Goal: Feedback & Contribution: Contribute content

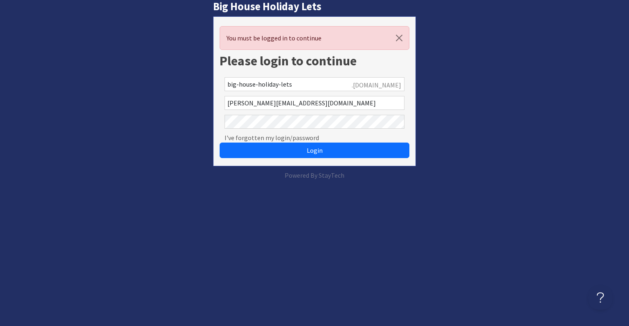
click at [245, 148] on button "Login" at bounding box center [315, 151] width 190 height 16
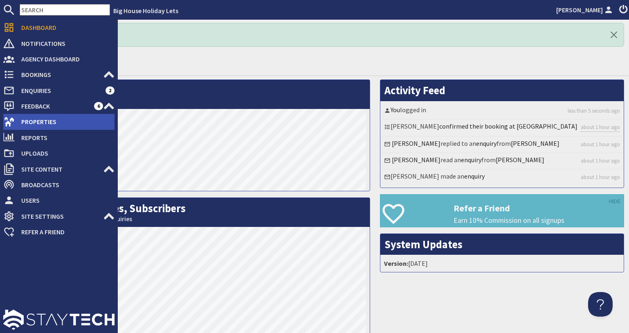
click at [15, 124] on span "Properties" at bounding box center [65, 121] width 100 height 13
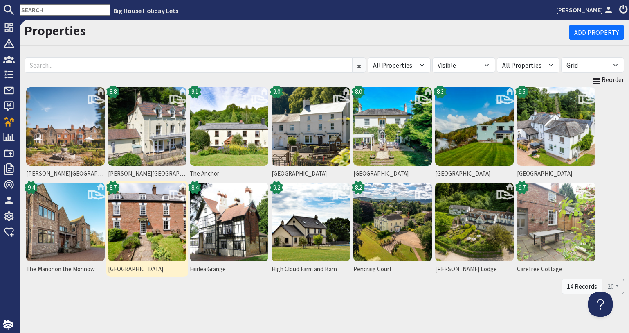
click at [155, 214] on img at bounding box center [147, 221] width 79 height 79
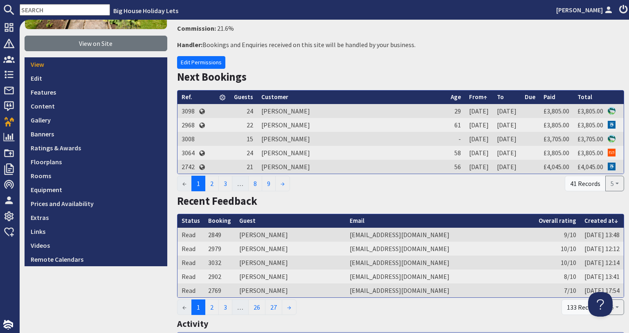
scroll to position [164, 0]
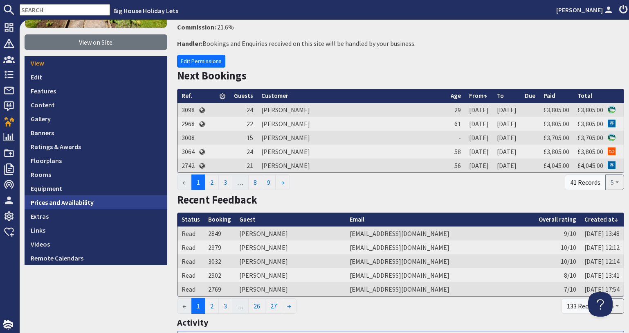
click at [77, 197] on link "Prices and Availability" at bounding box center [96, 202] width 143 height 14
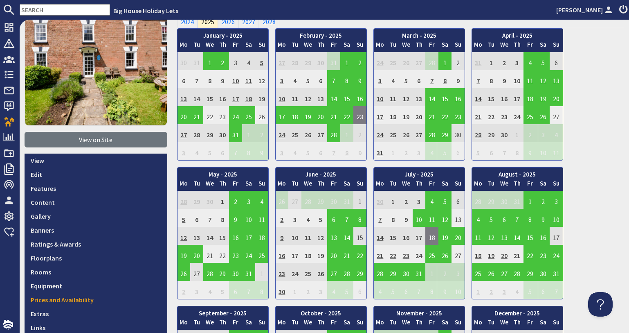
scroll to position [164, 0]
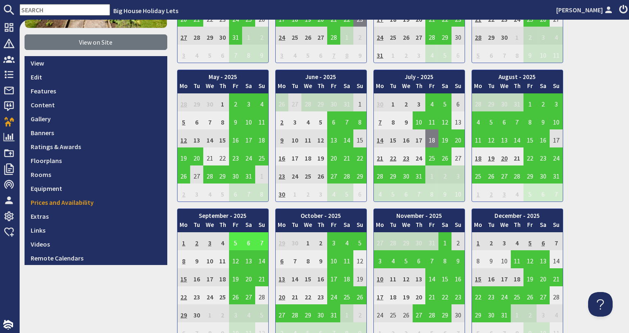
click at [61, 4] on input "text" at bounding box center [65, 9] width 90 height 11
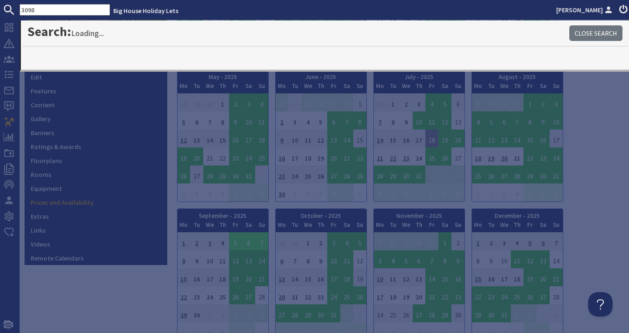
type input "3098"
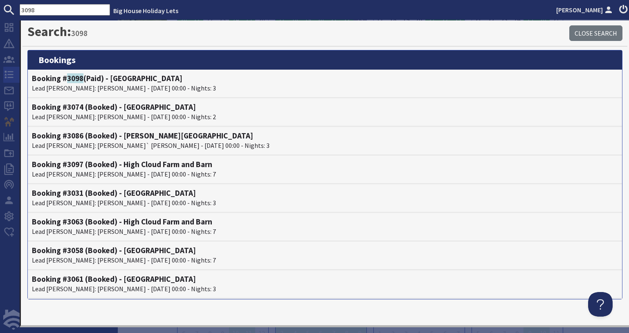
click at [7, 71] on icon at bounding box center [8, 74] width 11 height 11
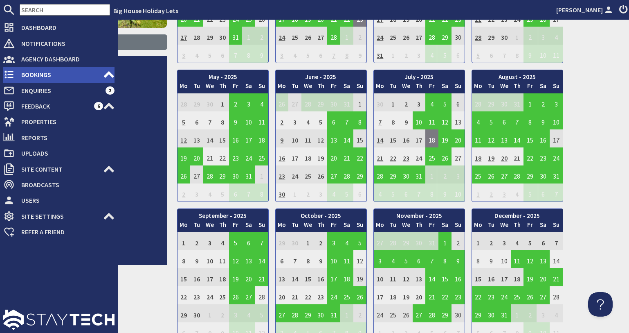
click at [28, 79] on span "Bookings" at bounding box center [59, 74] width 88 height 13
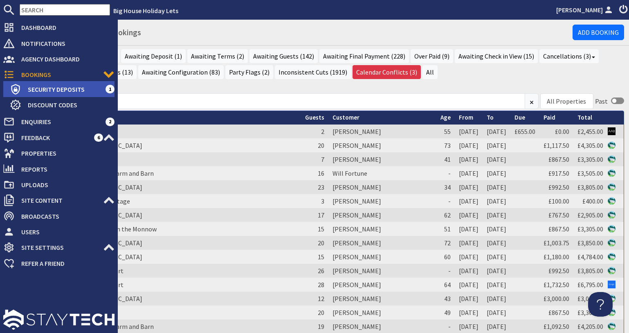
click at [28, 86] on span "Security Deposits" at bounding box center [63, 89] width 84 height 13
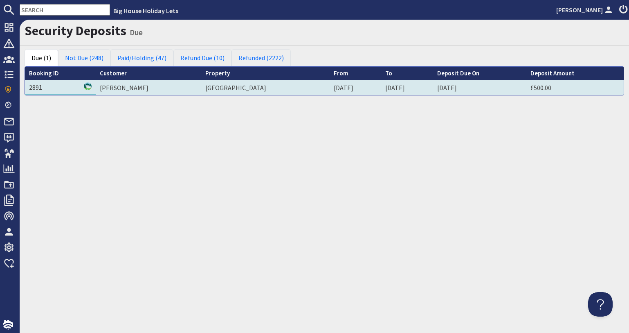
click at [39, 93] on td "2891" at bounding box center [60, 87] width 71 height 15
click at [34, 88] on link "2891" at bounding box center [35, 87] width 13 height 8
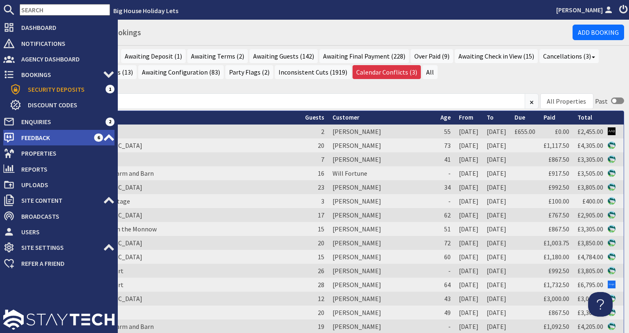
click at [21, 134] on span "Feedback" at bounding box center [54, 137] width 79 height 13
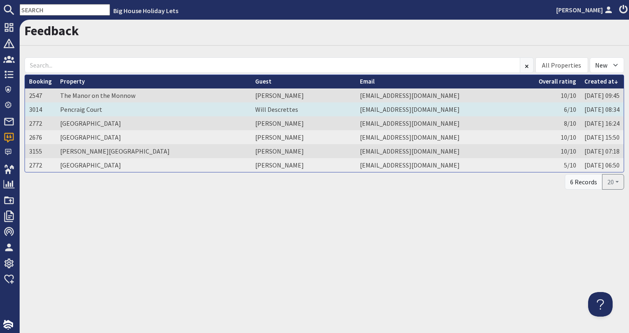
click at [251, 111] on td "Will Descrettes" at bounding box center [303, 109] width 105 height 14
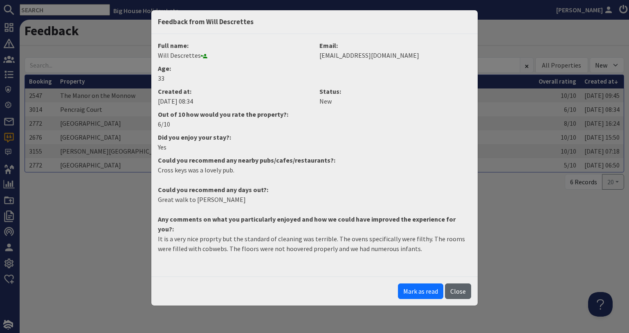
click at [451, 283] on button "Close" at bounding box center [458, 291] width 26 height 16
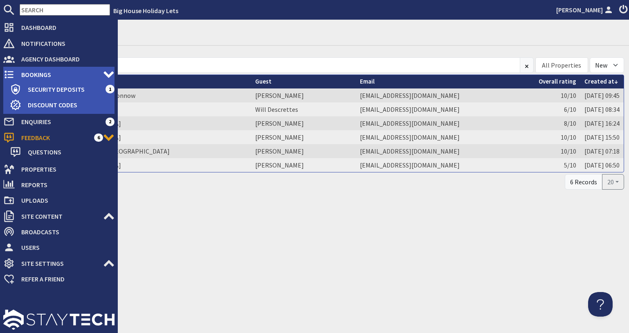
click at [16, 79] on span "Bookings" at bounding box center [59, 74] width 88 height 13
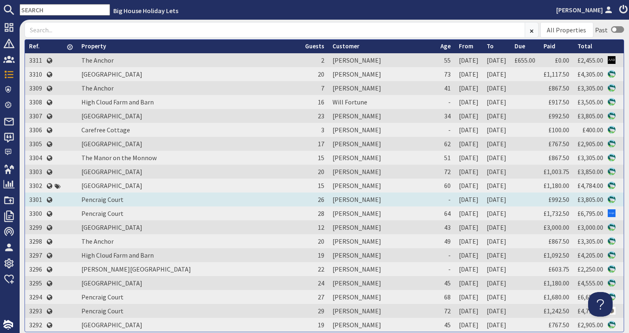
scroll to position [123, 0]
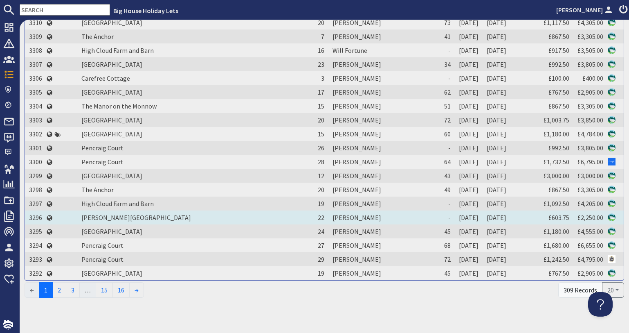
click at [33, 217] on td "3296" at bounding box center [35, 217] width 21 height 14
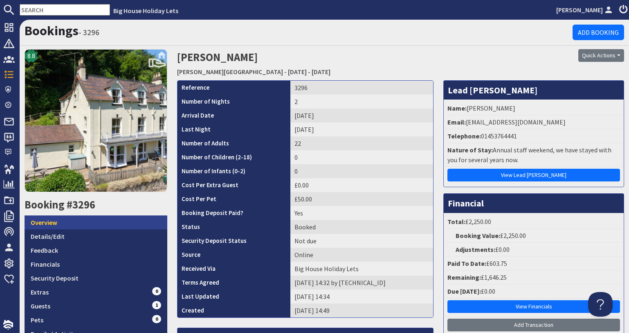
click at [119, 221] on link "Overview" at bounding box center [96, 222] width 143 height 14
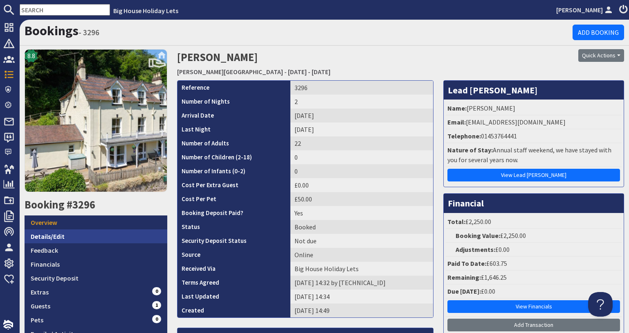
click at [115, 232] on link "Details/Edit" at bounding box center [96, 236] width 143 height 14
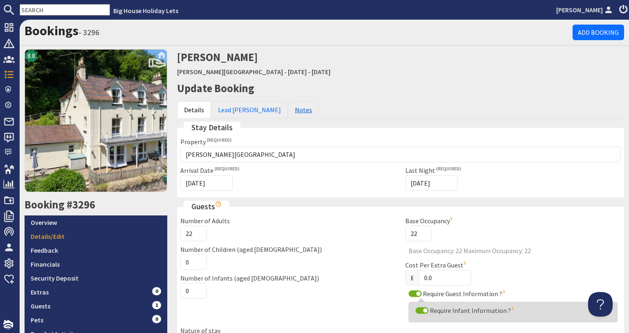
click at [288, 110] on link "Notes" at bounding box center [303, 109] width 31 height 17
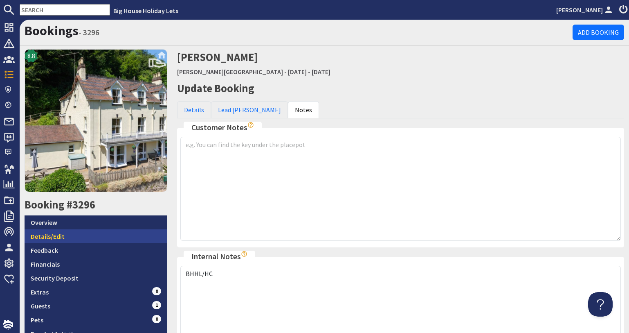
click at [131, 240] on link "Details/Edit" at bounding box center [96, 236] width 143 height 14
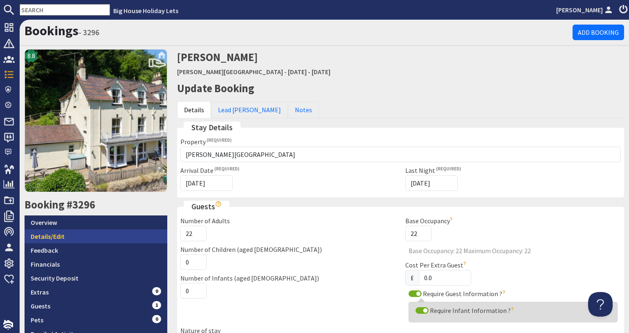
click at [128, 238] on link "Details/Edit" at bounding box center [96, 236] width 143 height 14
click at [67, 238] on link "Details/Edit" at bounding box center [96, 236] width 143 height 14
click at [92, 231] on link "Details/Edit" at bounding box center [96, 236] width 143 height 14
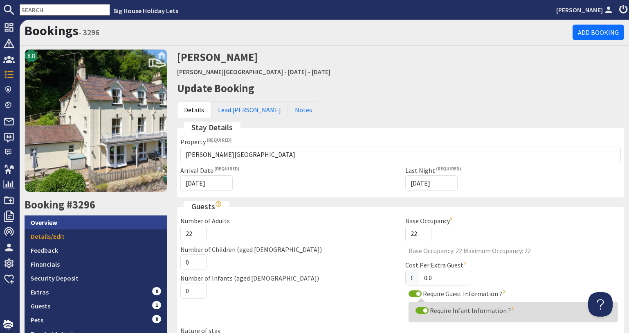
click at [87, 220] on link "Overview" at bounding box center [96, 222] width 143 height 14
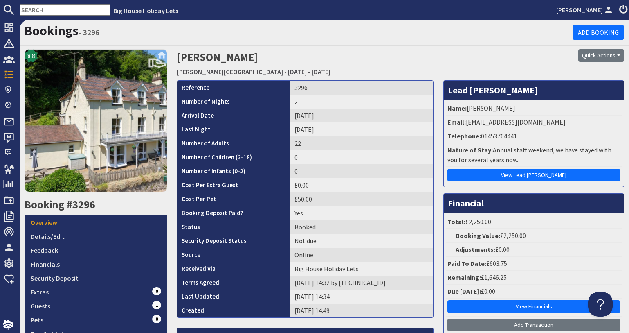
click at [560, 123] on li "Email: edavidson@stroudhigh.gloucs.sch.uk" at bounding box center [534, 122] width 176 height 14
drag, startPoint x: 569, startPoint y: 122, endPoint x: 463, endPoint y: 122, distance: 105.9
click at [463, 122] on li "Email: edavidson@stroudhigh.gloucs.sch.uk" at bounding box center [534, 122] width 176 height 14
copy li "edavidson@stroudhigh.gloucs.sch.uk"
click at [122, 259] on link "Financials" at bounding box center [96, 264] width 143 height 14
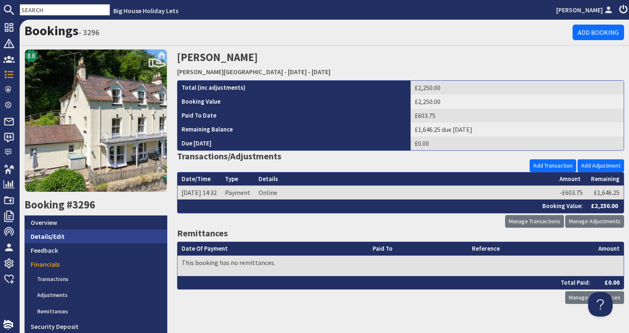
click at [55, 240] on link "Details/Edit" at bounding box center [96, 236] width 143 height 14
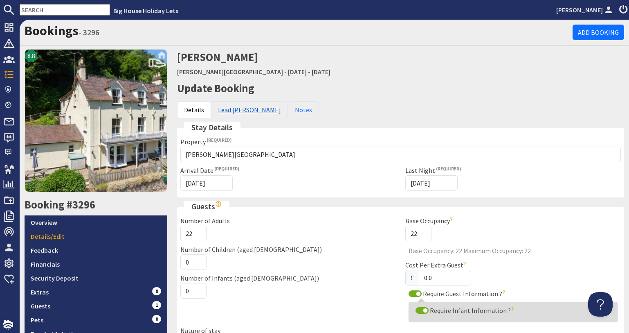
click at [216, 108] on link "Lead Booker" at bounding box center [249, 109] width 77 height 17
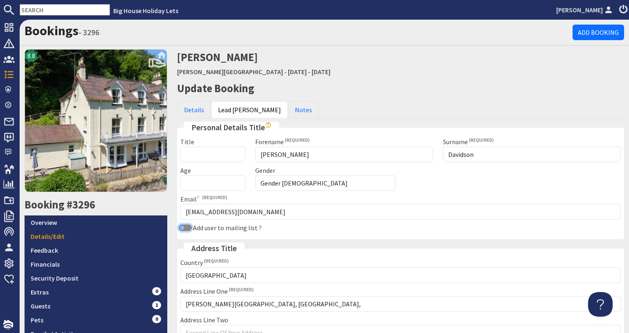
click at [184, 226] on input "Add user to mailing list ?" at bounding box center [185, 227] width 13 height 7
checkbox input "true"
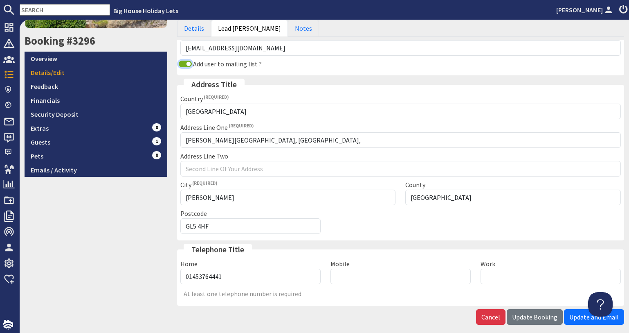
scroll to position [200, 0]
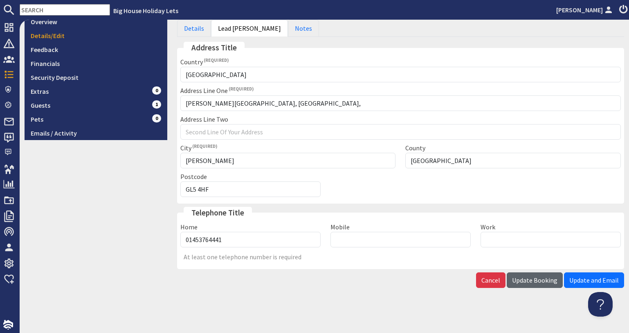
click at [544, 283] on span "Update Booking" at bounding box center [534, 280] width 45 height 8
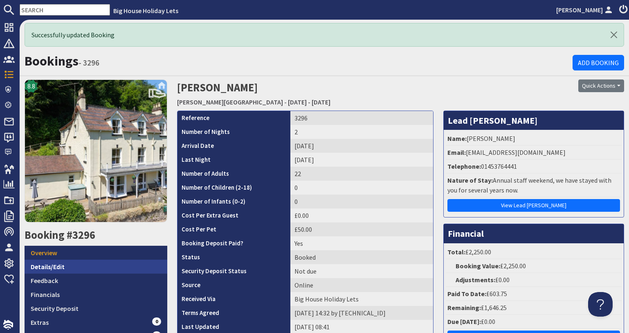
click at [70, 259] on link "Details/Edit" at bounding box center [96, 266] width 143 height 14
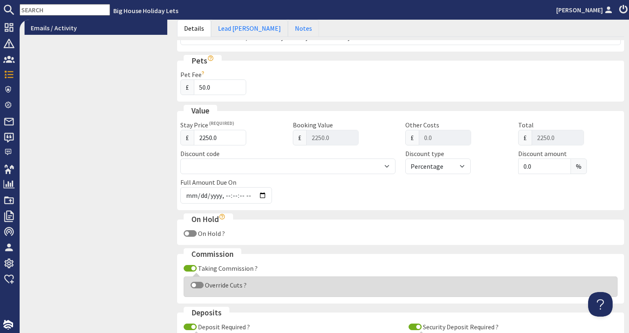
scroll to position [368, 0]
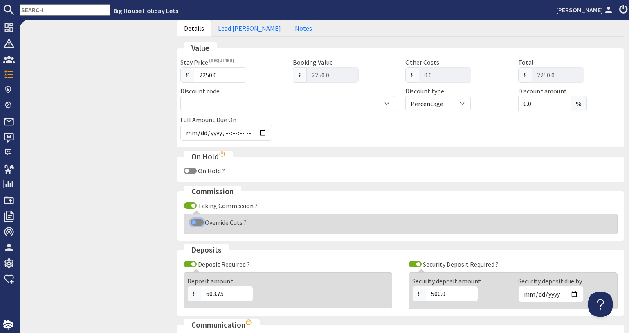
click at [200, 221] on input "Override Cuts ?" at bounding box center [197, 222] width 13 height 7
checkbox input "true"
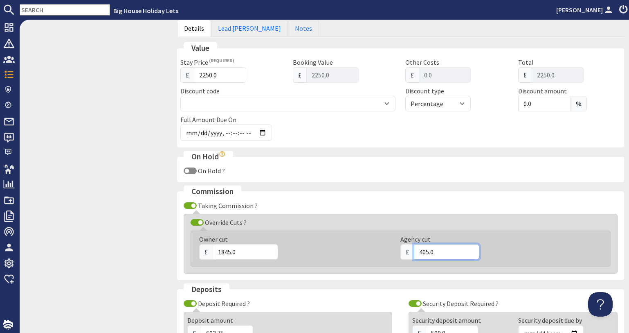
drag, startPoint x: 428, startPoint y: 251, endPoint x: 423, endPoint y: 251, distance: 5.7
click at [423, 251] on input "405.0" at bounding box center [446, 252] width 65 height 16
drag, startPoint x: 434, startPoint y: 253, endPoint x: 414, endPoint y: 252, distance: 19.7
click at [414, 252] on input "405.0" at bounding box center [446, 252] width 65 height 16
type input "395.10"
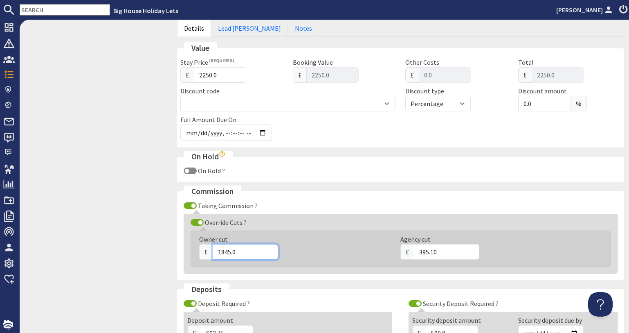
drag, startPoint x: 235, startPoint y: 251, endPoint x: 216, endPoint y: 249, distance: 19.3
click at [216, 249] on input "1845.0" at bounding box center [245, 252] width 65 height 16
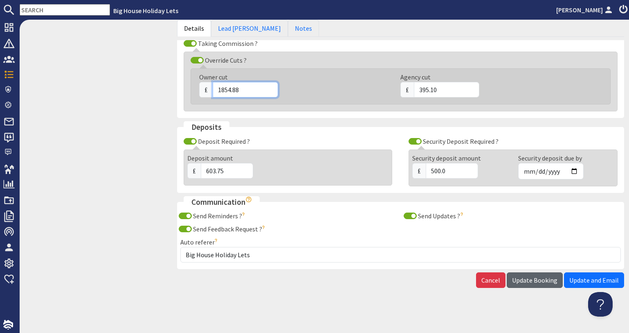
type input "1854.88"
click at [515, 282] on span "Update Booking" at bounding box center [534, 280] width 45 height 8
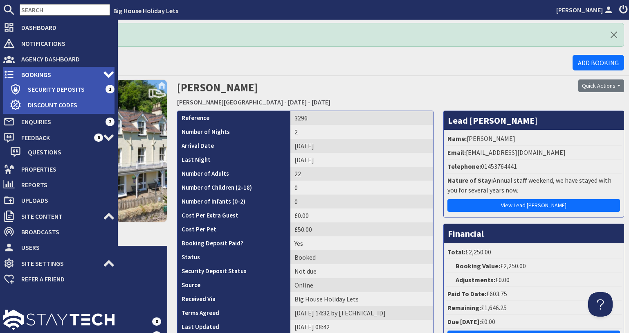
click at [25, 73] on span "Bookings" at bounding box center [59, 74] width 88 height 13
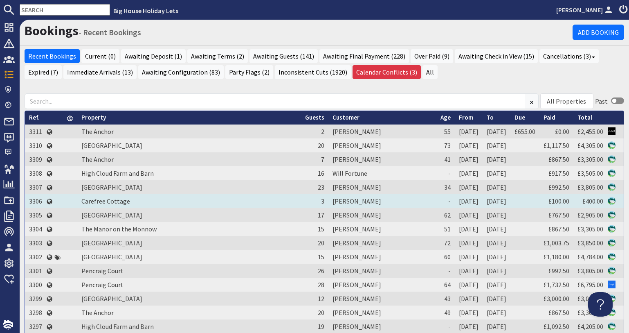
click at [39, 201] on td "3306" at bounding box center [35, 201] width 21 height 14
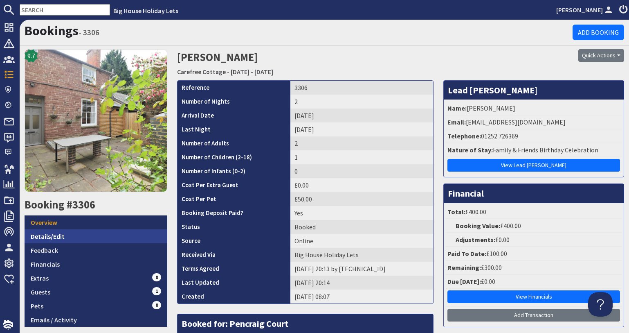
click at [66, 231] on link "Details/Edit" at bounding box center [96, 236] width 143 height 14
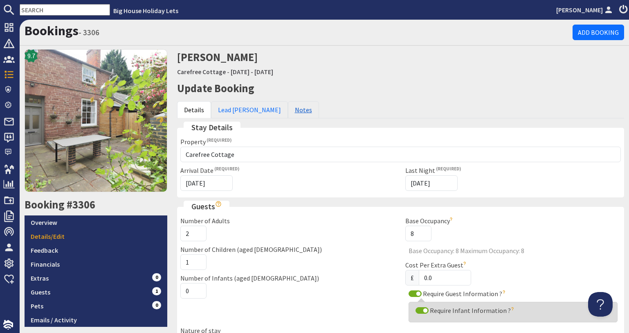
click at [288, 109] on link "Notes" at bounding box center [303, 109] width 31 height 17
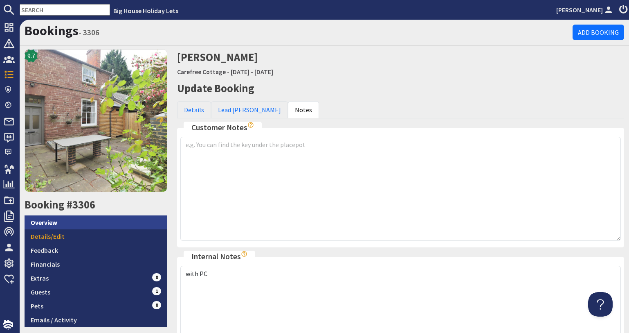
click at [86, 222] on link "Overview" at bounding box center [96, 222] width 143 height 14
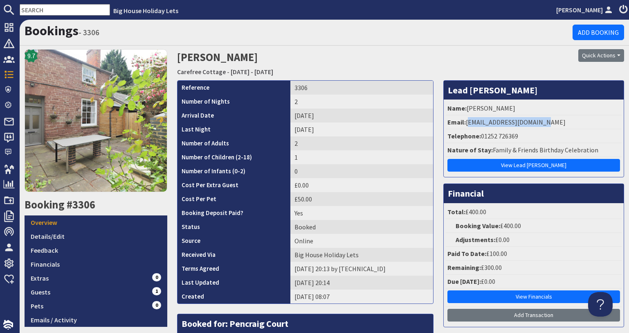
drag, startPoint x: 532, startPoint y: 121, endPoint x: 463, endPoint y: 124, distance: 69.6
click at [463, 124] on li "Email: jocelyncclose@gmail.com" at bounding box center [534, 122] width 176 height 14
copy li "jocelyncclose@gmail.com"
click at [139, 266] on link "Financials" at bounding box center [96, 264] width 143 height 14
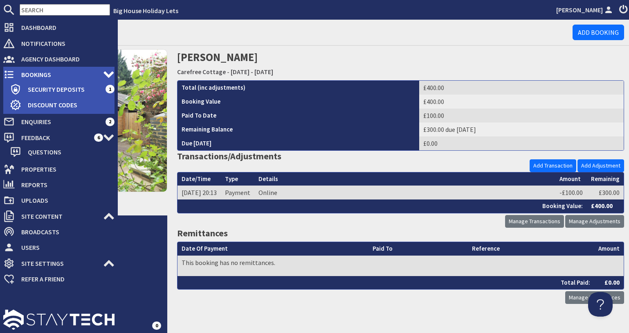
click at [15, 74] on span "Bookings" at bounding box center [59, 74] width 88 height 13
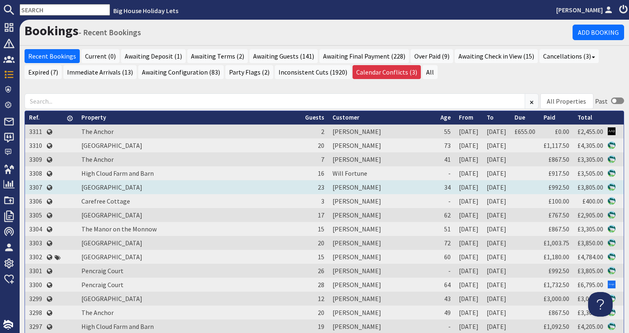
click at [32, 190] on td "3307" at bounding box center [35, 187] width 21 height 14
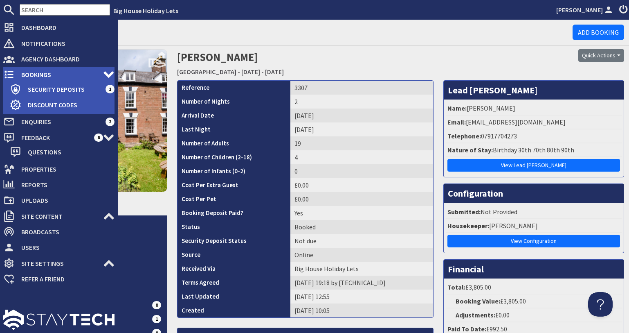
click at [16, 76] on span "Bookings" at bounding box center [59, 74] width 88 height 13
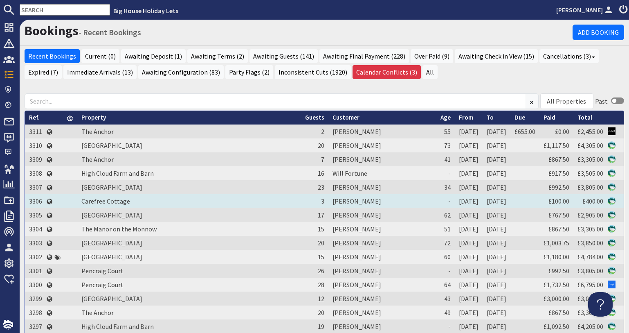
click at [36, 201] on td "3306" at bounding box center [35, 201] width 21 height 14
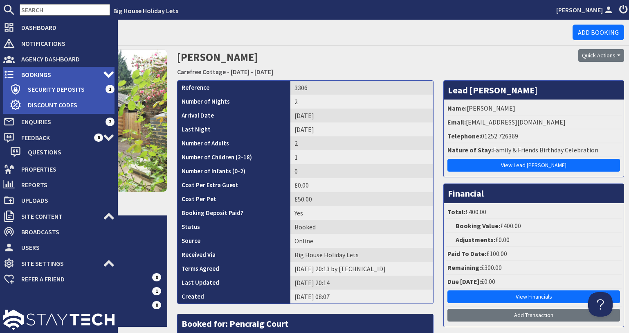
click at [17, 77] on span "Bookings" at bounding box center [59, 74] width 88 height 13
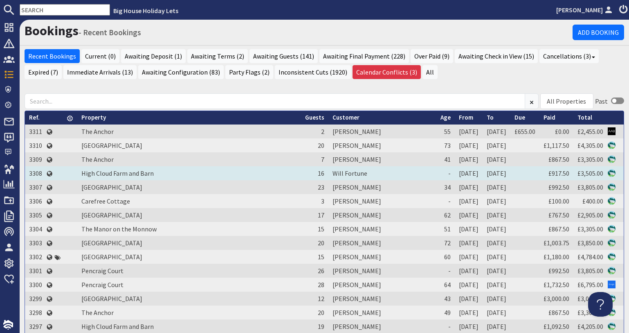
click at [36, 171] on td "3308" at bounding box center [35, 173] width 21 height 14
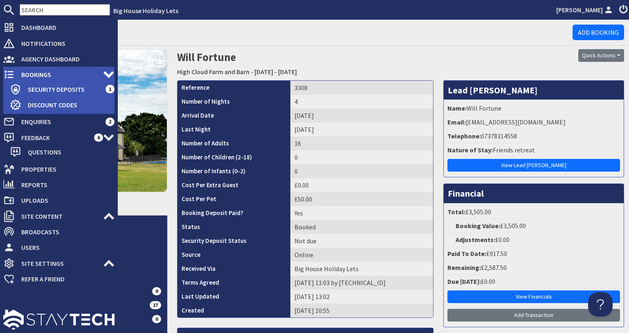
click at [37, 74] on span "Bookings" at bounding box center [59, 74] width 88 height 13
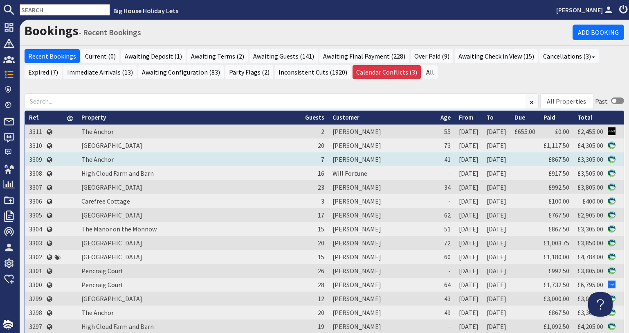
click at [36, 160] on td "3309" at bounding box center [35, 159] width 21 height 14
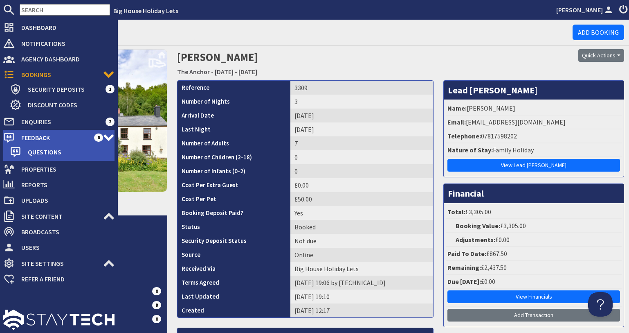
click at [28, 141] on span "Feedback" at bounding box center [54, 137] width 79 height 13
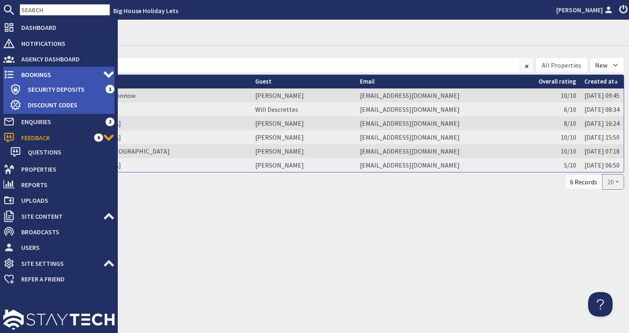
click at [4, 71] on icon at bounding box center [8, 74] width 11 height 11
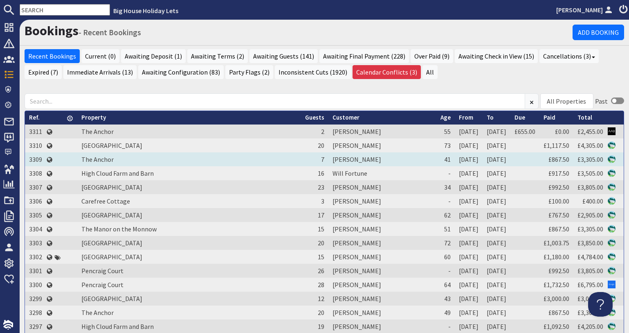
click at [32, 156] on td "3309" at bounding box center [35, 159] width 21 height 14
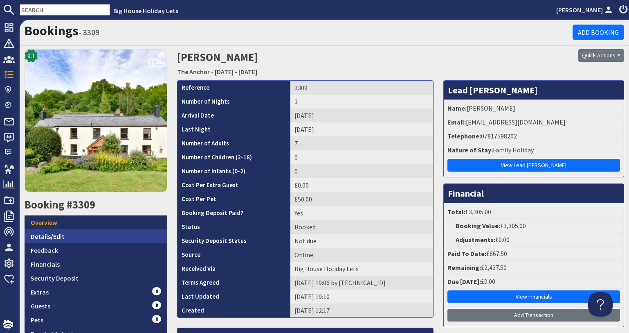
click at [123, 232] on link "Details/Edit" at bounding box center [96, 236] width 143 height 14
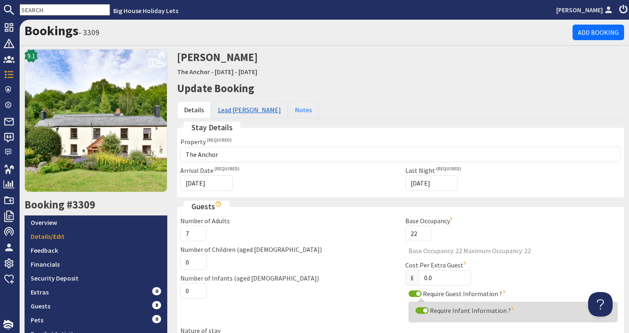
click at [223, 112] on link "Lead Booker" at bounding box center [249, 109] width 77 height 17
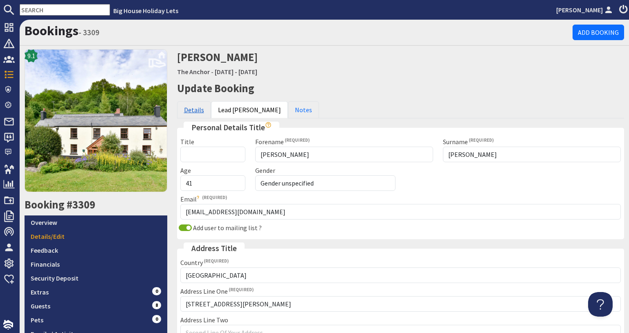
click at [191, 106] on link "Details" at bounding box center [194, 109] width 34 height 17
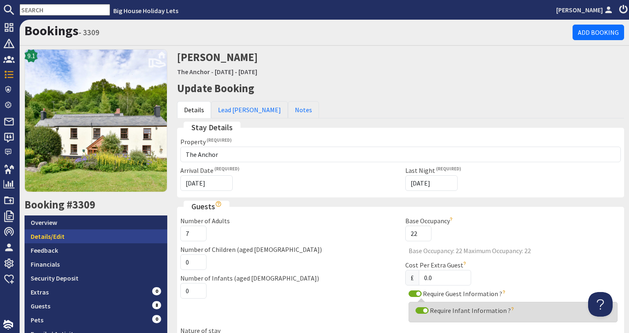
click at [112, 231] on link "Details/Edit" at bounding box center [96, 236] width 143 height 14
click at [288, 104] on link "Notes" at bounding box center [303, 109] width 31 height 17
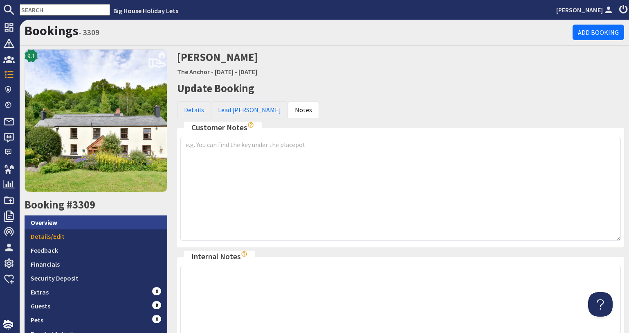
click at [132, 225] on link "Overview" at bounding box center [96, 222] width 143 height 14
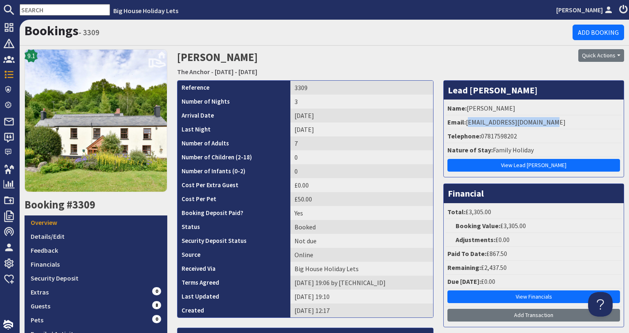
drag, startPoint x: 544, startPoint y: 124, endPoint x: 464, endPoint y: 125, distance: 80.6
click at [464, 125] on li "Email: williamsd1984@hotmail.com" at bounding box center [534, 122] width 176 height 14
copy li "williamsd1984@hotmail.com"
click at [124, 217] on link "Overview" at bounding box center [96, 222] width 143 height 14
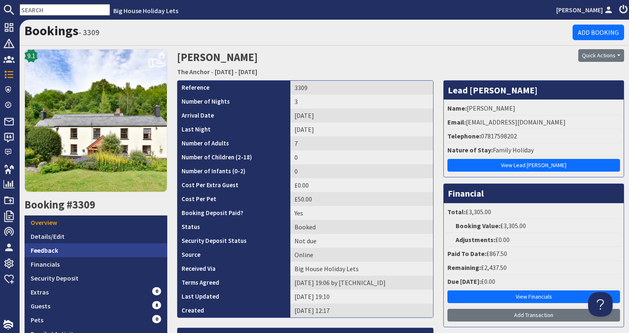
click at [109, 250] on link "Feedback" at bounding box center [96, 250] width 143 height 14
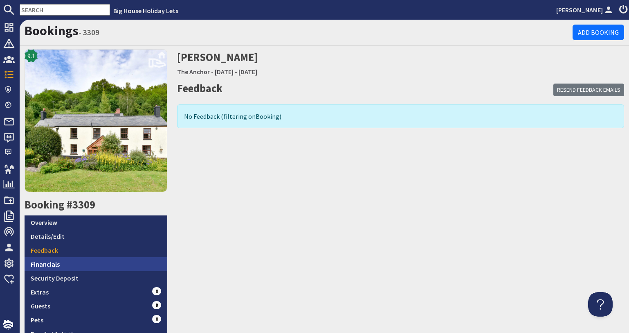
click at [101, 262] on link "Financials" at bounding box center [96, 264] width 143 height 14
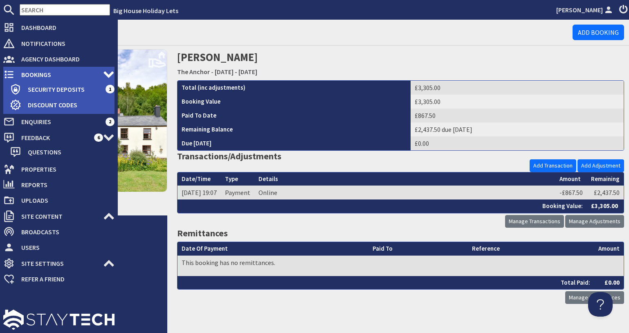
click at [12, 70] on icon at bounding box center [8, 74] width 11 height 11
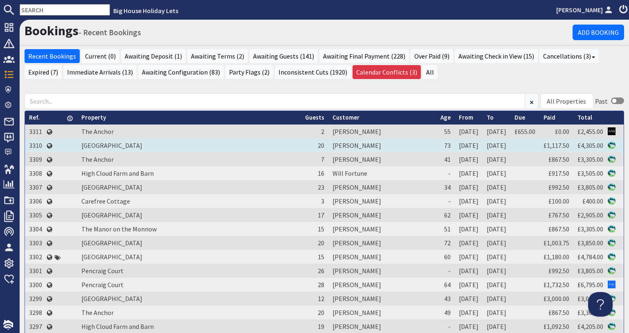
click at [34, 144] on td "3310" at bounding box center [35, 145] width 21 height 14
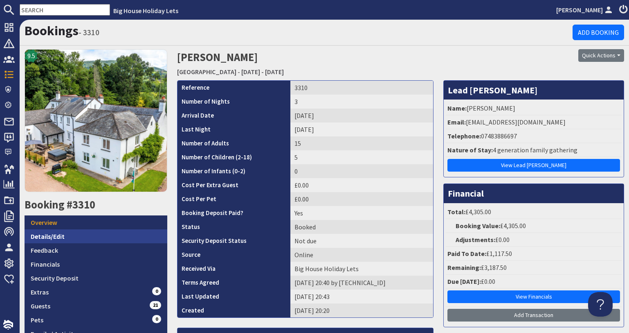
click at [74, 240] on link "Details/Edit" at bounding box center [96, 236] width 143 height 14
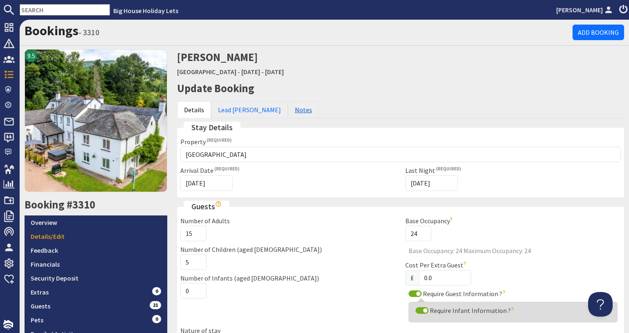
click at [288, 114] on link "Notes" at bounding box center [303, 109] width 31 height 17
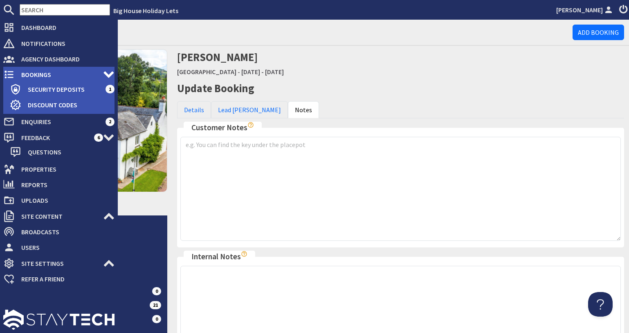
click at [5, 76] on icon at bounding box center [8, 74] width 11 height 11
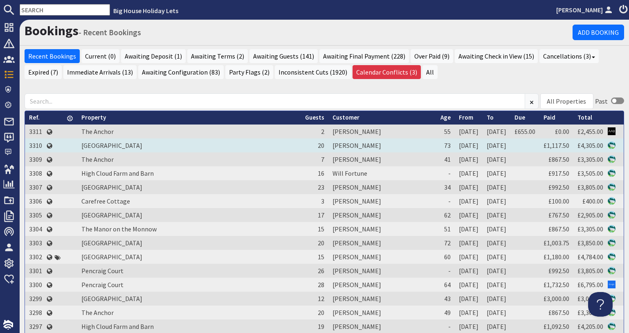
click at [34, 147] on td "3310" at bounding box center [35, 145] width 21 height 14
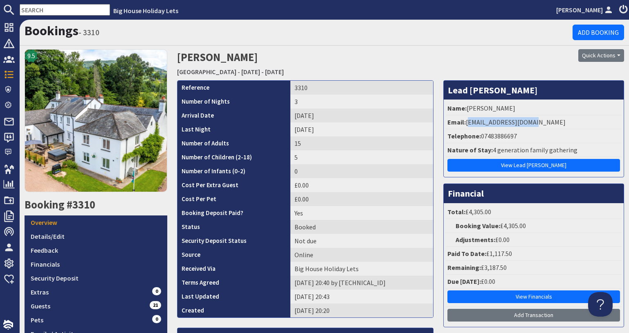
drag, startPoint x: 534, startPoint y: 122, endPoint x: 464, endPoint y: 121, distance: 69.6
click at [464, 121] on li "Email: malc1951@outlook.com" at bounding box center [534, 122] width 176 height 14
copy li "malc1951@outlook.com"
click at [75, 261] on link "Financials" at bounding box center [96, 264] width 143 height 14
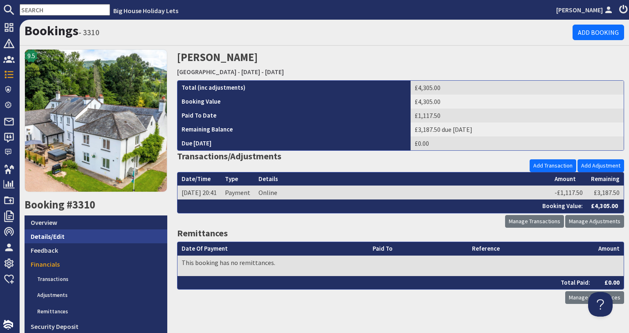
click at [43, 238] on link "Details/Edit" at bounding box center [96, 236] width 143 height 14
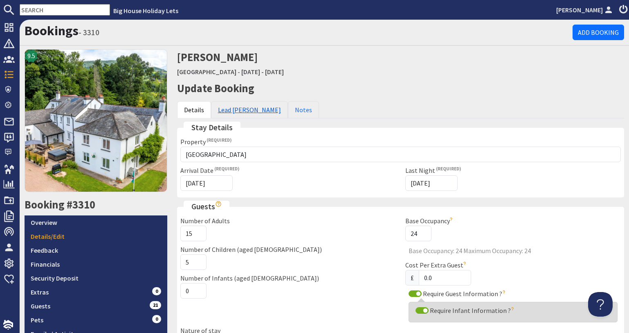
click at [218, 111] on link "Lead Booker" at bounding box center [249, 109] width 77 height 17
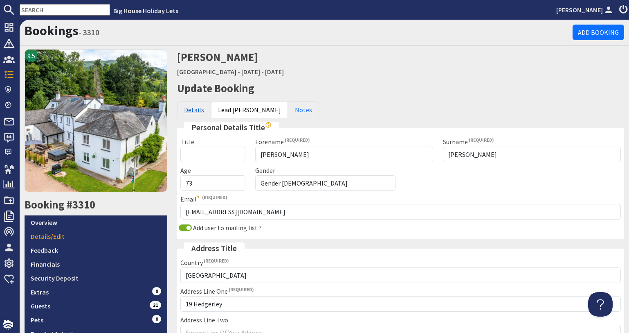
click at [186, 113] on link "Details" at bounding box center [194, 109] width 34 height 17
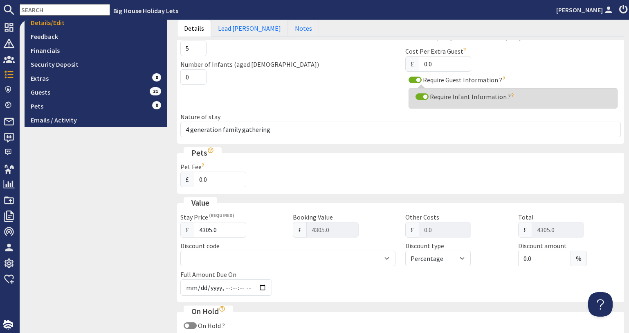
scroll to position [286, 0]
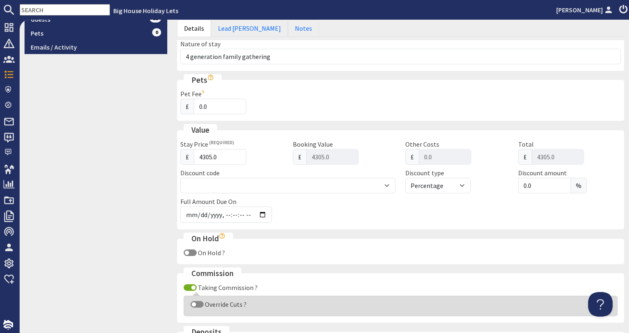
click at [194, 308] on div "Override Cuts ?" at bounding box center [400, 304] width 427 height 10
click at [194, 302] on input "Override Cuts ?" at bounding box center [197, 304] width 13 height 7
checkbox input "true"
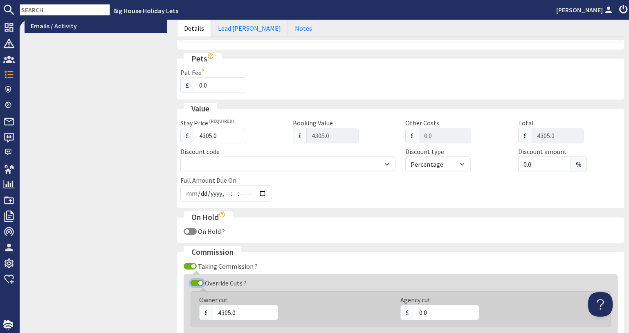
scroll to position [327, 0]
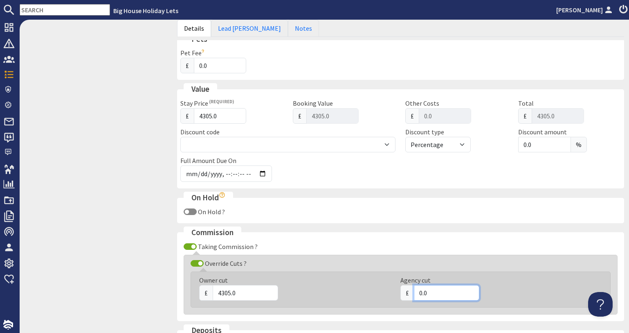
drag, startPoint x: 425, startPoint y: 293, endPoint x: 410, endPoint y: 294, distance: 14.8
click at [414, 294] on input "0.0" at bounding box center [446, 293] width 65 height 16
type input "816.00"
drag, startPoint x: 240, startPoint y: 294, endPoint x: 204, endPoint y: 289, distance: 36.7
click at [204, 289] on div "£ 4305.0" at bounding box center [295, 293] width 192 height 16
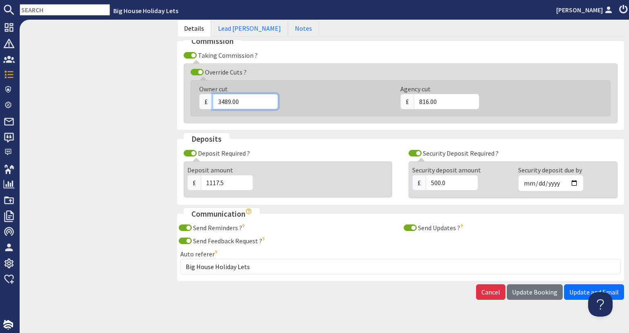
scroll to position [530, 0]
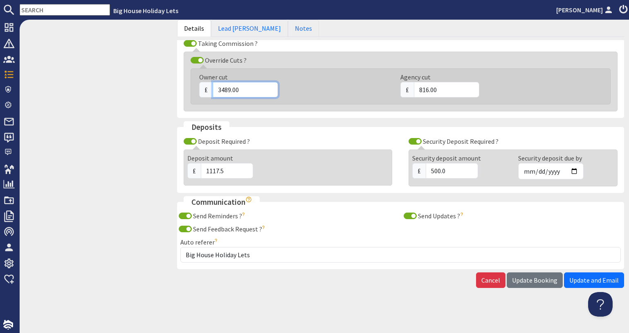
drag, startPoint x: 629, startPoint y: 232, endPoint x: 7, endPoint y: 24, distance: 655.2
type input "3489.00"
click at [527, 282] on span "Update Booking" at bounding box center [534, 280] width 45 height 8
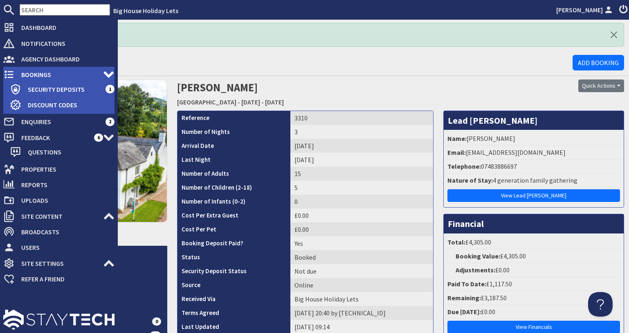
click at [7, 72] on icon at bounding box center [8, 74] width 11 height 11
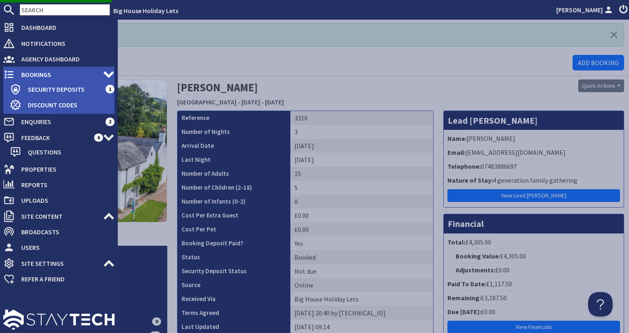
click at [13, 75] on icon at bounding box center [8, 74] width 11 height 11
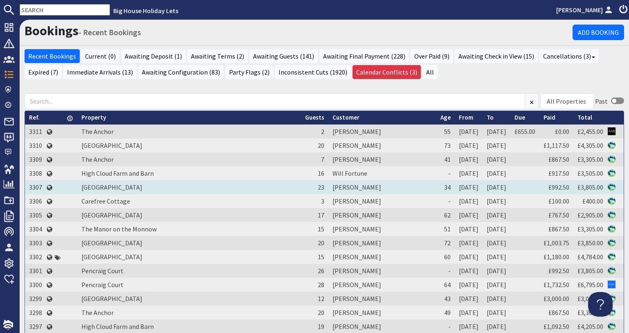
click at [38, 185] on td "3307" at bounding box center [35, 187] width 21 height 14
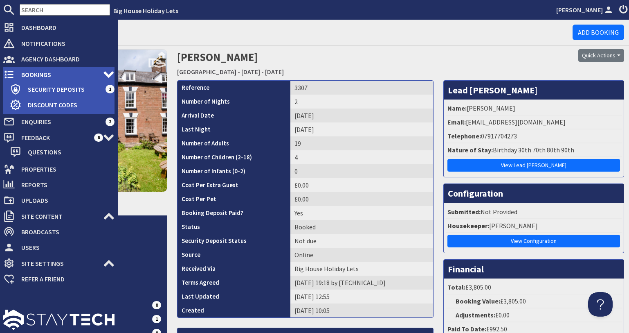
click at [11, 78] on icon at bounding box center [8, 74] width 11 height 11
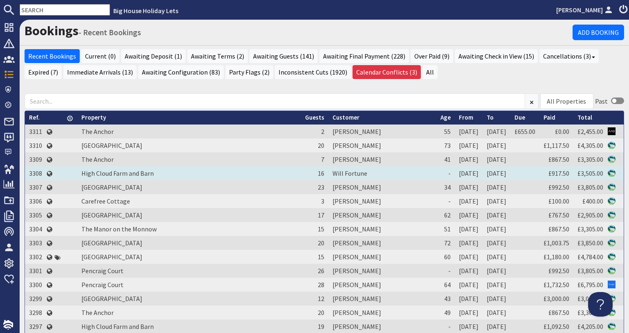
click at [31, 170] on td "3308" at bounding box center [35, 173] width 21 height 14
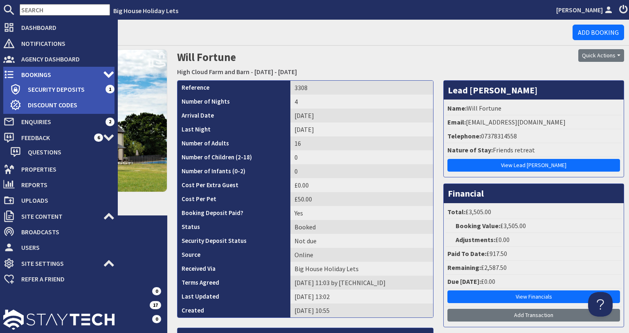
click at [21, 81] on span "Bookings" at bounding box center [59, 74] width 88 height 13
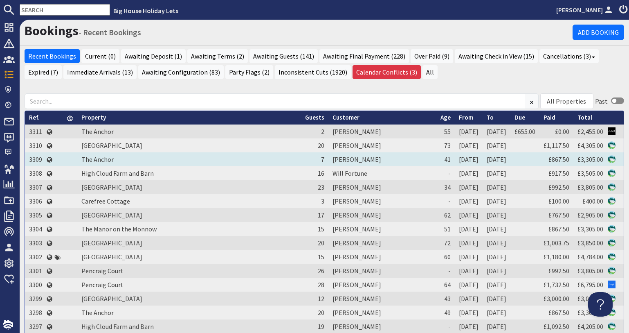
click at [35, 157] on td "3309" at bounding box center [35, 159] width 21 height 14
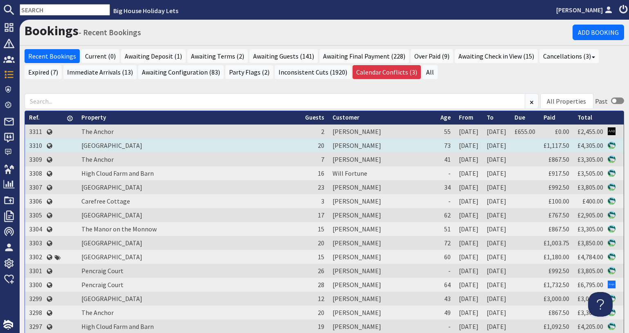
click at [31, 146] on td "3310" at bounding box center [35, 145] width 21 height 14
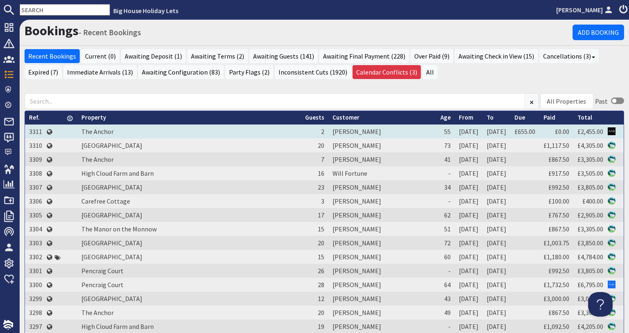
click at [36, 133] on td "3311" at bounding box center [35, 131] width 21 height 14
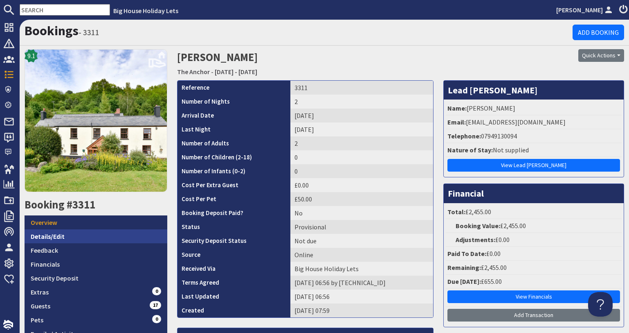
click at [104, 235] on link "Details/Edit" at bounding box center [96, 236] width 143 height 14
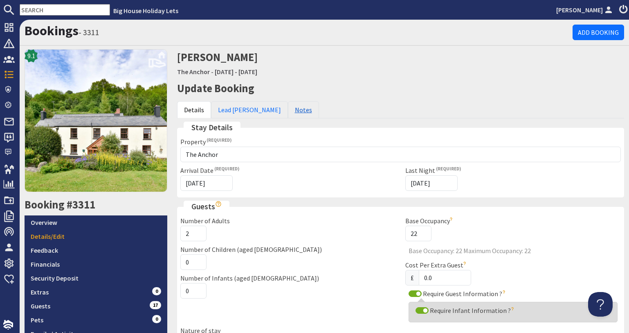
click at [288, 112] on link "Notes" at bounding box center [303, 109] width 31 height 17
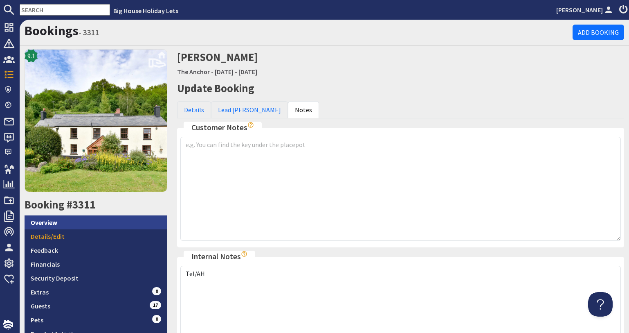
click at [130, 221] on link "Overview" at bounding box center [96, 222] width 143 height 14
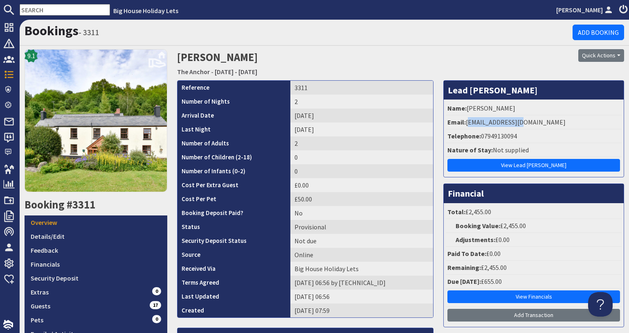
drag, startPoint x: 520, startPoint y: 123, endPoint x: 463, endPoint y: 128, distance: 57.8
click at [463, 128] on li "Email: isibbers@aol.com" at bounding box center [534, 122] width 176 height 14
copy li "isibbers@aol.com"
click at [93, 261] on link "Financials" at bounding box center [96, 264] width 143 height 14
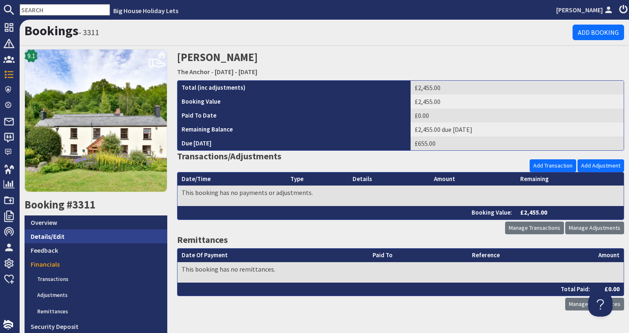
click at [78, 235] on link "Details/Edit" at bounding box center [96, 236] width 143 height 14
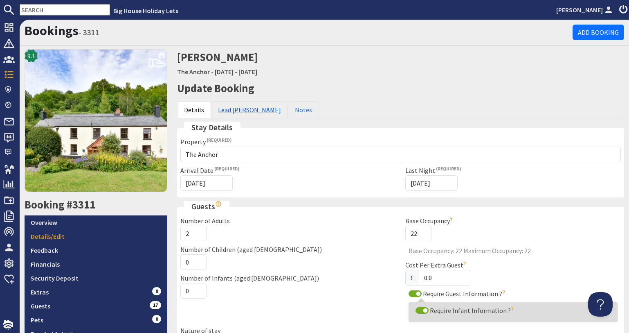
click at [223, 113] on link "Lead Booker" at bounding box center [249, 109] width 77 height 17
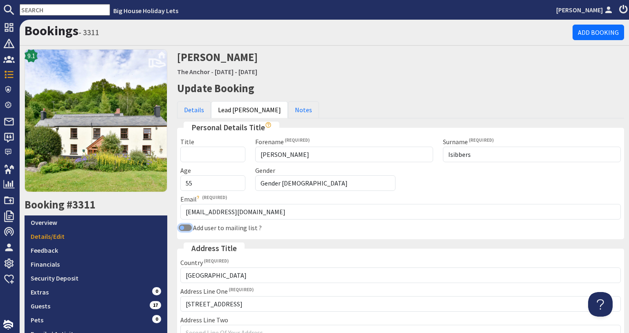
click at [184, 225] on input "Add user to mailing list ?" at bounding box center [185, 227] width 13 height 7
checkbox input "true"
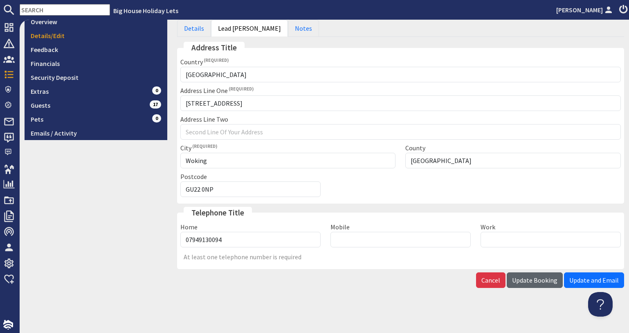
click at [508, 274] on button "Update Booking" at bounding box center [535, 280] width 56 height 16
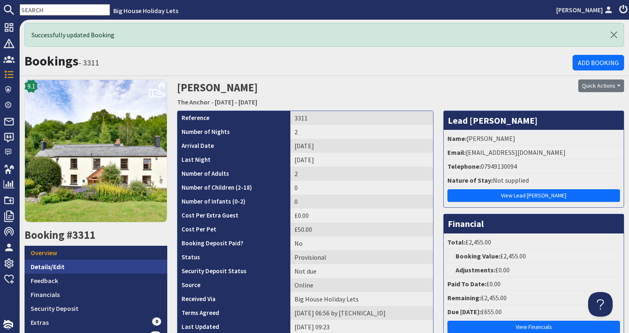
click at [111, 260] on link "Details/Edit" at bounding box center [96, 266] width 143 height 14
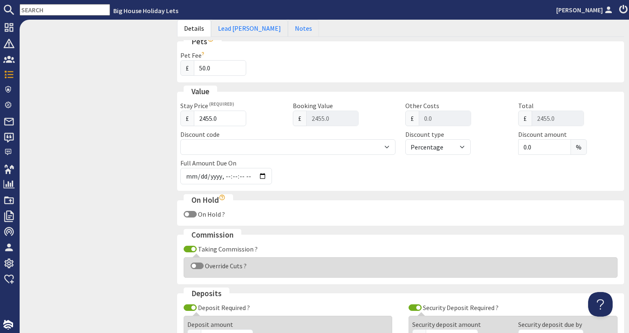
scroll to position [327, 0]
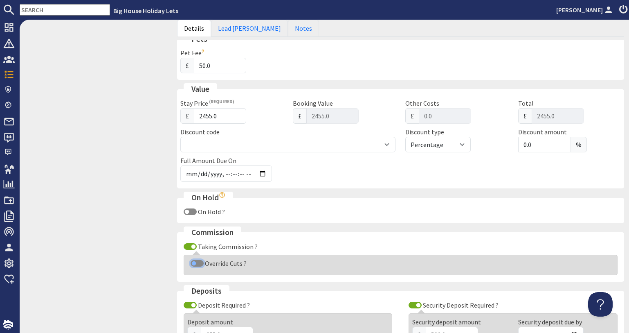
click at [200, 261] on input "Override Cuts ?" at bounding box center [197, 263] width 13 height 7
checkbox input "true"
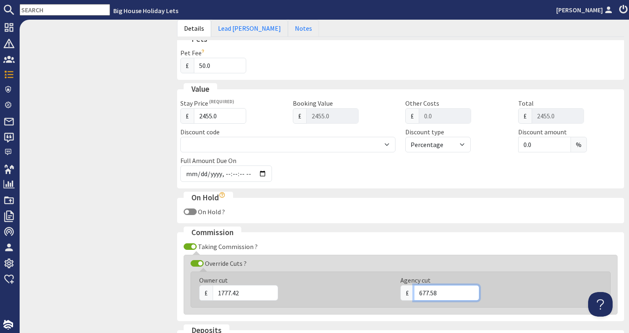
drag, startPoint x: 438, startPoint y: 296, endPoint x: 401, endPoint y: 287, distance: 38.3
click at [401, 287] on div "£ 677.58" at bounding box center [496, 293] width 192 height 16
type input "692.40"
drag, startPoint x: 244, startPoint y: 297, endPoint x: 209, endPoint y: 293, distance: 34.9
click at [209, 293] on div "£ 1777.42" at bounding box center [295, 293] width 192 height 16
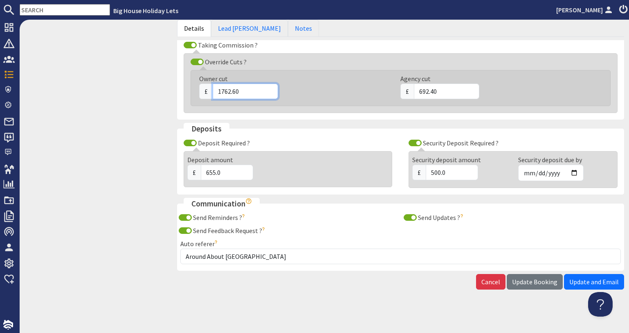
scroll to position [530, 0]
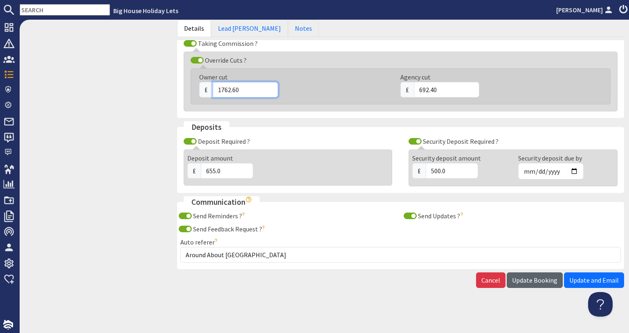
type input "1762.60"
click at [512, 279] on span "Update Booking" at bounding box center [534, 280] width 45 height 8
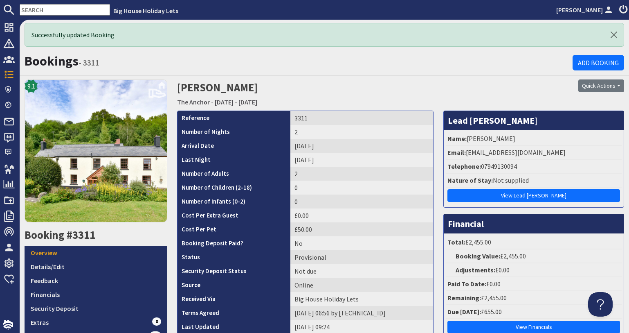
click at [61, 13] on input "text" at bounding box center [65, 9] width 90 height 11
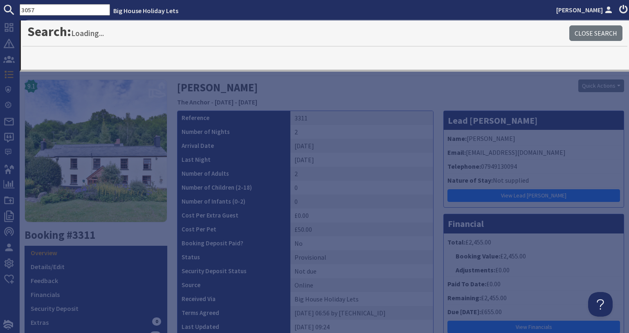
type input "3057"
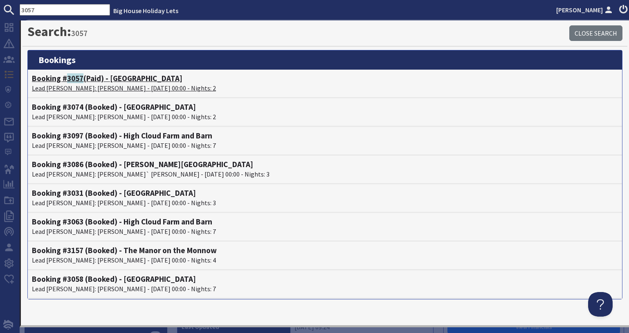
click at [91, 86] on p "Lead Booker: Frances Sykes - 10/10/2025 00:00 - Nights: 2" at bounding box center [325, 88] width 586 height 10
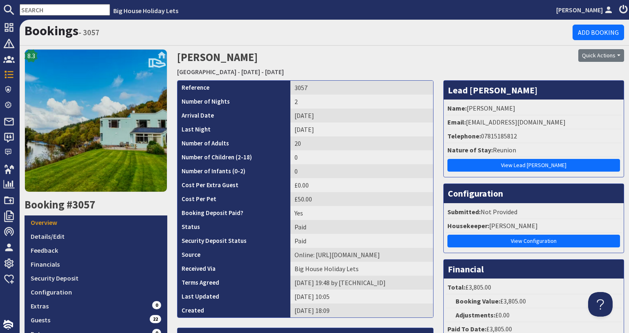
click at [36, 13] on input "text" at bounding box center [65, 9] width 90 height 11
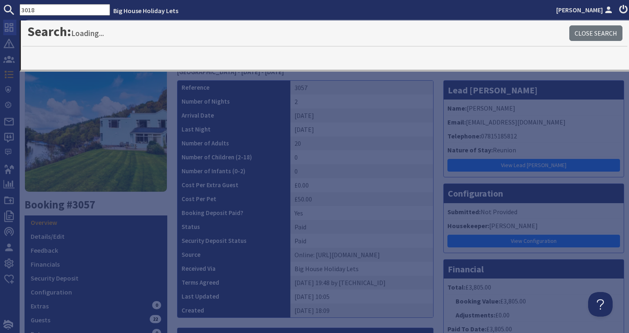
type input "3018"
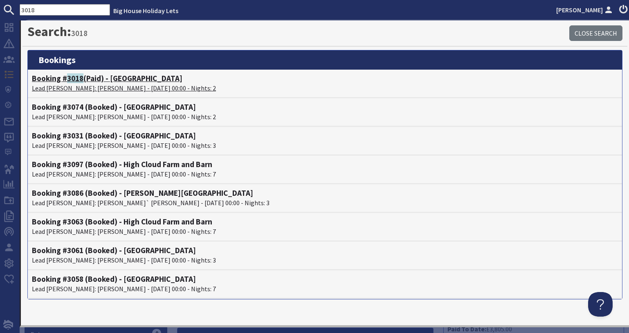
click at [136, 79] on h4 "Booking # 3018 (Paid) - Forest House" at bounding box center [325, 78] width 586 height 9
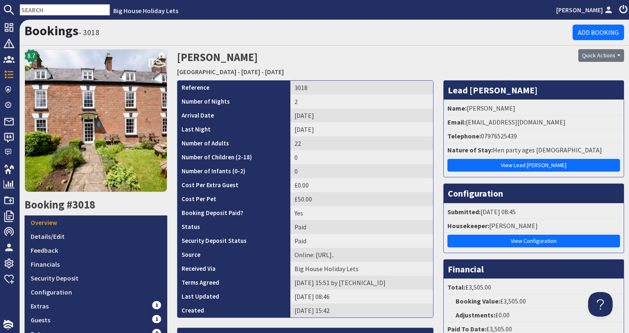
click at [81, 12] on input "text" at bounding box center [65, 9] width 90 height 11
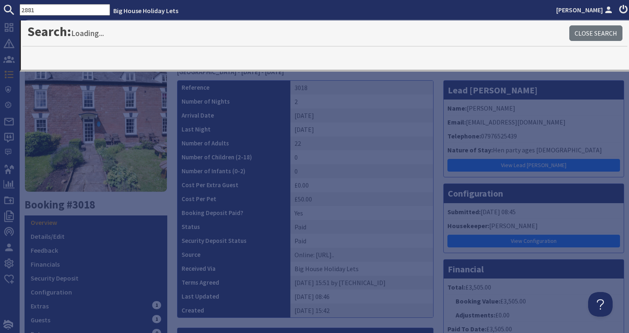
type input "2881"
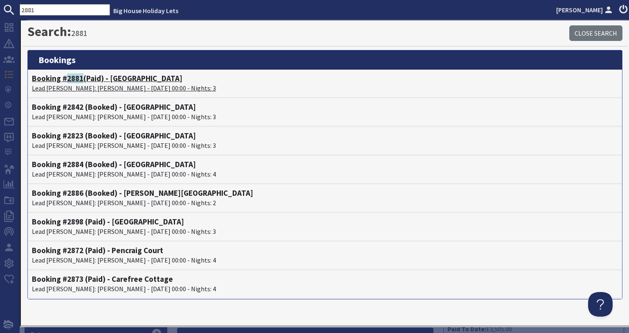
click at [110, 77] on h4 "Booking # 2881 (Paid) - Wye Rapids House" at bounding box center [325, 78] width 586 height 9
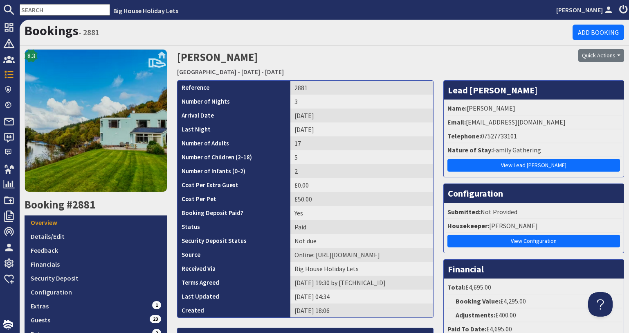
scroll to position [82, 0]
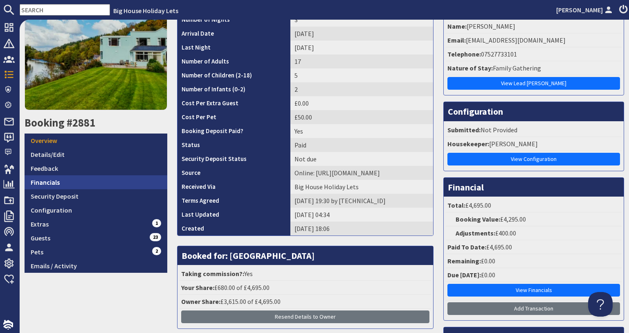
click at [53, 183] on link "Financials" at bounding box center [96, 182] width 143 height 14
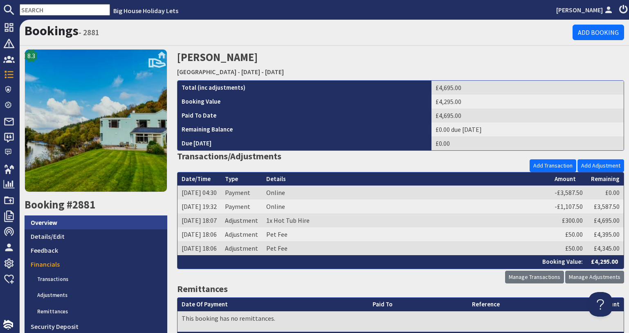
click at [37, 223] on link "Overview" at bounding box center [96, 222] width 143 height 14
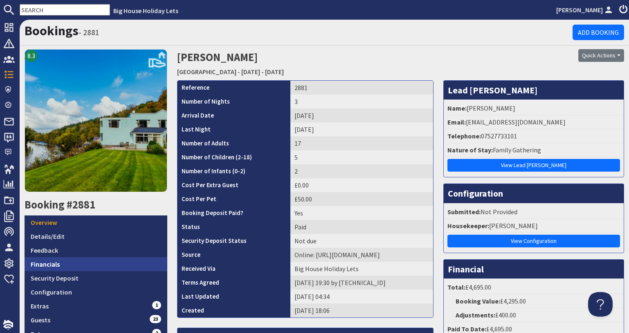
click at [44, 265] on link "Financials" at bounding box center [96, 264] width 143 height 14
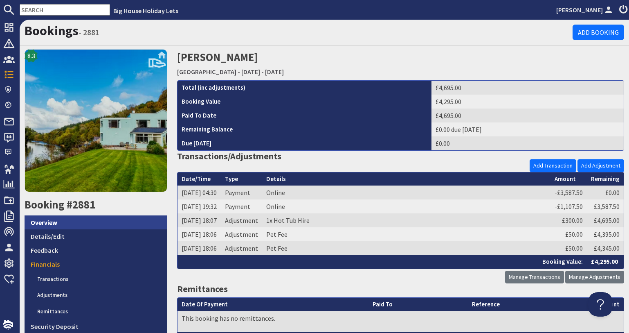
click at [87, 223] on link "Overview" at bounding box center [96, 222] width 143 height 14
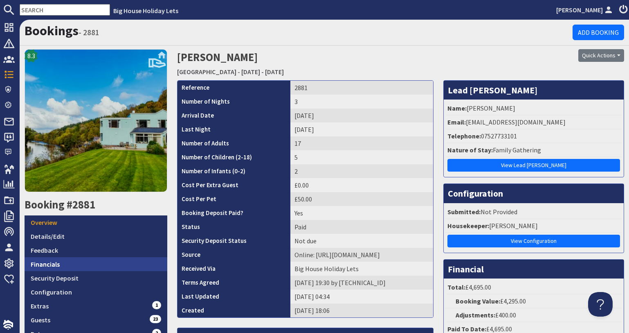
click at [104, 268] on link "Financials" at bounding box center [96, 264] width 143 height 14
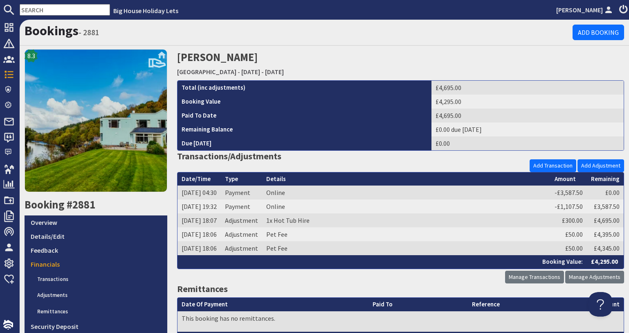
drag, startPoint x: 80, startPoint y: 5, endPoint x: 0, endPoint y: 9, distance: 80.3
click at [80, 6] on input "text" at bounding box center [65, 9] width 90 height 11
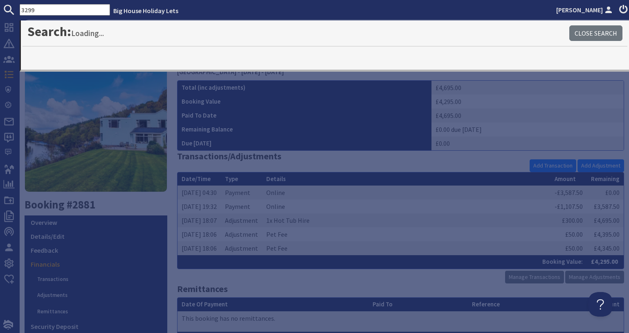
type input "3299"
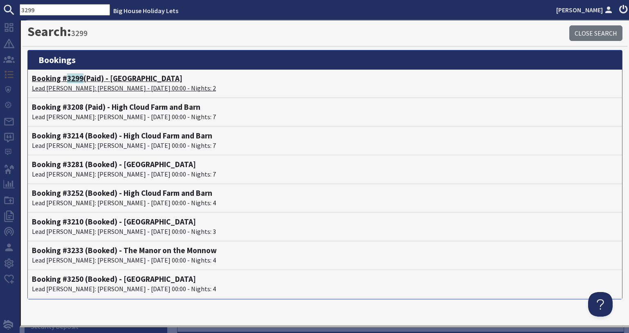
click at [64, 82] on h4 "Booking # 3299 (Paid) - Forest House" at bounding box center [325, 78] width 586 height 9
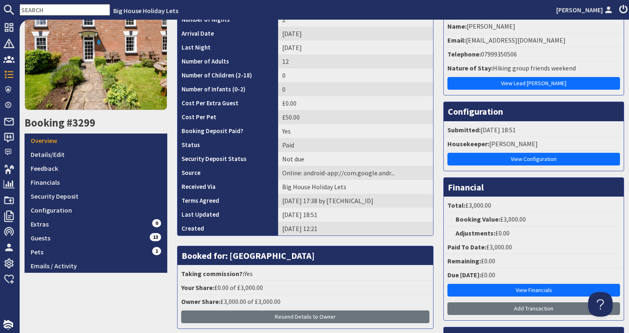
scroll to position [41, 0]
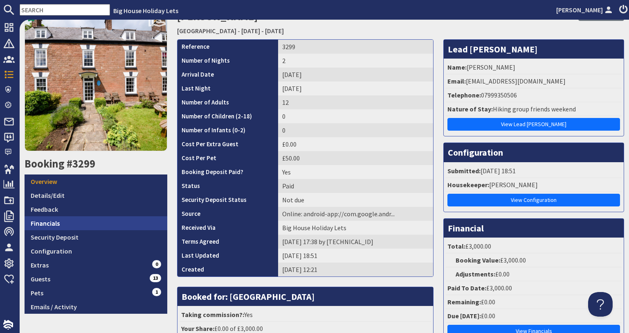
click at [64, 223] on link "Financials" at bounding box center [96, 223] width 143 height 14
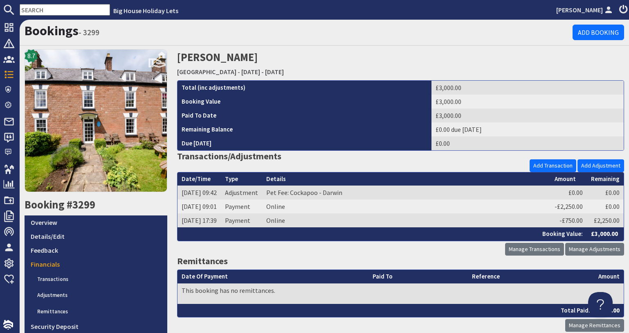
click at [86, 13] on input "text" at bounding box center [65, 9] width 90 height 11
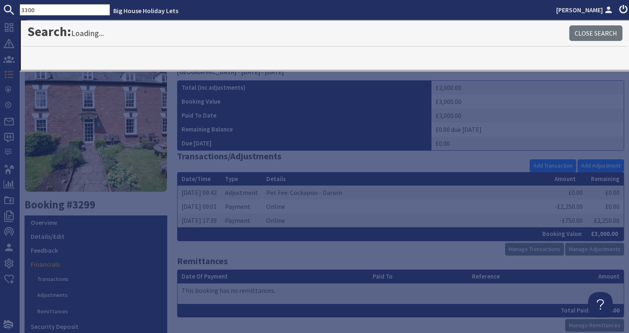
type input "3300"
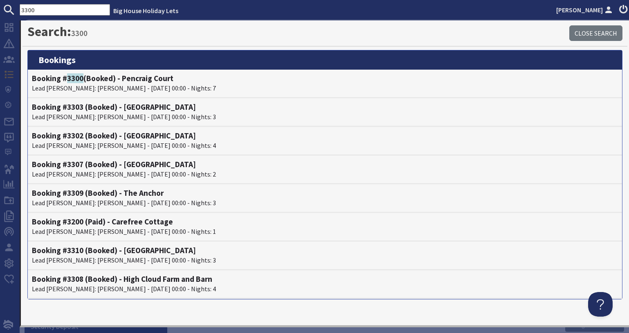
click at [54, 89] on p "Lead Booker: Debbie Simmonds - 24/07/2026 00:00 - Nights: 7" at bounding box center [325, 88] width 586 height 10
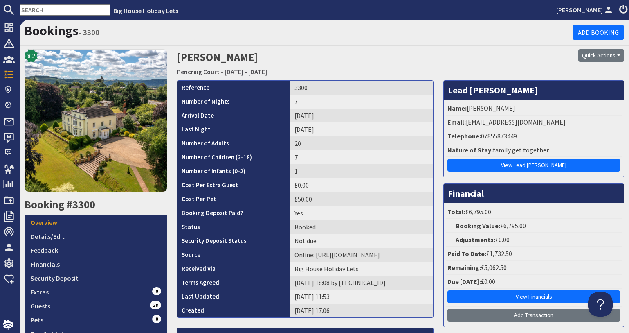
click at [66, 6] on input "text" at bounding box center [65, 9] width 90 height 11
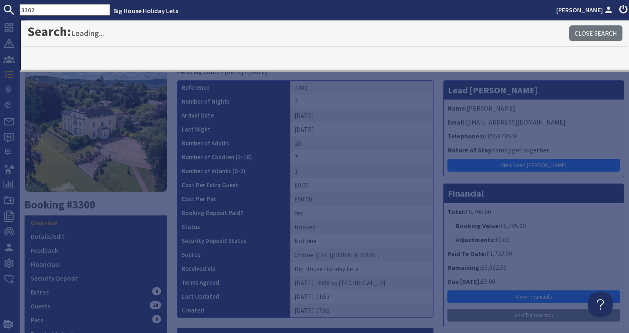
type input "3302"
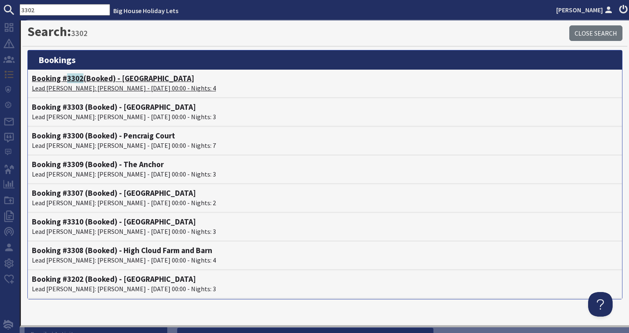
click at [71, 84] on p "Lead Booker: Catie Colston - 04/09/2026 00:00 - Nights: 4" at bounding box center [325, 88] width 586 height 10
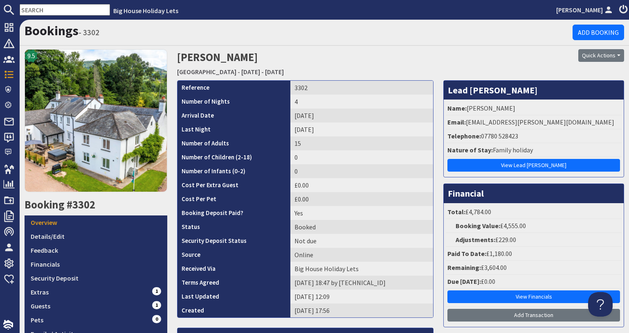
click at [21, 9] on input "text" at bounding box center [65, 9] width 90 height 11
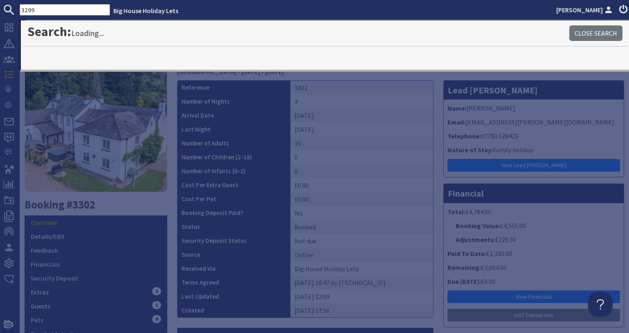
type input "3299"
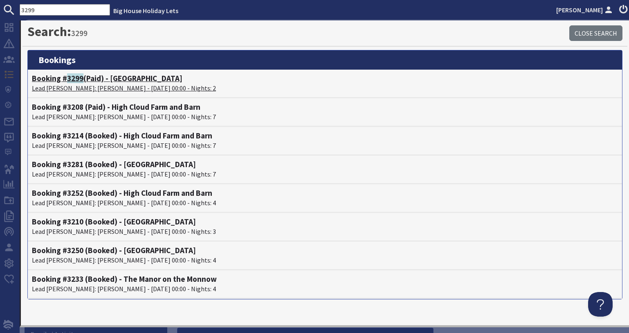
click at [61, 80] on h4 "Booking # 3299 (Paid) - Forest House" at bounding box center [325, 78] width 586 height 9
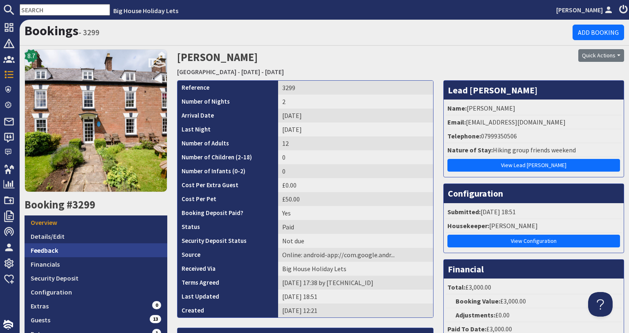
scroll to position [41, 0]
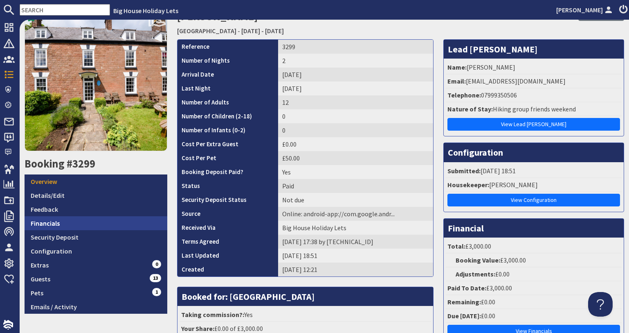
click at [96, 223] on link "Financials" at bounding box center [96, 223] width 143 height 14
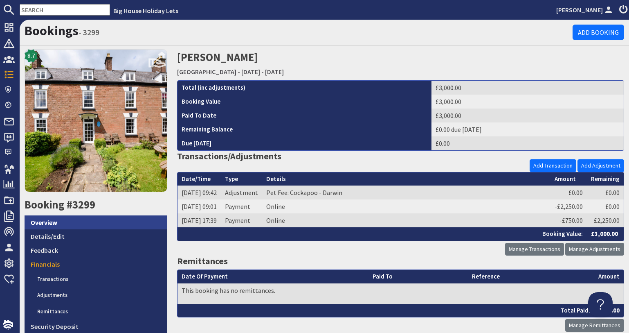
click at [27, 224] on link "Overview" at bounding box center [96, 222] width 143 height 14
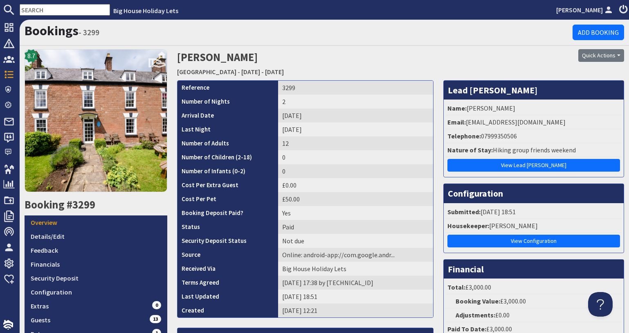
click at [65, 9] on input "text" at bounding box center [65, 9] width 90 height 11
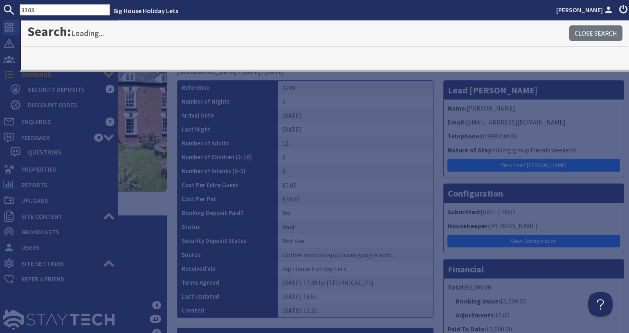
type input "3303"
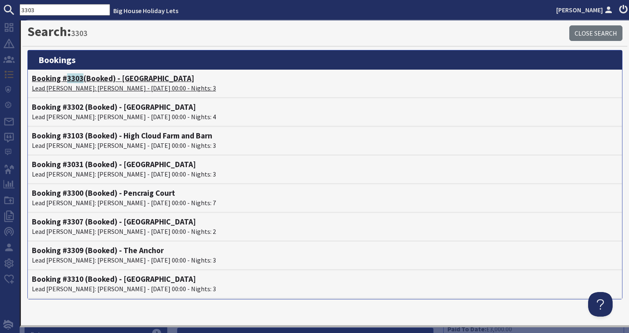
click at [100, 83] on p "Lead Booker: Maggie Godfrey - 23/10/2026 00:00 - Nights: 3" at bounding box center [325, 88] width 586 height 10
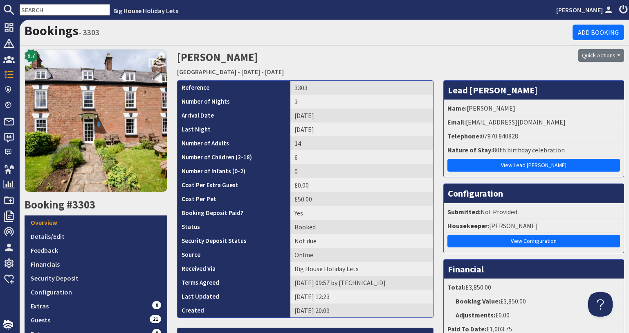
click at [38, 13] on input "text" at bounding box center [65, 9] width 90 height 11
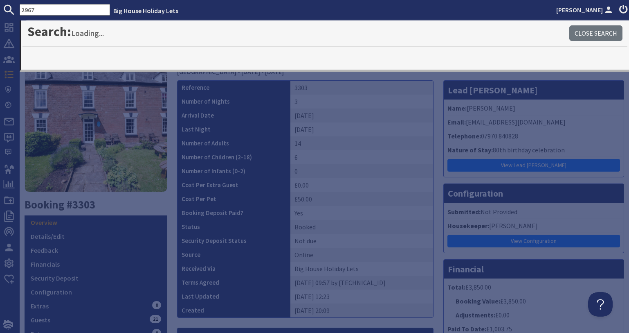
type input "2967"
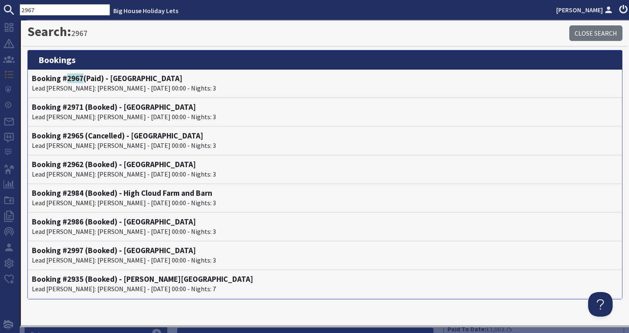
click at [81, 90] on p "Lead Booker: Emma Collins - 23/10/2025 00:00 - Nights: 3" at bounding box center [325, 88] width 586 height 10
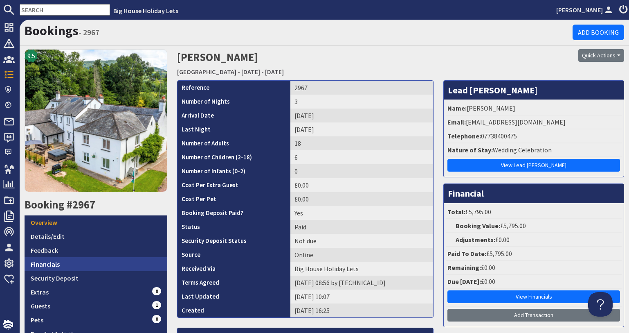
click at [99, 260] on link "Financials" at bounding box center [96, 264] width 143 height 14
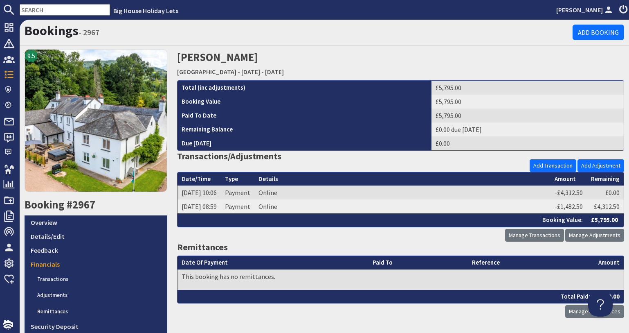
click at [33, 13] on input "text" at bounding box center [65, 9] width 90 height 11
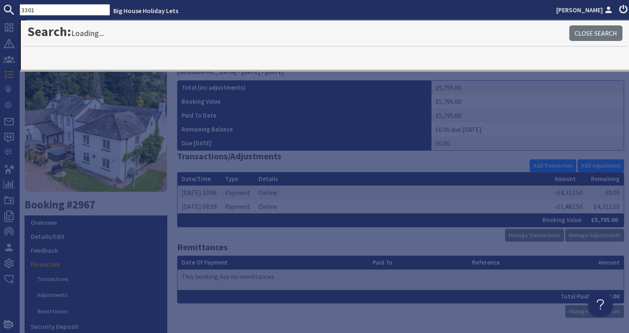
type input "3301"
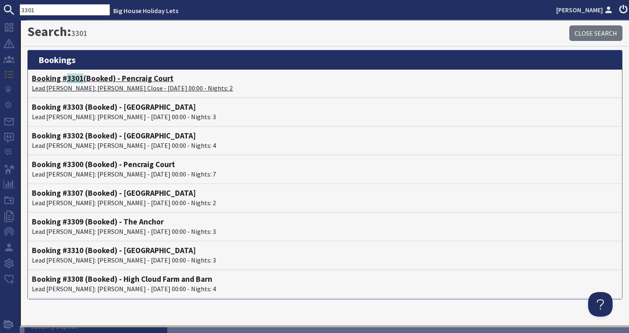
click at [135, 86] on p "Lead Booker: Jocelyn Close - 23/01/2026 00:00 - Nights: 2" at bounding box center [325, 88] width 586 height 10
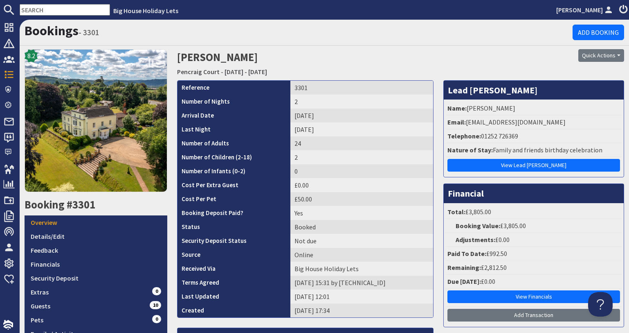
click at [73, 13] on input "text" at bounding box center [65, 9] width 90 height 11
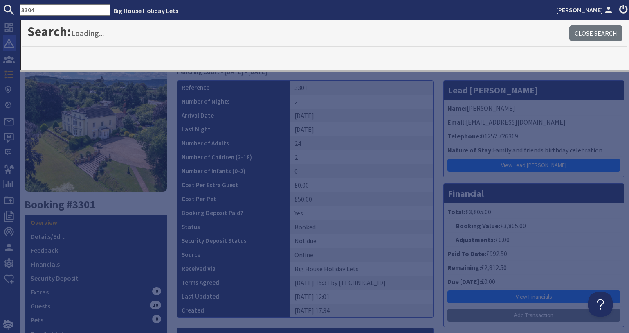
type input "3304"
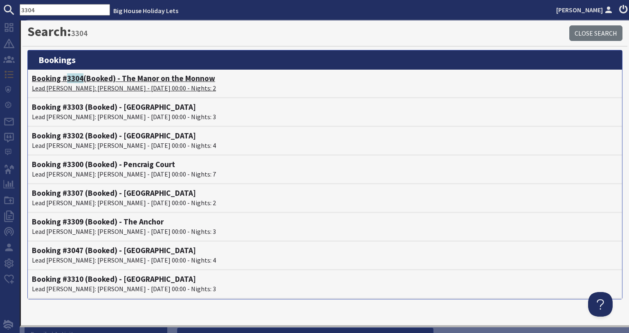
click at [82, 82] on span "3304" at bounding box center [75, 78] width 16 height 10
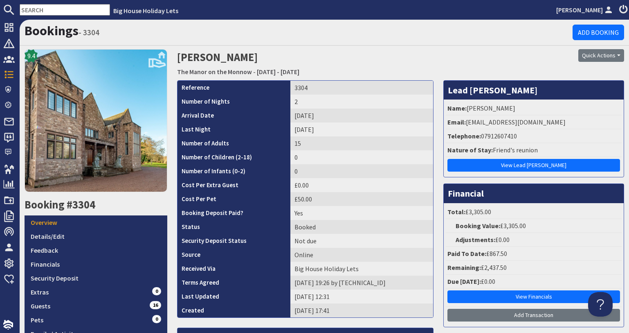
click at [76, 11] on input "text" at bounding box center [65, 9] width 90 height 11
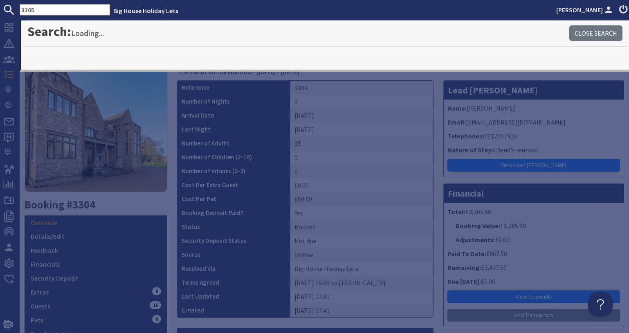
type input "3305"
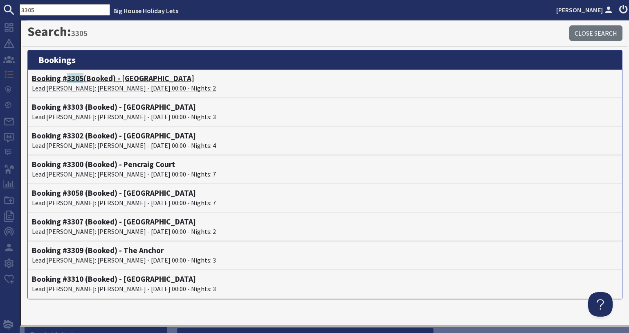
click at [76, 89] on p "Lead Booker: Christine Gardner - 06/02/2026 00:00 - Nights: 2" at bounding box center [325, 88] width 586 height 10
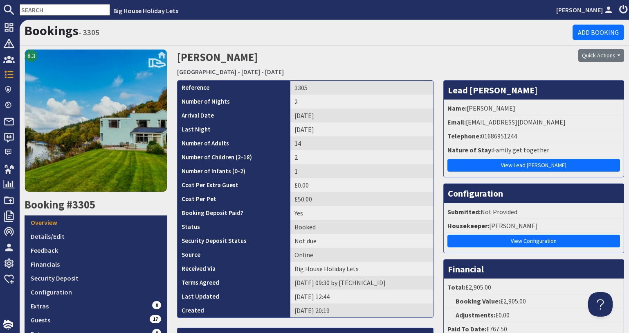
click at [25, 7] on input "text" at bounding box center [65, 9] width 90 height 11
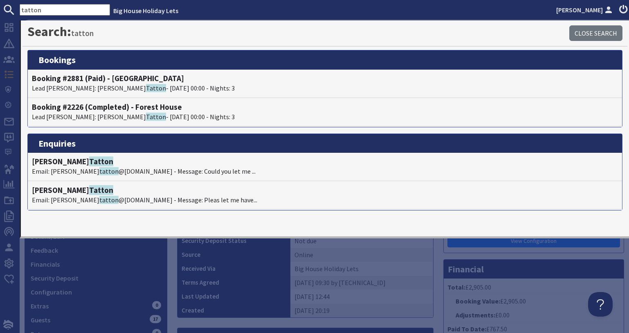
drag, startPoint x: 81, startPoint y: 7, endPoint x: 0, endPoint y: 8, distance: 81.4
click at [0, 8] on form "tatton" at bounding box center [55, 9] width 110 height 11
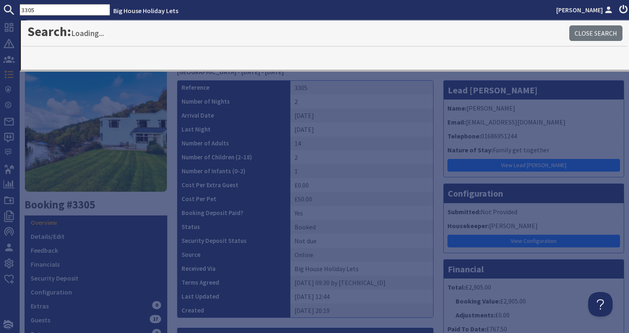
type input "3305"
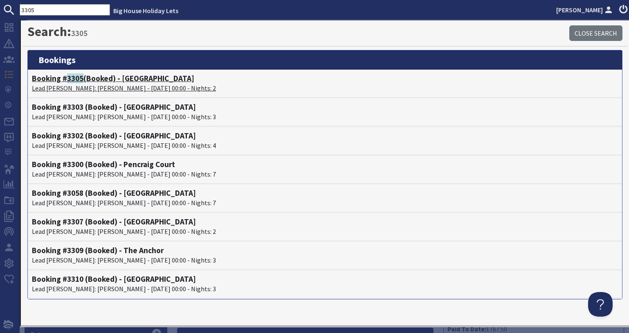
click at [56, 85] on p "Lead Booker: Christine Gardner - 06/02/2026 00:00 - Nights: 2" at bounding box center [325, 88] width 586 height 10
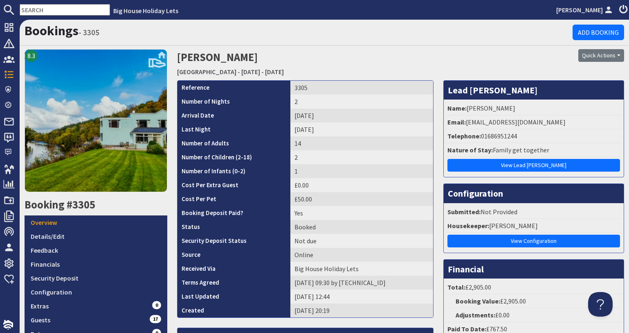
click at [38, 14] on input "text" at bounding box center [65, 9] width 90 height 11
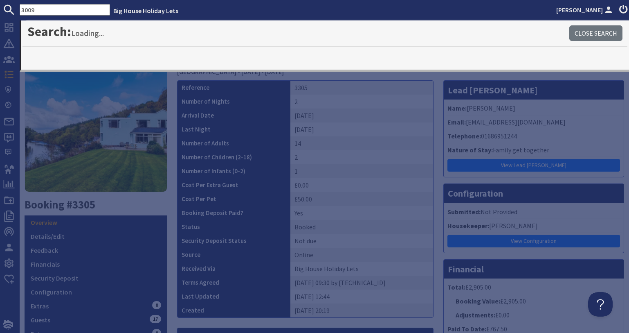
type input "3009"
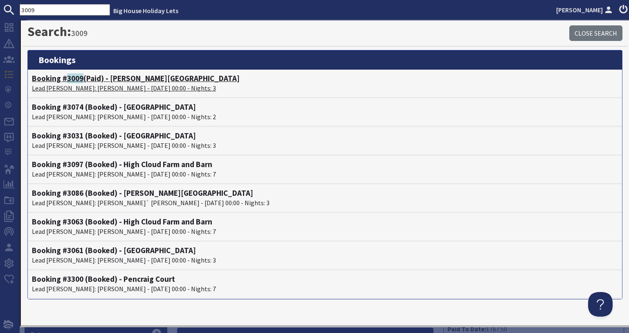
click at [58, 87] on p "Lead Booker: Tamsyn Derrick - 24/10/2025 00:00 - Nights: 3" at bounding box center [325, 88] width 586 height 10
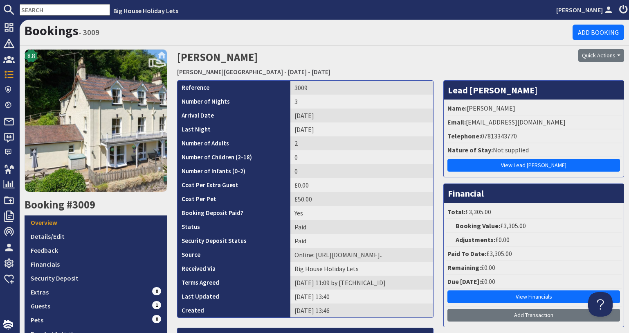
click at [94, 14] on input "text" at bounding box center [65, 9] width 90 height 11
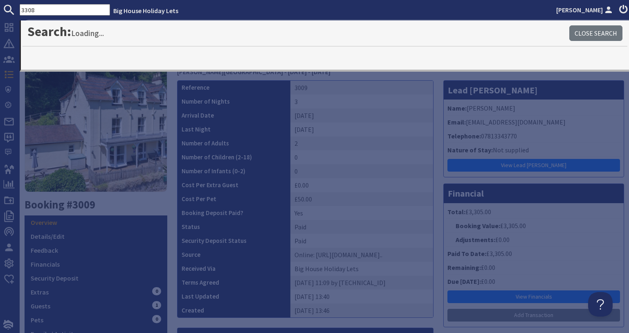
type input "3308"
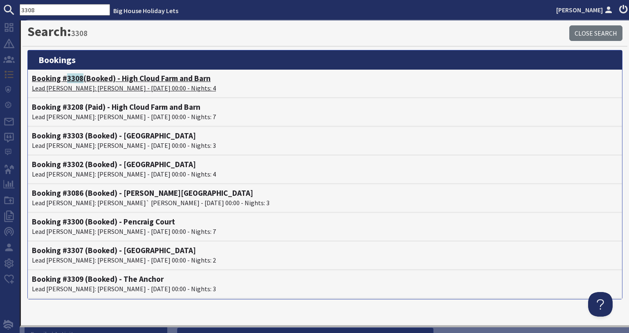
click at [61, 77] on h4 "Booking # 3308 (Booked) - High Cloud Farm and Barn" at bounding box center [325, 78] width 586 height 9
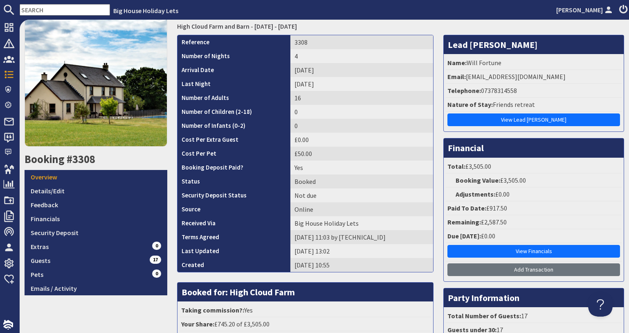
scroll to position [82, 0]
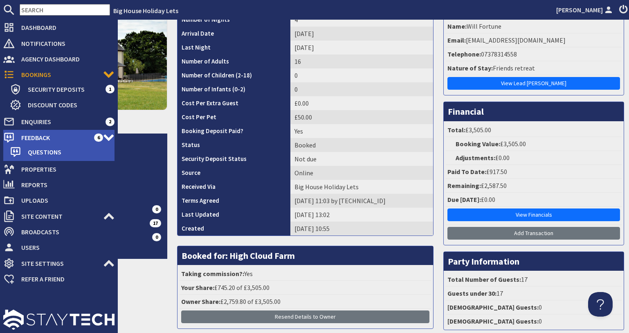
click at [50, 135] on span "Feedback" at bounding box center [54, 137] width 79 height 13
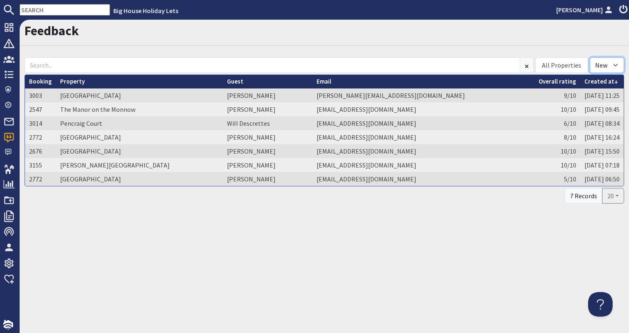
click at [610, 65] on select "All New Read" at bounding box center [607, 65] width 34 height 16
select select
click at [590, 57] on select "All New Read" at bounding box center [607, 65] width 34 height 16
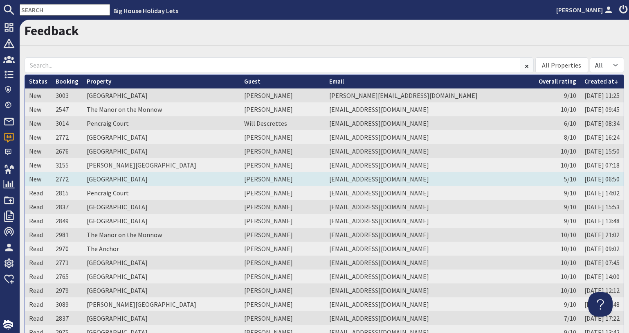
click at [36, 179] on td "New" at bounding box center [38, 179] width 27 height 14
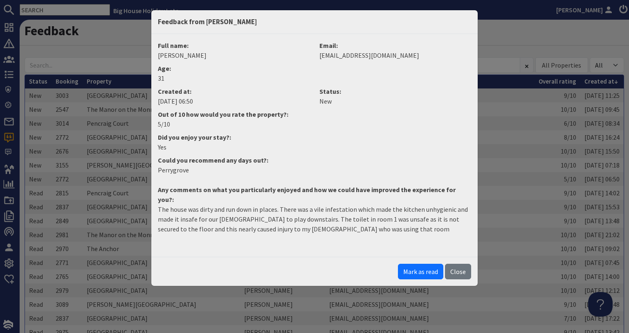
drag, startPoint x: 420, startPoint y: 256, endPoint x: 373, endPoint y: 271, distance: 49.2
click at [373, 271] on div "Mark as read Close" at bounding box center [314, 270] width 326 height 29
click at [453, 263] on button "Close" at bounding box center [458, 271] width 26 height 16
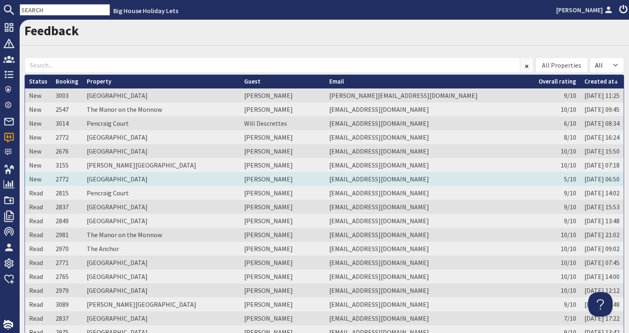
click at [31, 178] on td "New" at bounding box center [38, 179] width 27 height 14
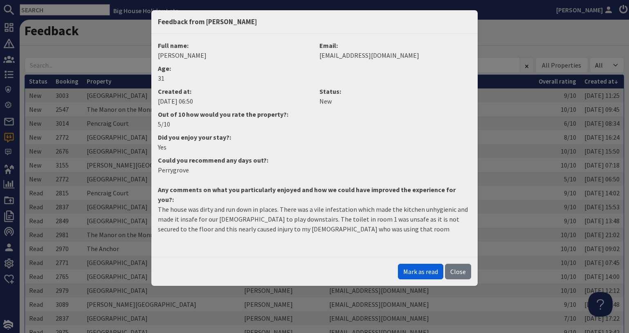
click at [432, 263] on button "Mark as read" at bounding box center [420, 271] width 45 height 16
click at [453, 263] on button "Close" at bounding box center [458, 271] width 26 height 16
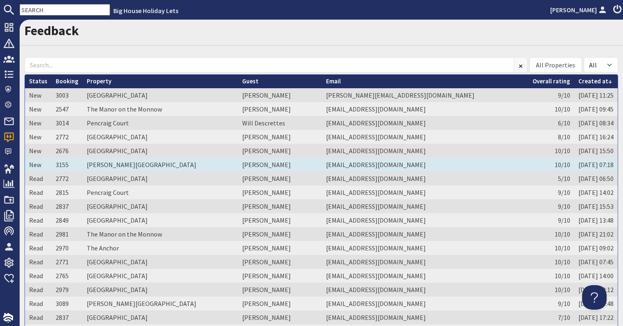
click at [34, 168] on td "New" at bounding box center [38, 165] width 27 height 14
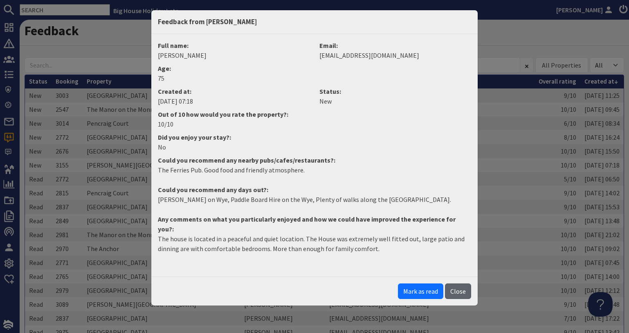
click at [464, 283] on button "Close" at bounding box center [458, 291] width 26 height 16
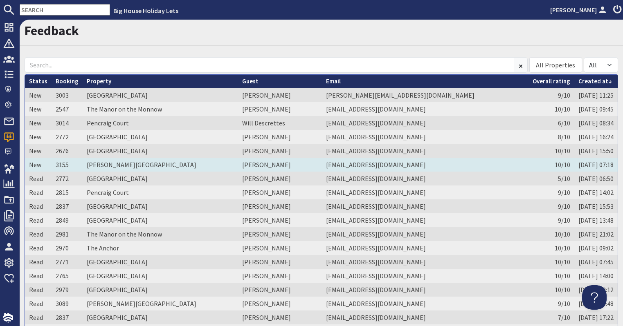
click at [34, 163] on td "New" at bounding box center [38, 165] width 27 height 14
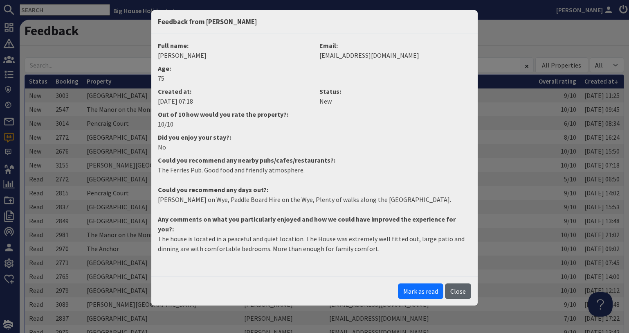
click at [464, 283] on button "Close" at bounding box center [458, 291] width 26 height 16
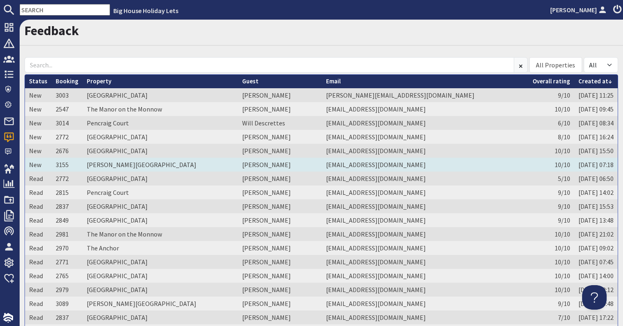
click at [39, 168] on td "New" at bounding box center [38, 165] width 27 height 14
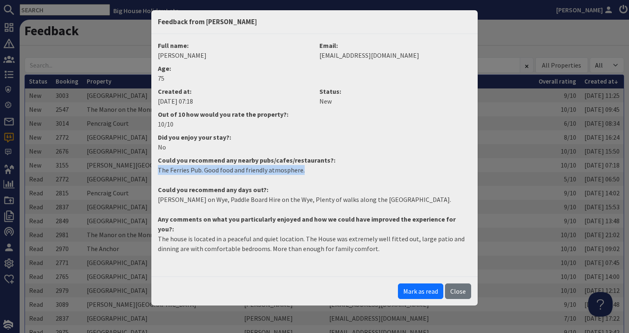
drag, startPoint x: 158, startPoint y: 167, endPoint x: 307, endPoint y: 169, distance: 148.9
click at [307, 169] on p "The Ferries Pub. Good food and friendly atmosphere." at bounding box center [314, 170] width 313 height 10
copy p "The Ferries Pub. Good food and friendly atmosphere."
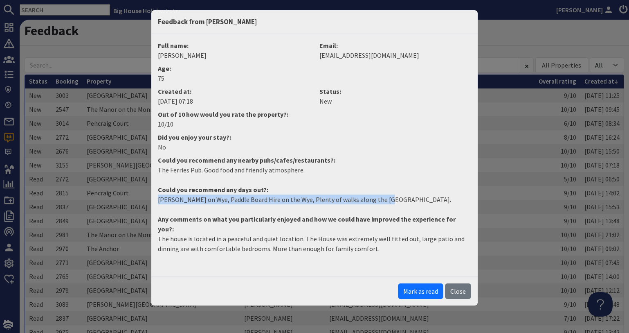
drag, startPoint x: 380, startPoint y: 199, endPoint x: 159, endPoint y: 206, distance: 221.4
click at [159, 206] on dd "Ross on Wye, Paddle Board Hire on the Wye, Plenty of walks along the Wye Valley." at bounding box center [314, 202] width 323 height 16
copy p "Ross on Wye, Paddle Board Hire on the Wye, Plenty of walks along the Wye Valley."
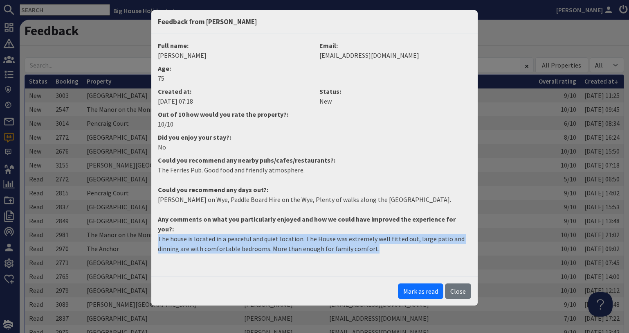
drag, startPoint x: 373, startPoint y: 239, endPoint x: 158, endPoint y: 232, distance: 214.8
click at [158, 234] on p "The house is located in a peaceful and quiet location. The House was extremely …" at bounding box center [314, 244] width 313 height 20
copy p "The house is located in a peaceful and quiet location. The House was extremely …"
click at [429, 283] on button "Mark as read" at bounding box center [420, 291] width 45 height 16
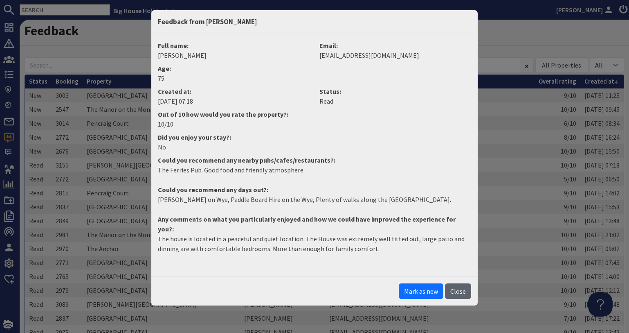
click at [453, 283] on button "Close" at bounding box center [458, 291] width 26 height 16
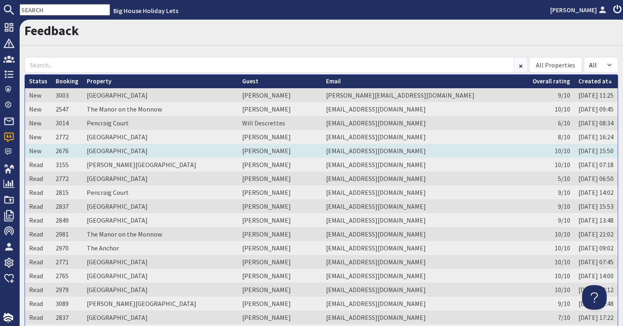
click at [36, 148] on td "New" at bounding box center [38, 151] width 27 height 14
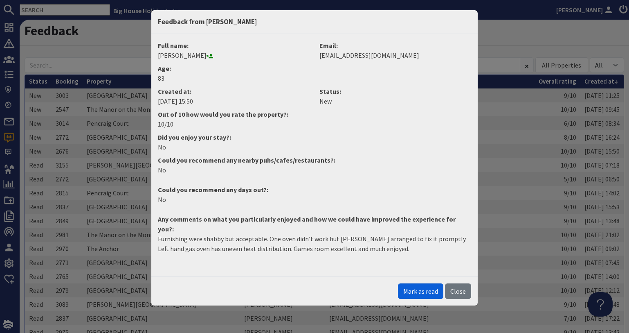
click at [408, 283] on button "Mark as read" at bounding box center [420, 291] width 45 height 16
click at [454, 283] on button "Close" at bounding box center [458, 291] width 26 height 16
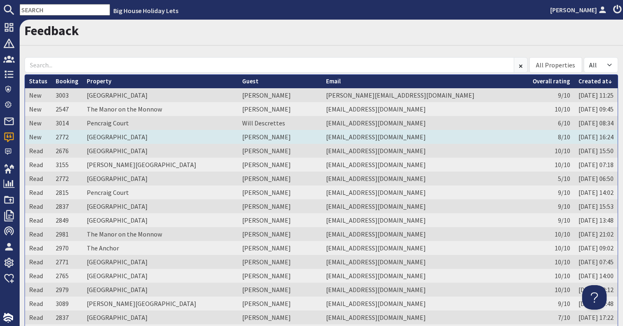
click at [29, 135] on td "New" at bounding box center [38, 137] width 27 height 14
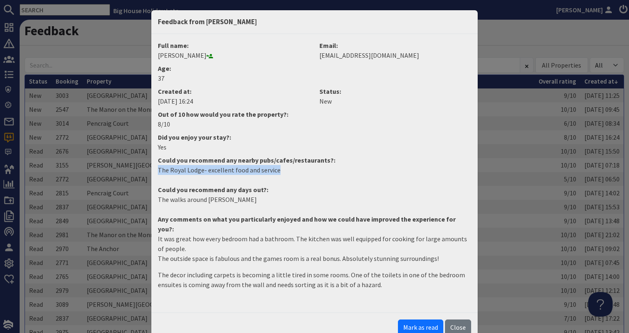
drag, startPoint x: 283, startPoint y: 172, endPoint x: 155, endPoint y: 169, distance: 128.5
click at [155, 169] on dd "The Royal Lodge- excellent food and service" at bounding box center [314, 173] width 323 height 16
copy p "The Royal Lodge- excellent food and service"
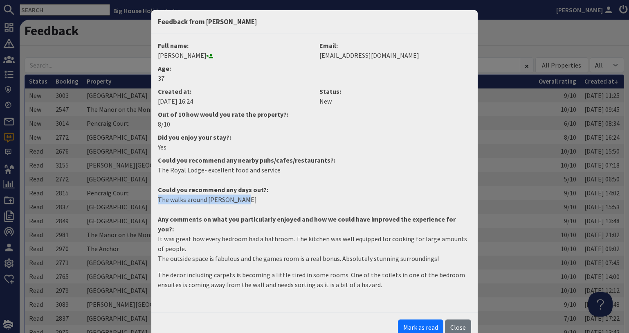
drag, startPoint x: 246, startPoint y: 198, endPoint x: 157, endPoint y: 202, distance: 88.8
click at [157, 202] on dd "The walks around Symonds Yat" at bounding box center [314, 202] width 323 height 16
copy p "The walks around Symonds Yat"
click at [429, 319] on button "Mark as read" at bounding box center [420, 327] width 45 height 16
drag, startPoint x: 429, startPoint y: 316, endPoint x: 452, endPoint y: 317, distance: 22.9
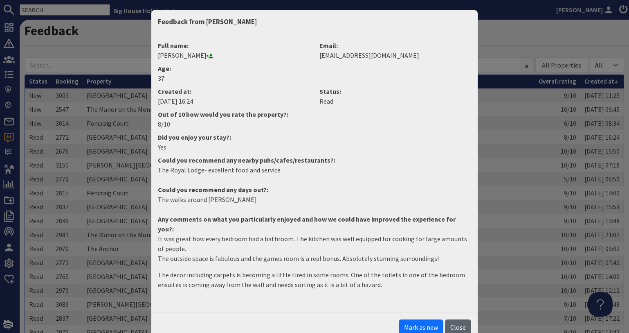
click at [452, 319] on button "Close" at bounding box center [458, 327] width 26 height 16
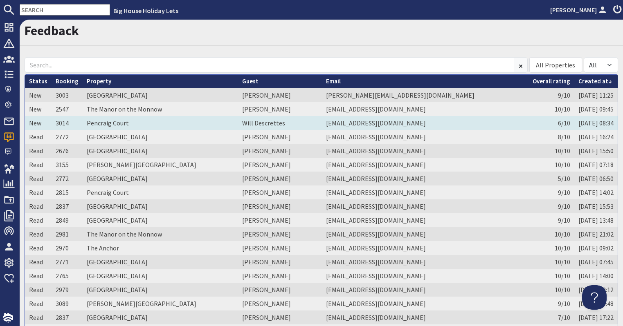
click at [32, 124] on td "New" at bounding box center [38, 123] width 27 height 14
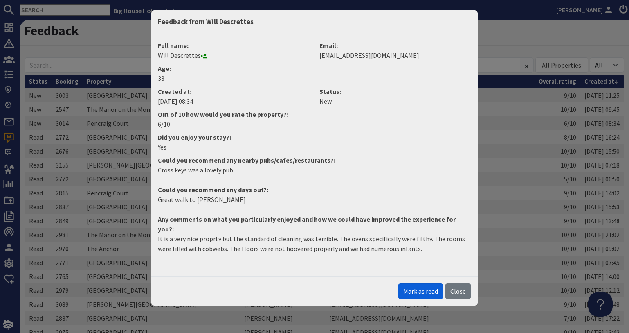
click at [409, 283] on button "Mark as read" at bounding box center [420, 291] width 45 height 16
click at [450, 283] on button "Close" at bounding box center [458, 291] width 26 height 16
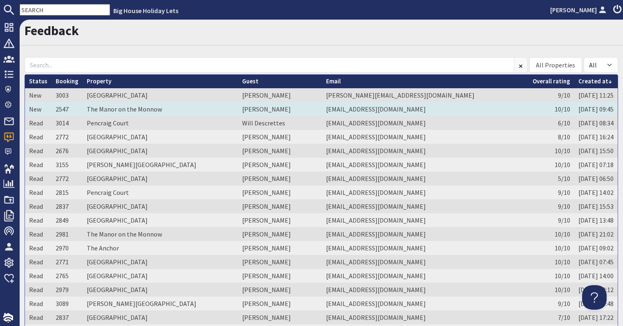
click at [33, 110] on td "New" at bounding box center [38, 109] width 27 height 14
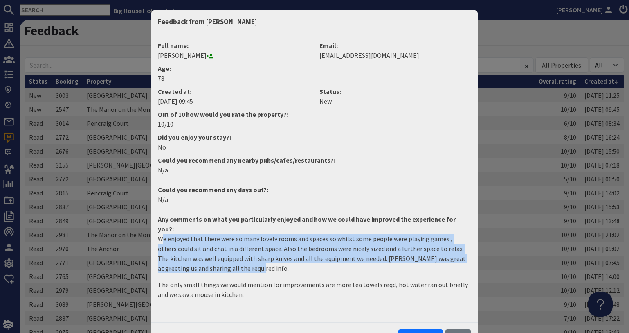
drag, startPoint x: 157, startPoint y: 229, endPoint x: 214, endPoint y: 257, distance: 63.1
click at [214, 257] on p "We enjoyed that there were so many lovely rooms and spaces so whilst some peopl…" at bounding box center [314, 253] width 313 height 39
click at [228, 257] on p "We enjoyed that there were so many lovely rooms and spaces so whilst some peopl…" at bounding box center [314, 253] width 313 height 39
drag, startPoint x: 154, startPoint y: 228, endPoint x: 213, endPoint y: 263, distance: 68.4
click at [213, 263] on dd "We enjoyed that there were so many lovely rooms and spaces so whilst some peopl…" at bounding box center [314, 270] width 323 height 72
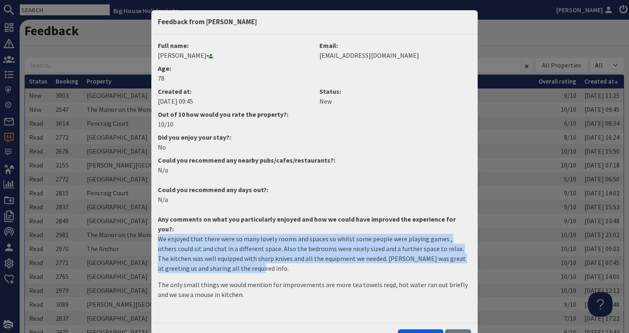
click at [418, 329] on button "Mark as read" at bounding box center [420, 337] width 45 height 16
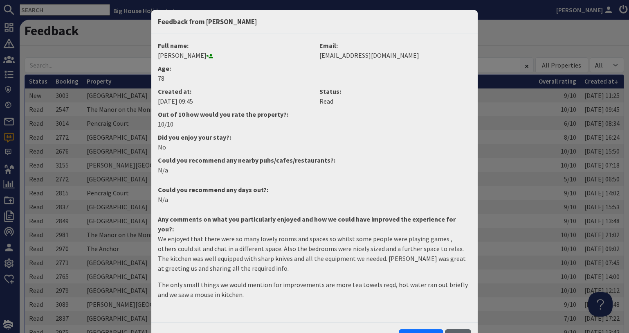
click at [455, 329] on button "Close" at bounding box center [458, 337] width 26 height 16
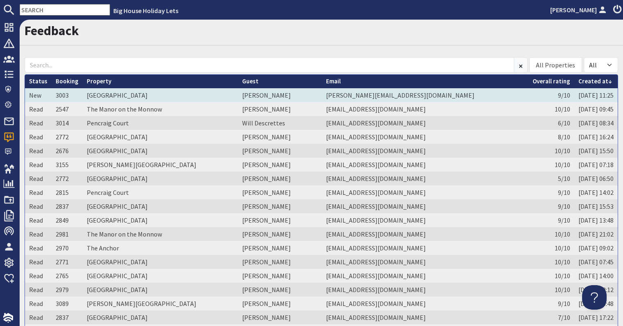
click at [36, 96] on td "New" at bounding box center [38, 95] width 27 height 14
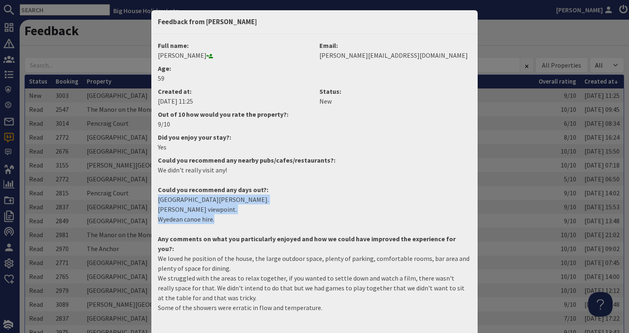
drag, startPoint x: 152, startPoint y: 199, endPoint x: 214, endPoint y: 219, distance: 64.7
click at [214, 219] on dd "Forest of Dean Sculpture park. Symonds Yat viewpoint. Wyedean canoe hire." at bounding box center [314, 212] width 323 height 36
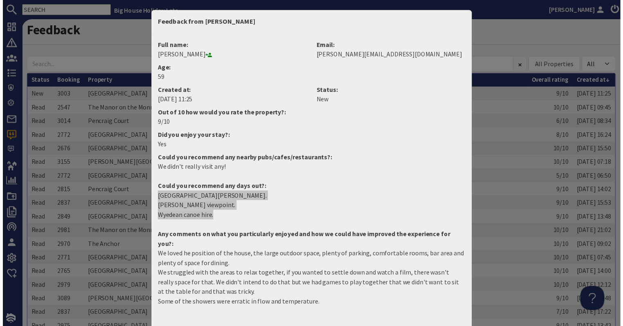
scroll to position [22, 0]
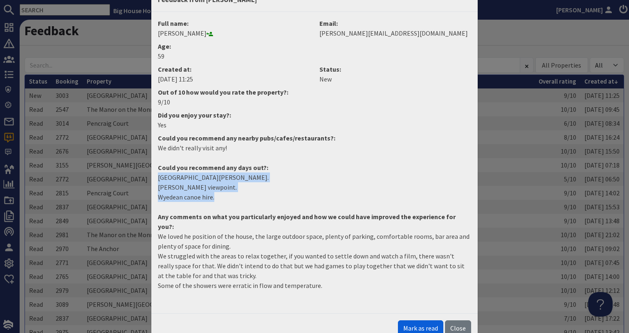
click at [409, 320] on button "Mark as read" at bounding box center [420, 328] width 45 height 16
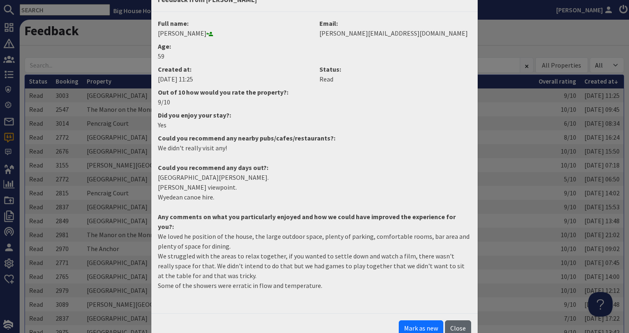
click at [462, 320] on button "Close" at bounding box center [458, 328] width 26 height 16
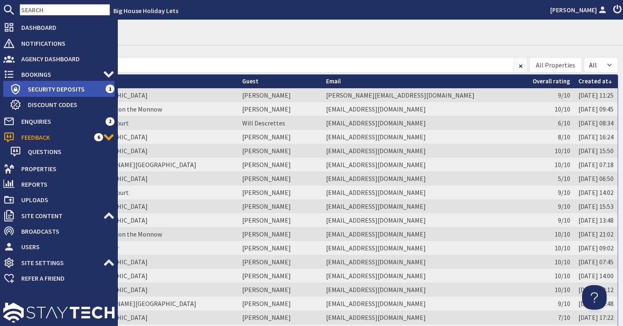
click at [42, 90] on span "Security Deposits" at bounding box center [63, 89] width 84 height 13
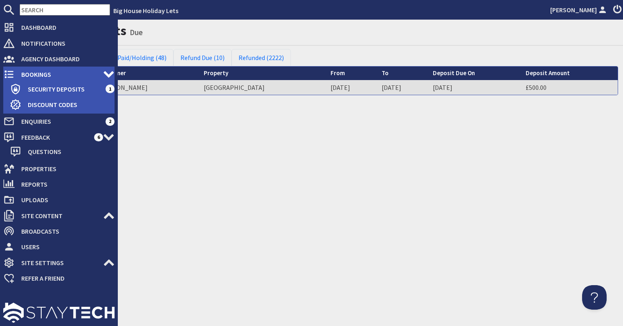
click at [36, 71] on span "Bookings" at bounding box center [59, 74] width 88 height 13
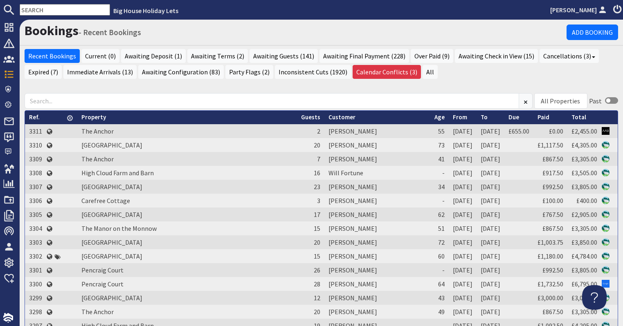
click at [38, 9] on input "text" at bounding box center [65, 9] width 90 height 11
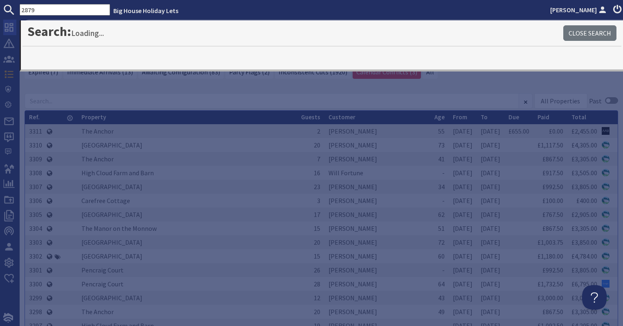
type input "2879"
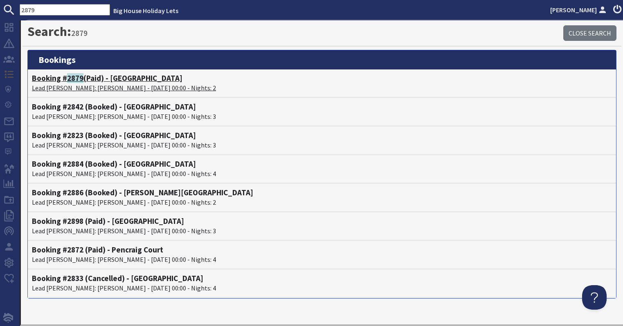
click at [55, 83] on p "Lead Booker: Tanya Godwin - 05/09/2025 00:00 - Nights: 2" at bounding box center [322, 88] width 580 height 10
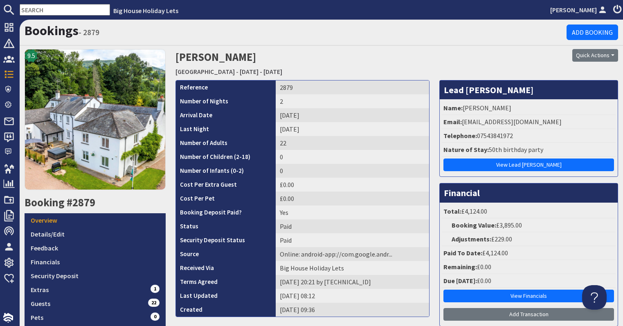
click at [48, 5] on input "text" at bounding box center [65, 9] width 90 height 11
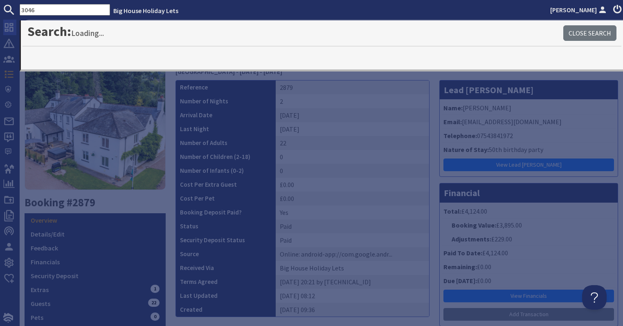
type input "3046"
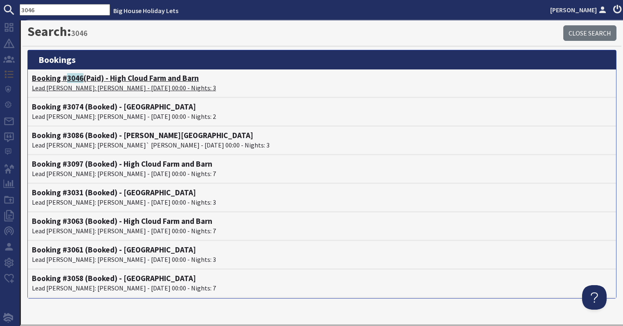
click at [76, 85] on p "Lead Booker: Dawn Derraven - 12/09/2025 00:00 - Nights: 3" at bounding box center [322, 88] width 580 height 10
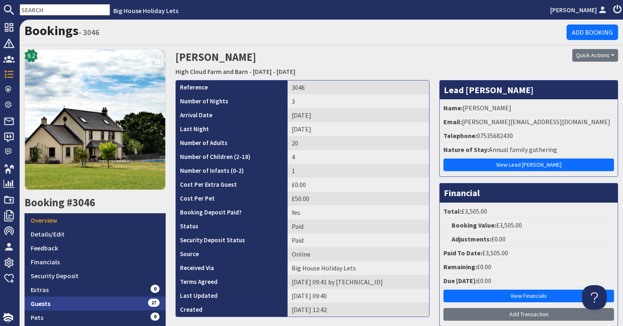
click at [94, 300] on link "Guests 27" at bounding box center [95, 304] width 141 height 14
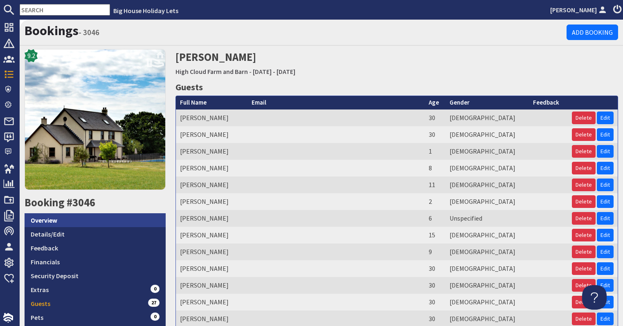
click at [60, 223] on link "Overview" at bounding box center [95, 221] width 141 height 14
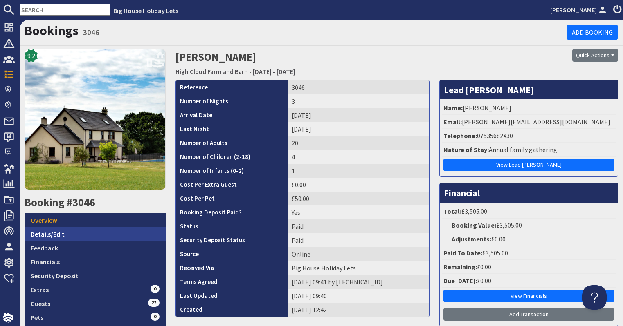
click at [60, 235] on link "Details/Edit" at bounding box center [95, 234] width 141 height 14
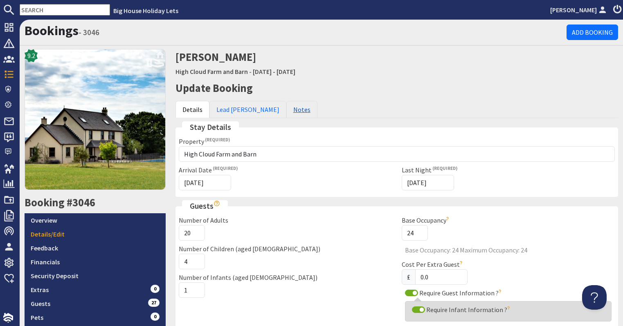
click at [286, 113] on link "Notes" at bounding box center [301, 109] width 31 height 17
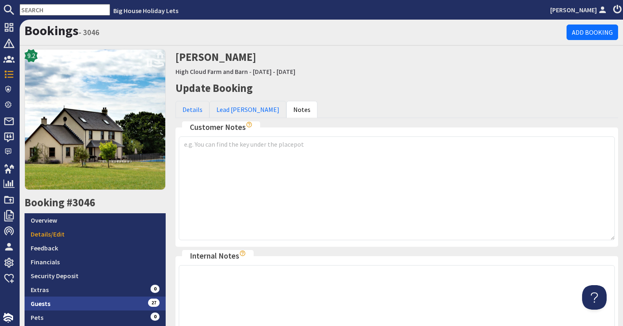
click at [89, 301] on link "Guests 27" at bounding box center [95, 304] width 141 height 14
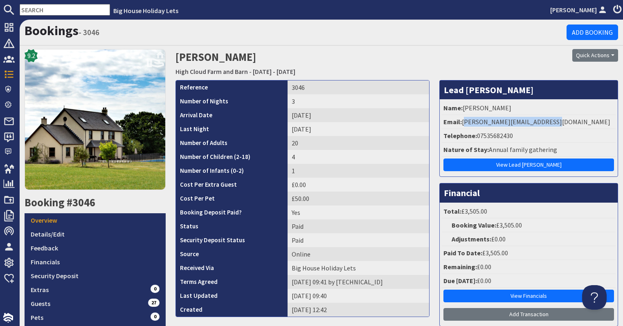
drag, startPoint x: 551, startPoint y: 119, endPoint x: 464, endPoint y: 119, distance: 87.5
click at [464, 119] on li "Email: dawn.derraven@hotmail.co.uk" at bounding box center [529, 122] width 174 height 14
click at [67, 14] on input "text" at bounding box center [65, 9] width 90 height 11
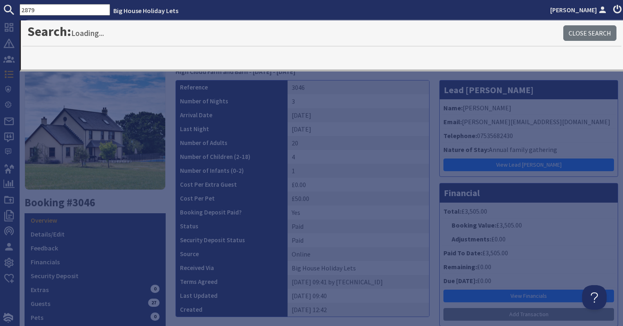
type input "2879"
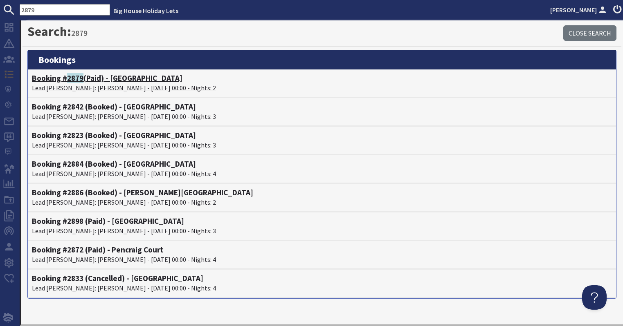
click at [59, 86] on p "Lead Booker: Tanya Godwin - 05/09/2025 00:00 - Nights: 2" at bounding box center [322, 88] width 580 height 10
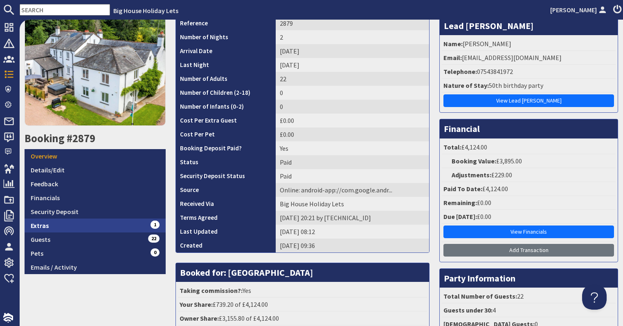
scroll to position [123, 0]
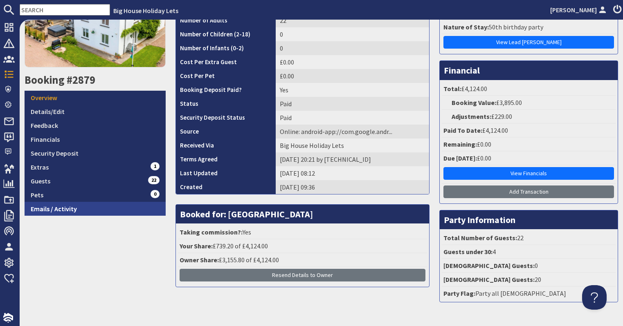
click at [108, 211] on link "Emails / Activity" at bounding box center [95, 209] width 141 height 14
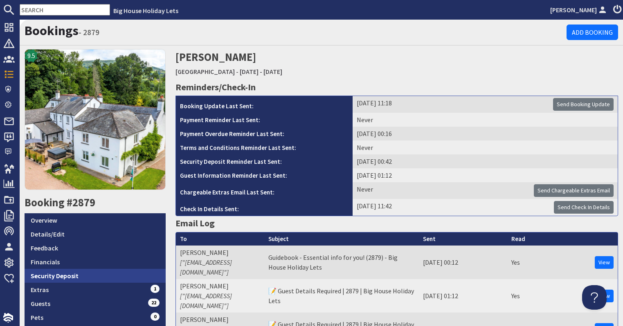
scroll to position [82, 0]
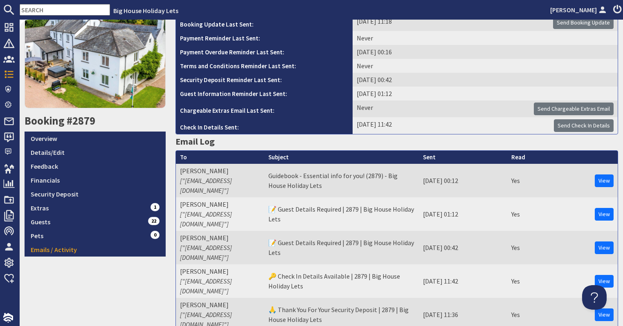
click at [87, 12] on input "text" at bounding box center [65, 9] width 90 height 11
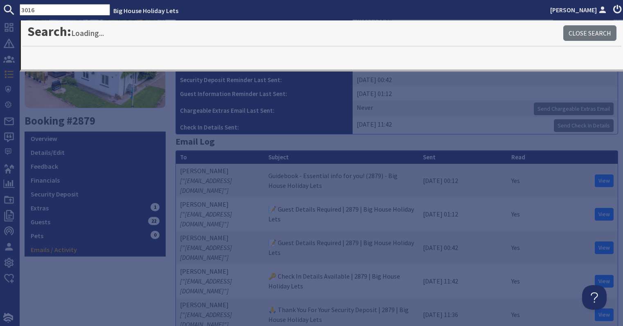
type input "3016"
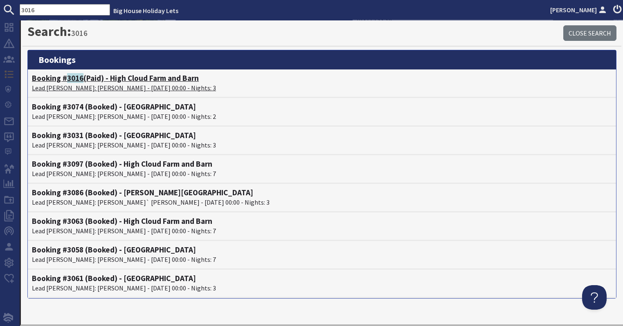
click at [81, 84] on p "Lead Booker: Terrina Barnfield - 05/09/2025 00:00 - Nights: 3" at bounding box center [322, 88] width 580 height 10
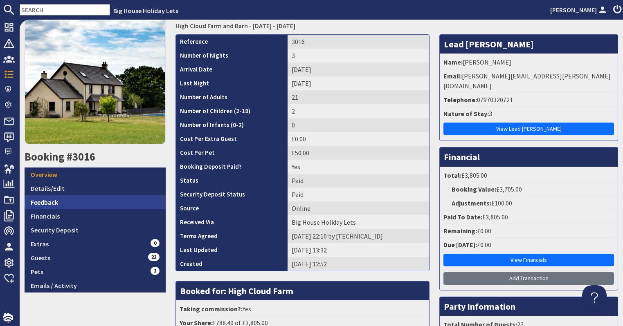
scroll to position [82, 0]
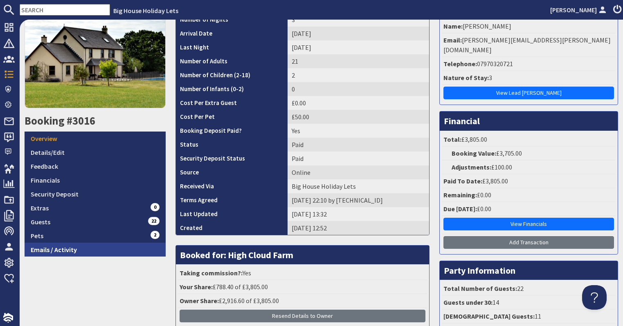
click at [95, 251] on link "Emails / Activity" at bounding box center [95, 250] width 141 height 14
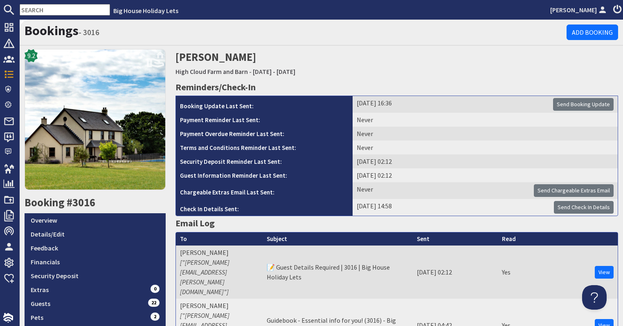
click at [34, 9] on input "text" at bounding box center [65, 9] width 90 height 11
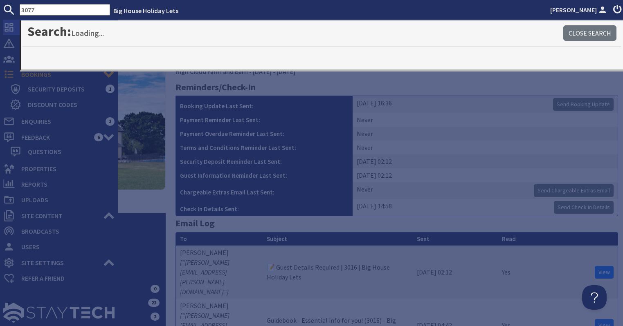
type input "3077"
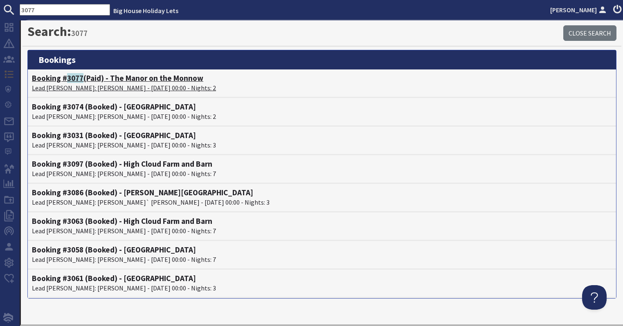
click at [61, 92] on p "Lead Booker: Sam Chumbley - 05/09/2025 00:00 - Nights: 2" at bounding box center [322, 88] width 580 height 10
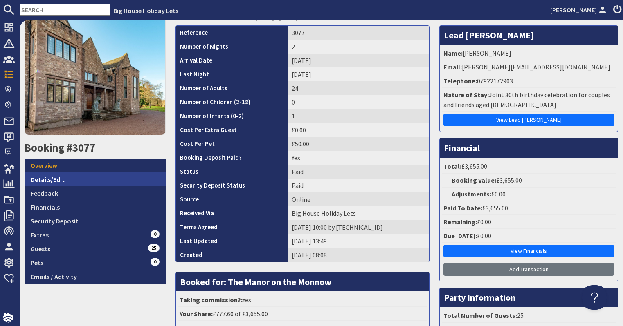
scroll to position [123, 0]
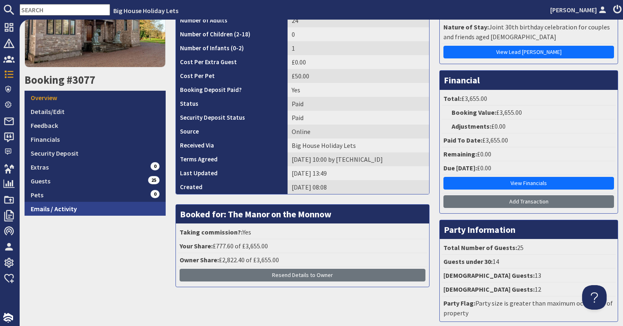
click at [90, 213] on link "Emails / Activity" at bounding box center [95, 209] width 141 height 14
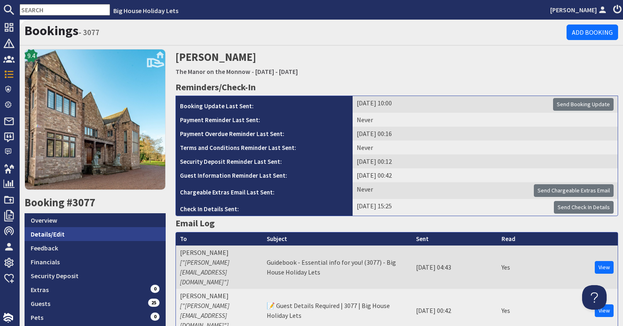
click at [78, 238] on link "Details/Edit" at bounding box center [95, 234] width 141 height 14
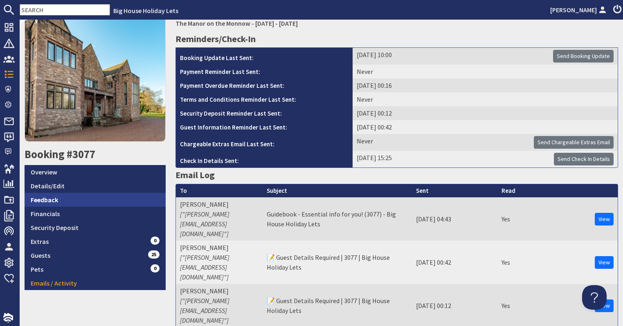
scroll to position [123, 0]
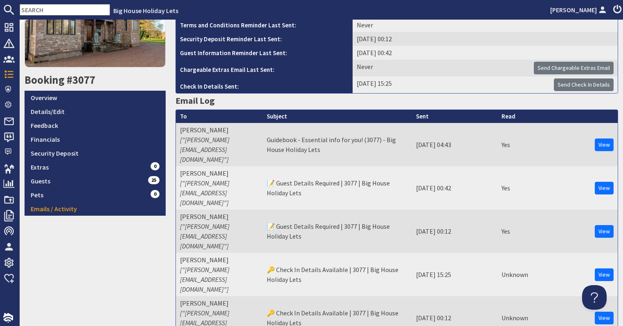
click at [49, 12] on input "text" at bounding box center [65, 9] width 90 height 11
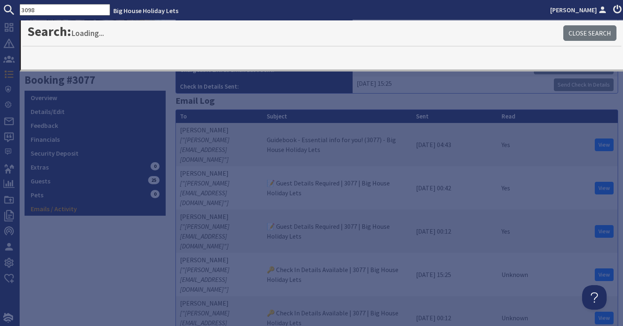
type input "3098"
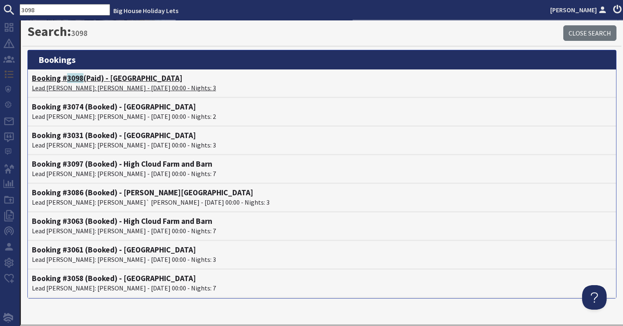
click at [100, 81] on h4 "Booking # 3098 (Paid) - Forest House" at bounding box center [322, 78] width 580 height 9
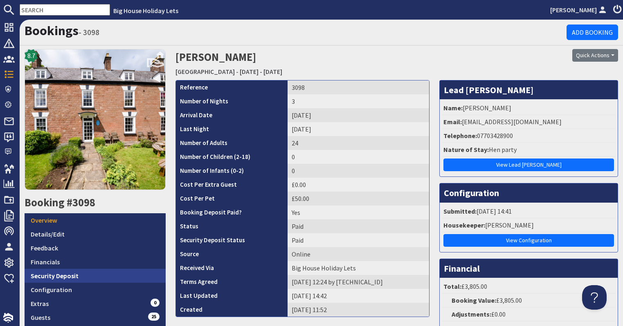
scroll to position [41, 0]
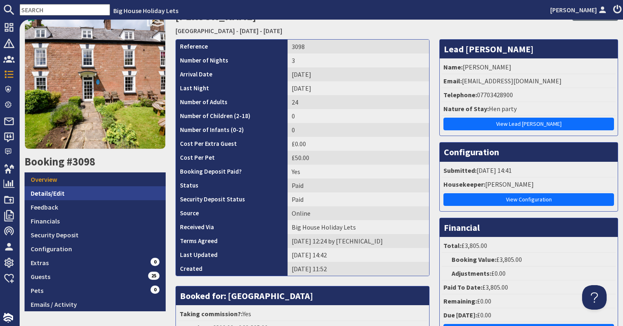
click at [81, 194] on link "Details/Edit" at bounding box center [95, 194] width 141 height 14
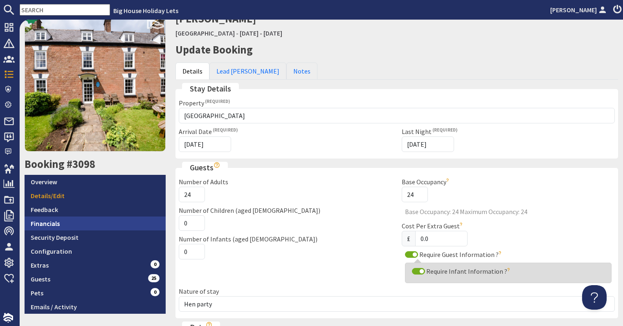
scroll to position [82, 0]
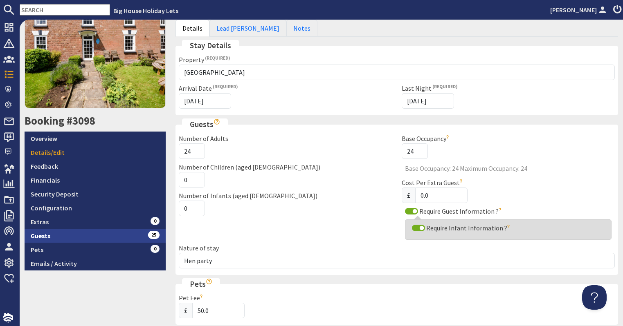
click at [88, 235] on link "Guests 25" at bounding box center [95, 236] width 141 height 14
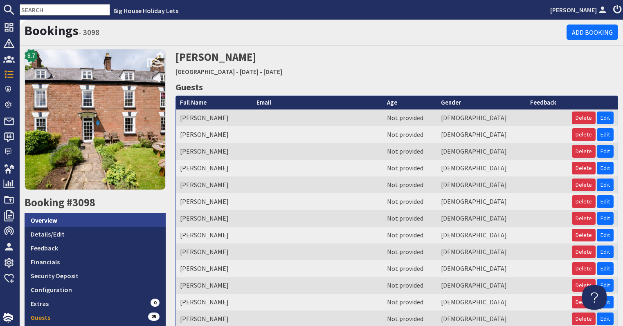
click at [99, 223] on link "Overview" at bounding box center [95, 221] width 141 height 14
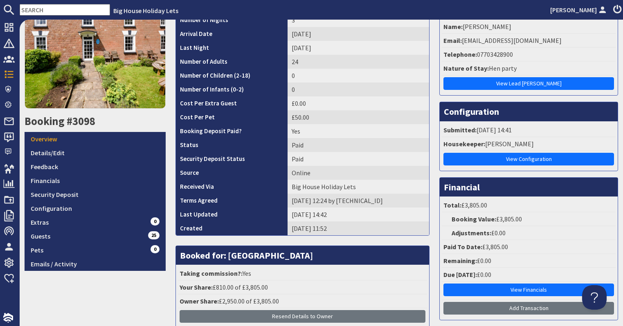
scroll to position [82, 0]
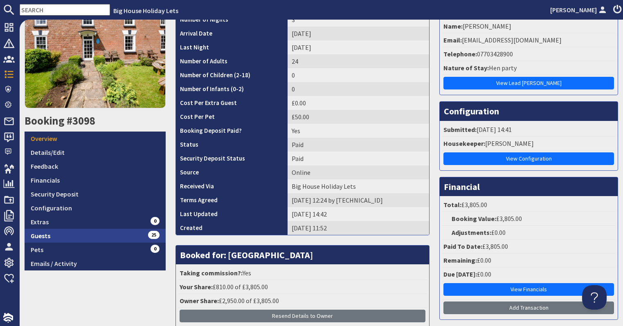
click at [95, 233] on link "Guests 25" at bounding box center [95, 236] width 141 height 14
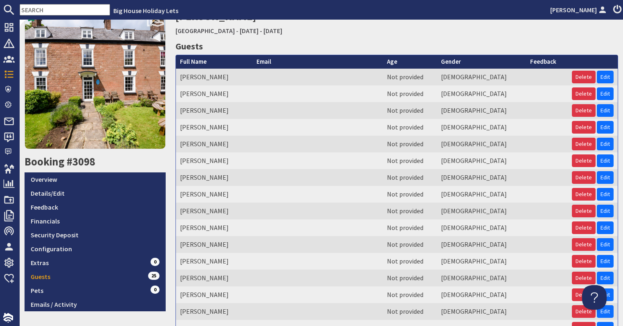
scroll to position [82, 0]
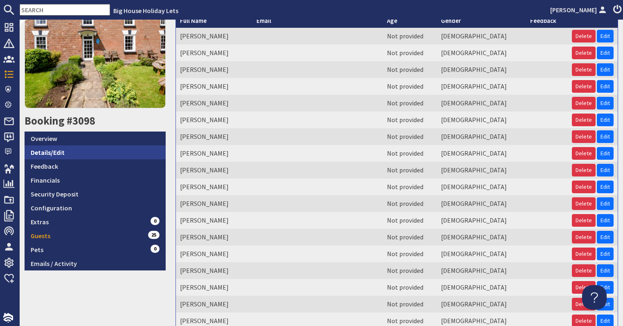
click at [56, 148] on link "Details/Edit" at bounding box center [95, 153] width 141 height 14
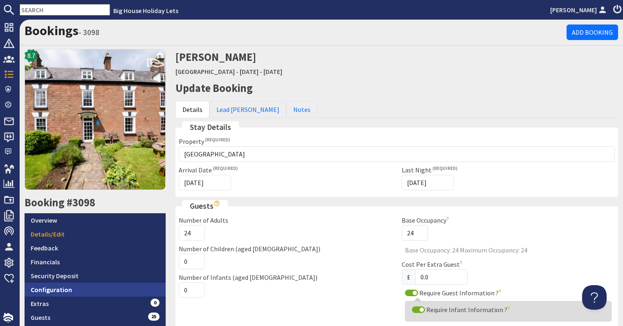
click at [59, 286] on link "Configuration" at bounding box center [95, 290] width 141 height 14
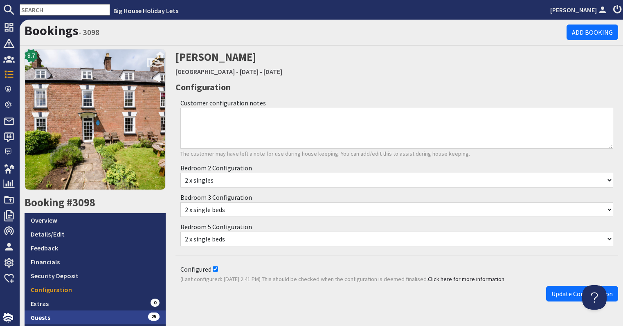
click at [47, 317] on link "Guests 25" at bounding box center [95, 318] width 141 height 14
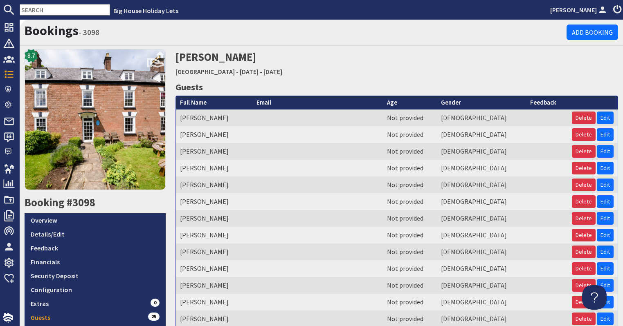
click at [59, 9] on input "text" at bounding box center [65, 9] width 90 height 11
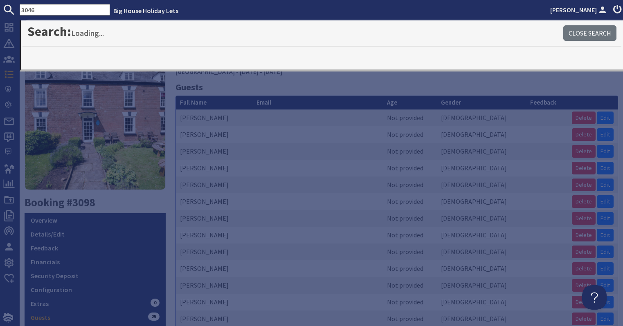
type input "3046"
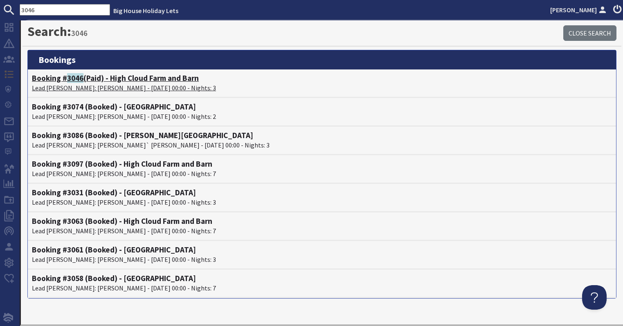
click at [91, 88] on p "Lead Booker: Dawn Derraven - 12/09/2025 00:00 - Nights: 3" at bounding box center [322, 88] width 580 height 10
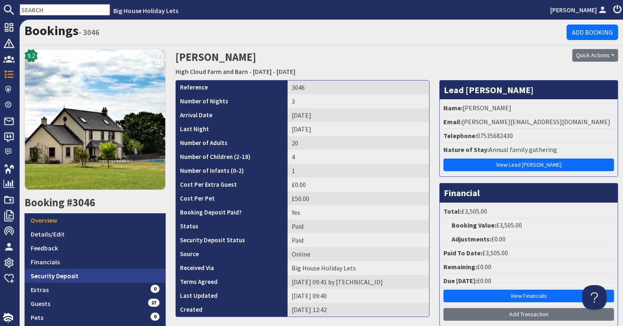
scroll to position [150, 0]
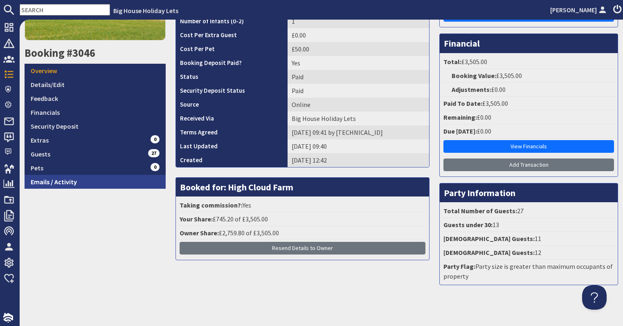
click at [71, 188] on link "Emails / Activity" at bounding box center [95, 182] width 141 height 14
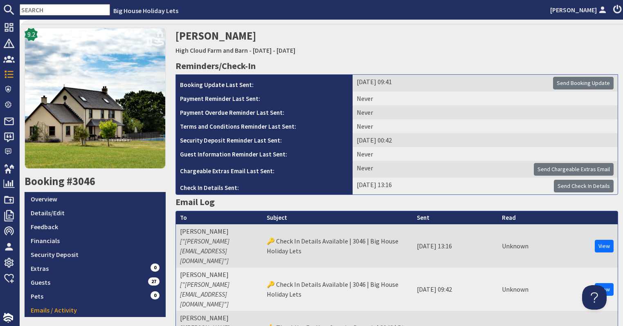
scroll to position [41, 0]
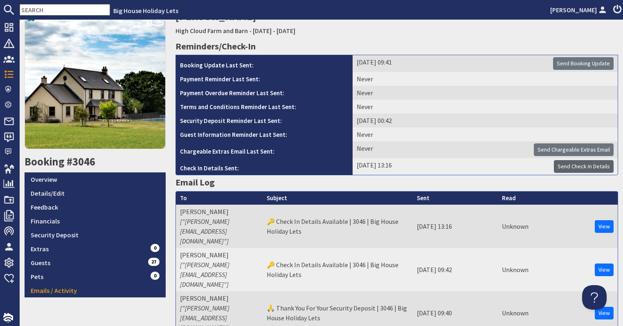
click at [573, 167] on span "Send Check In Details" at bounding box center [583, 166] width 52 height 7
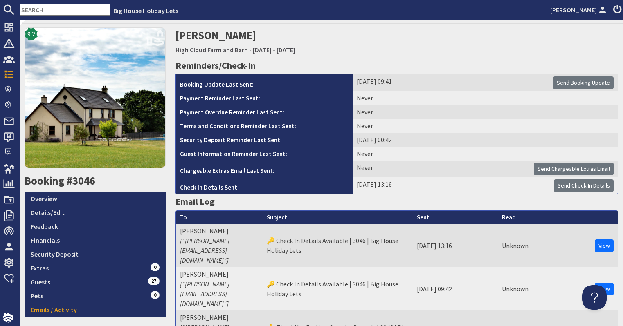
scroll to position [123, 0]
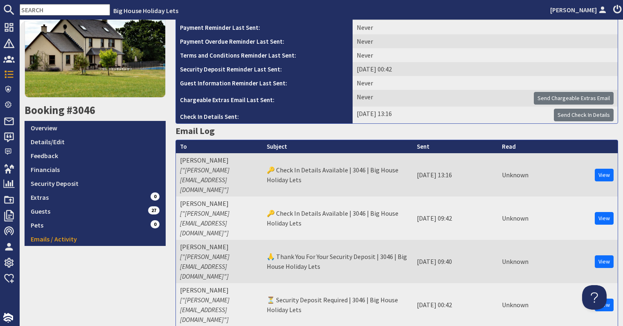
click at [85, 7] on input "text" at bounding box center [65, 9] width 90 height 11
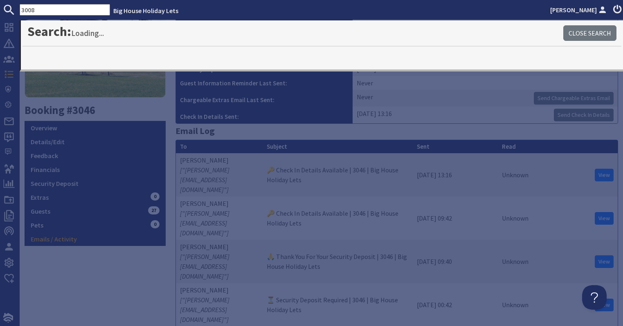
type input "3008"
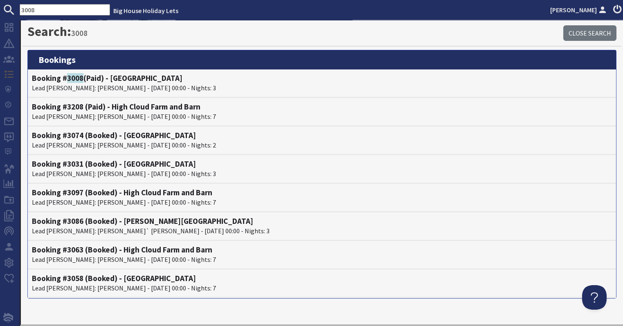
click at [93, 79] on h4 "Booking # 3008 (Paid) - Forest House" at bounding box center [322, 78] width 580 height 9
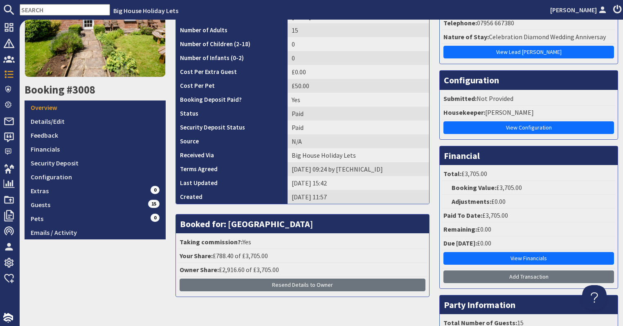
scroll to position [123, 0]
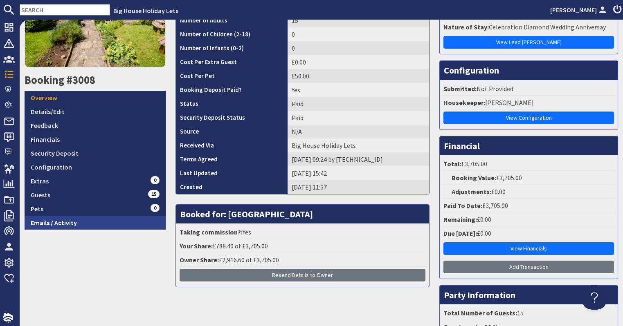
click at [63, 223] on link "Emails / Activity" at bounding box center [95, 223] width 141 height 14
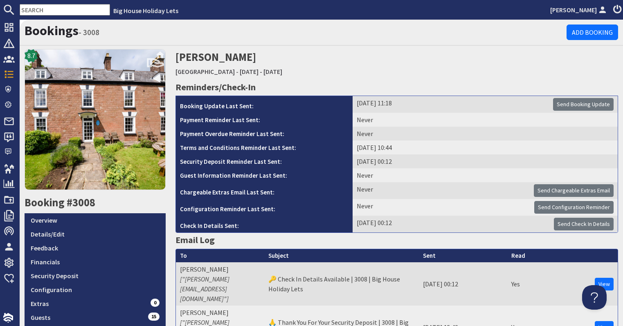
click at [69, 9] on input "text" at bounding box center [65, 9] width 90 height 11
click at [27, 7] on input "text" at bounding box center [65, 9] width 90 height 11
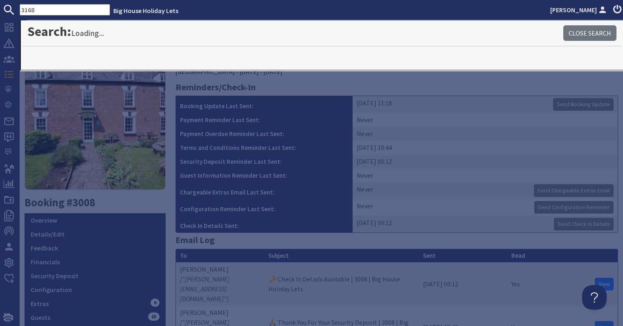
type input "3168"
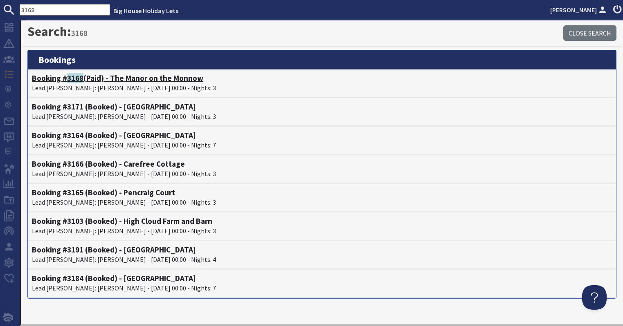
click at [103, 91] on p "Lead Booker: Robin Gordon - 19/09/2025 00:00 - Nights: 3" at bounding box center [322, 88] width 580 height 10
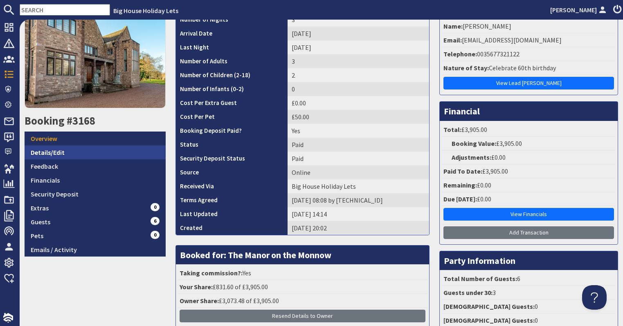
scroll to position [41, 0]
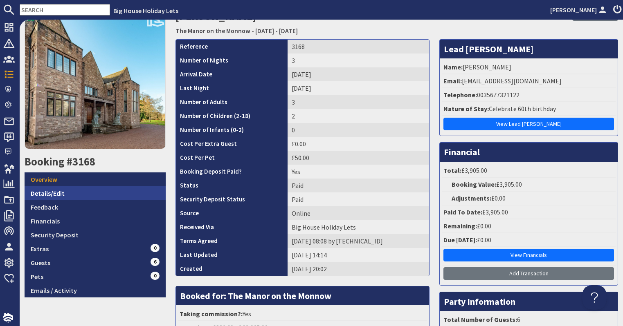
click at [87, 198] on link "Details/Edit" at bounding box center [95, 194] width 141 height 14
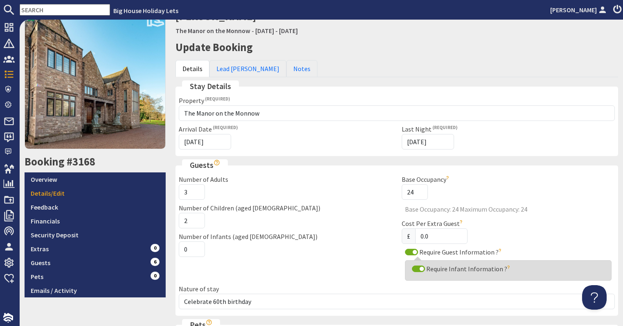
scroll to position [123, 0]
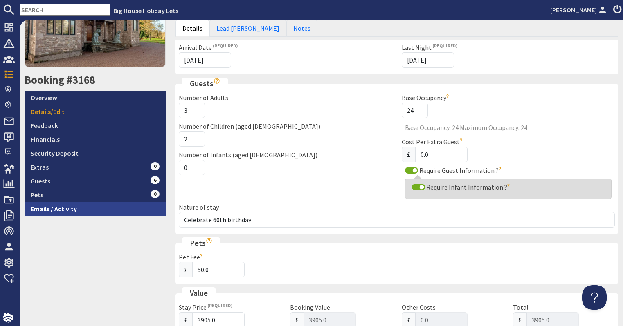
click at [80, 213] on link "Emails / Activity" at bounding box center [95, 209] width 141 height 14
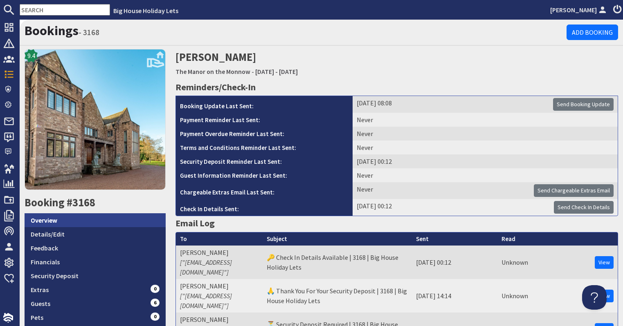
click at [94, 219] on link "Overview" at bounding box center [95, 221] width 141 height 14
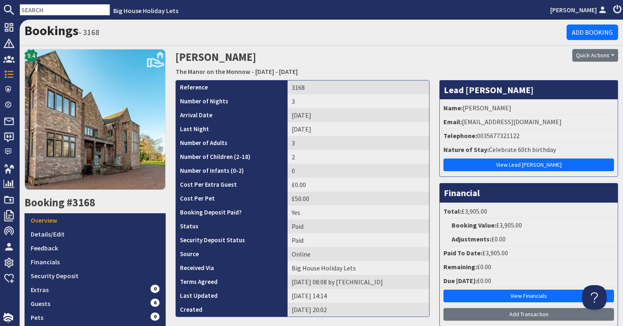
drag, startPoint x: 552, startPoint y: 117, endPoint x: 463, endPoint y: 119, distance: 88.8
click at [463, 119] on li "Email: robinheather2004@yahoo.co.uk" at bounding box center [529, 122] width 174 height 14
drag, startPoint x: 462, startPoint y: 119, endPoint x: 532, endPoint y: 113, distance: 70.2
click at [532, 113] on li "Name: Robin Gordon" at bounding box center [529, 108] width 174 height 14
click at [74, 302] on link "Guests 6" at bounding box center [95, 304] width 141 height 14
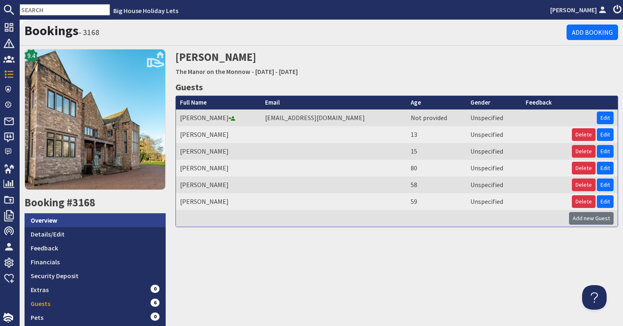
click at [47, 223] on link "Overview" at bounding box center [95, 221] width 141 height 14
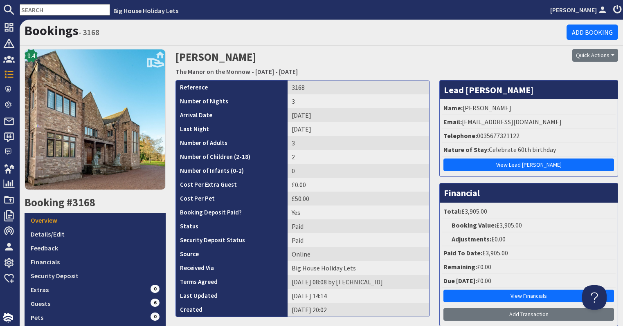
drag, startPoint x: 553, startPoint y: 123, endPoint x: 463, endPoint y: 124, distance: 90.8
click at [463, 124] on li "Email: robinheather2004@yahoo.co.uk" at bounding box center [529, 122] width 174 height 14
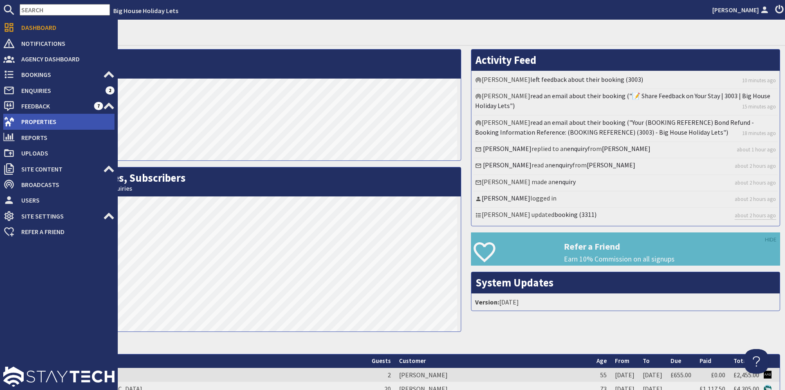
click at [16, 122] on span "Properties" at bounding box center [65, 121] width 100 height 13
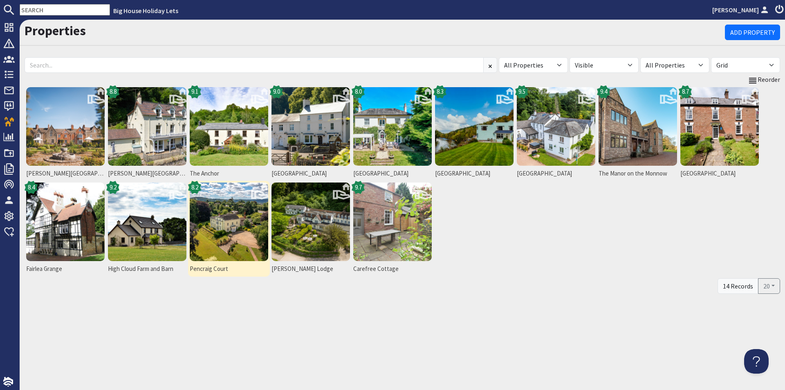
click at [238, 233] on img at bounding box center [229, 221] width 79 height 79
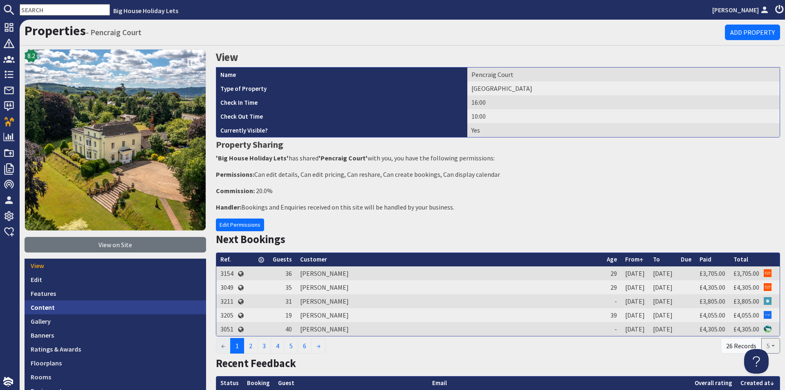
click at [89, 301] on link "Content" at bounding box center [116, 307] width 182 height 14
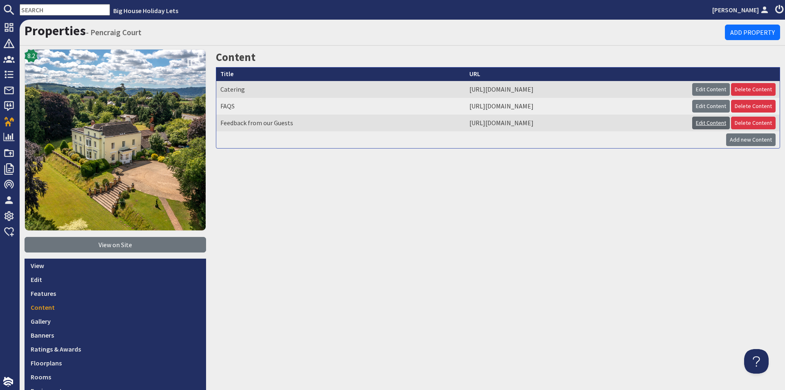
click at [698, 128] on link "Edit Content" at bounding box center [711, 123] width 38 height 13
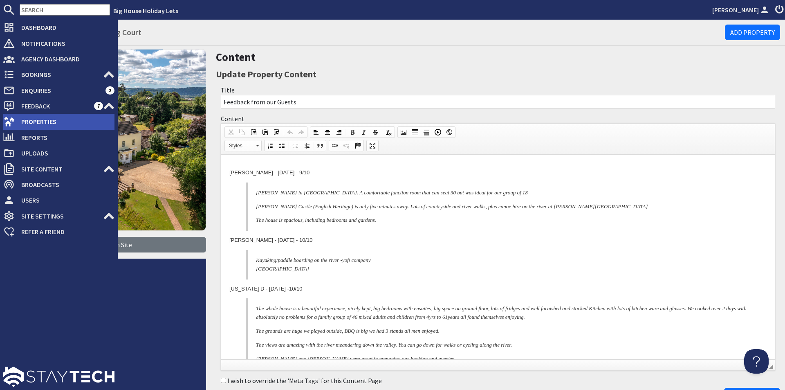
click at [30, 121] on span "Properties" at bounding box center [65, 121] width 100 height 13
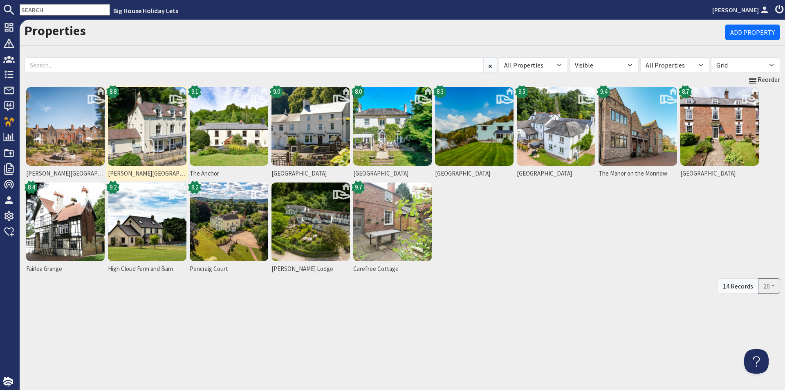
click at [131, 150] on img at bounding box center [147, 126] width 79 height 79
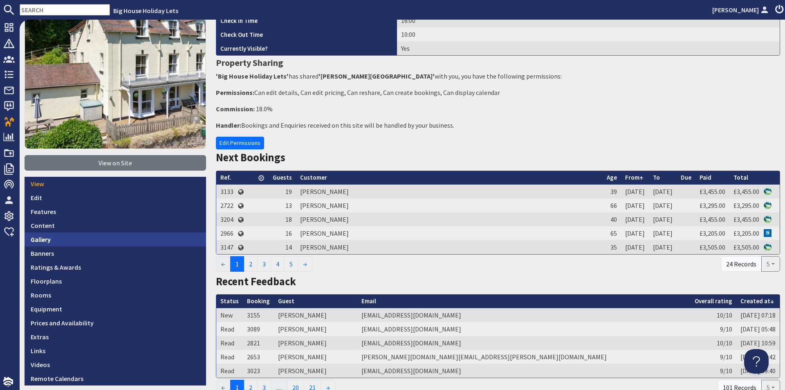
scroll to position [123, 0]
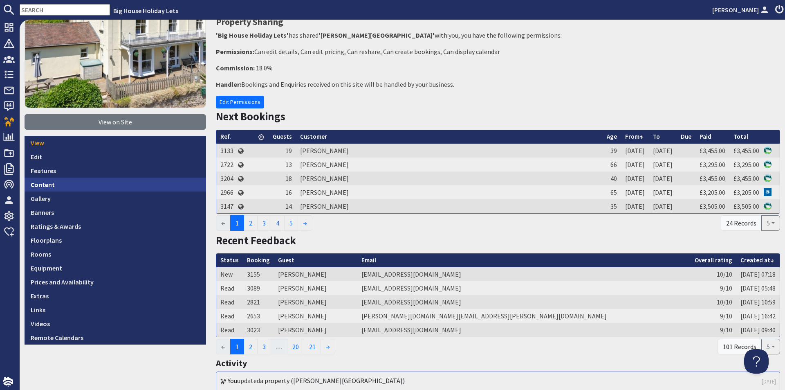
click at [82, 186] on link "Content" at bounding box center [116, 185] width 182 height 14
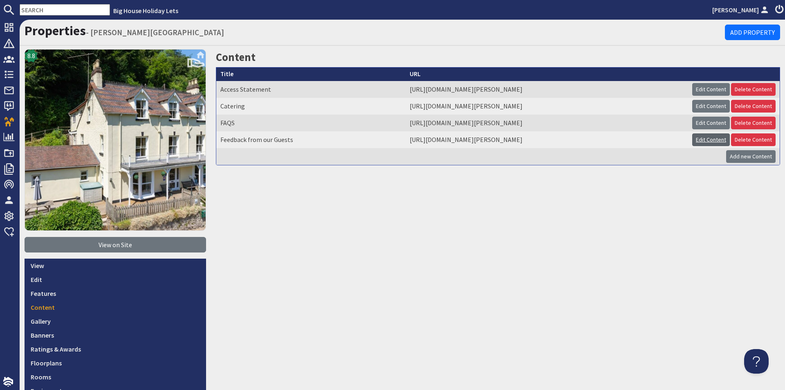
click at [698, 135] on link "Edit Content" at bounding box center [711, 139] width 38 height 13
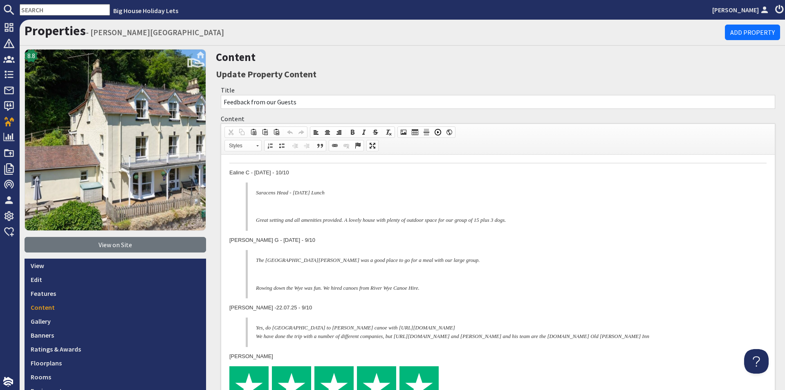
click at [229, 171] on p "Ealine C - 12.08.25 - 10/10" at bounding box center [497, 173] width 537 height 9
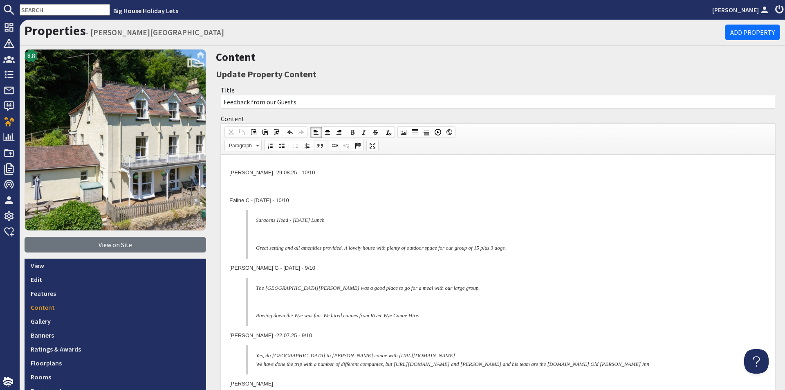
click at [318, 150] on link "Block Quote" at bounding box center [320, 145] width 11 height 11
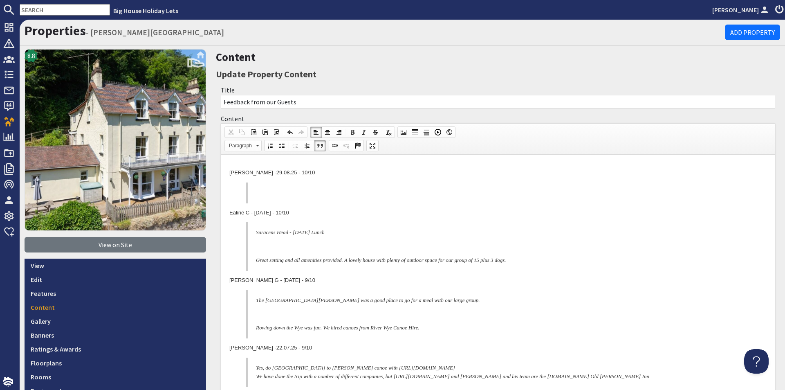
click at [265, 192] on p at bounding box center [501, 193] width 491 height 9
click at [285, 201] on span "Paste" at bounding box center [294, 198] width 43 height 10
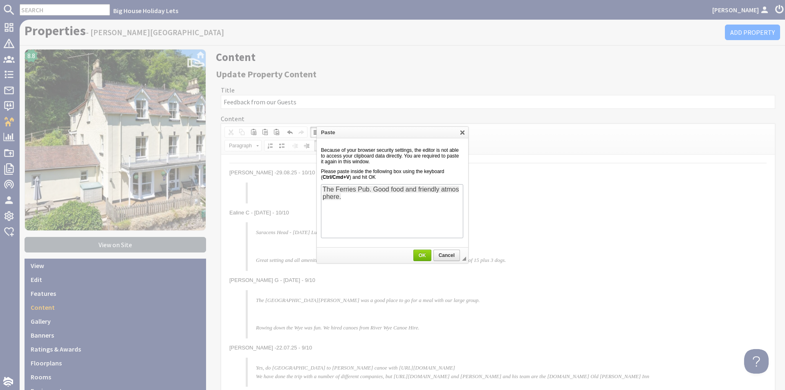
click at [331, 213] on body "The Ferries Pub. Good food and friendly atmosphere." at bounding box center [391, 210] width 139 height 51
click at [322, 222] on div at bounding box center [391, 225] width 139 height 7
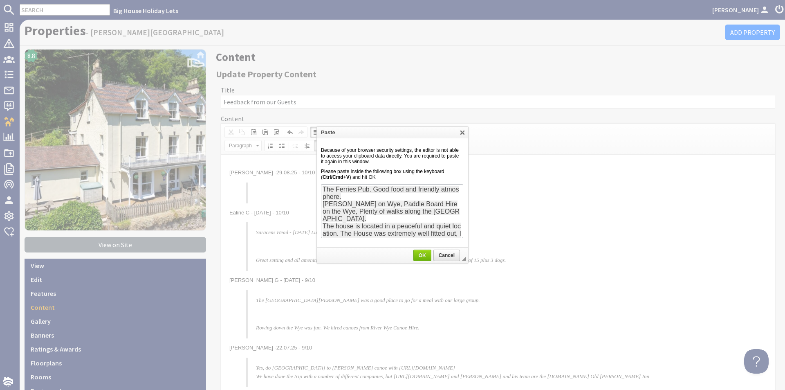
scroll to position [14, 0]
click at [423, 256] on span "OK" at bounding box center [422, 255] width 17 height 6
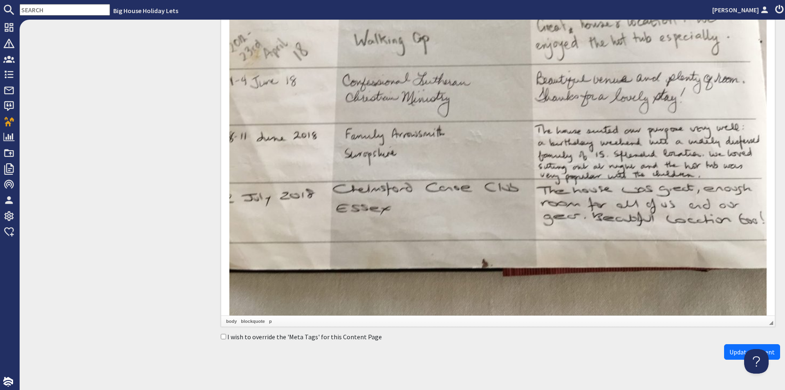
scroll to position [12258, 0]
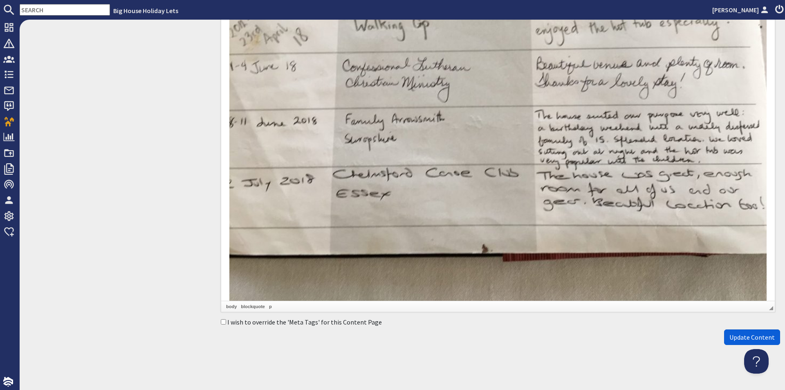
click at [730, 332] on button "Update Content" at bounding box center [752, 337] width 56 height 16
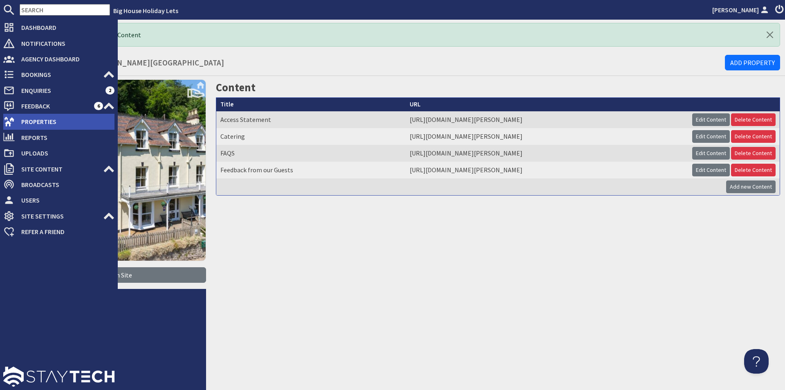
click at [73, 121] on span "Properties" at bounding box center [65, 121] width 100 height 13
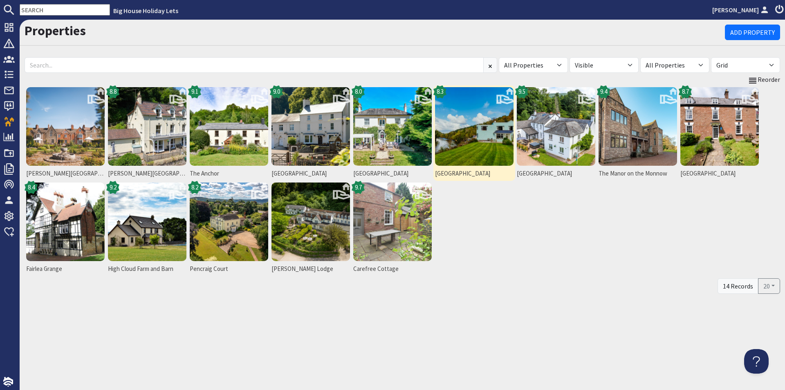
click at [474, 146] on img at bounding box center [474, 126] width 79 height 79
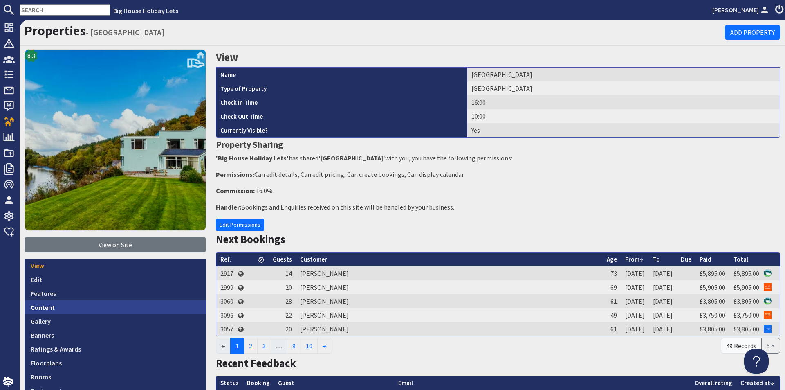
click at [122, 301] on link "Content" at bounding box center [116, 307] width 182 height 14
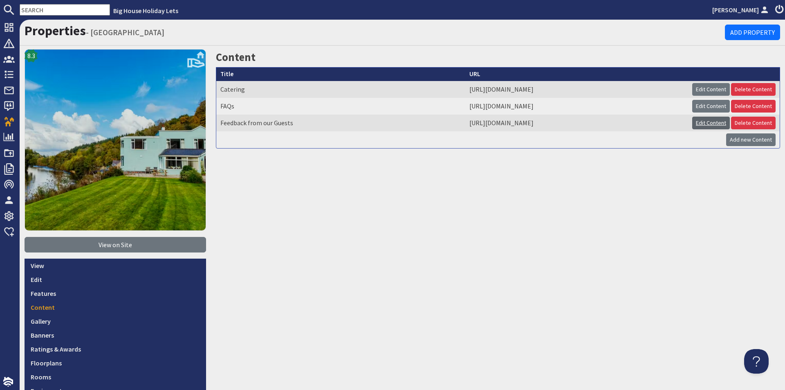
click at [699, 124] on link "Edit Content" at bounding box center [711, 123] width 38 height 13
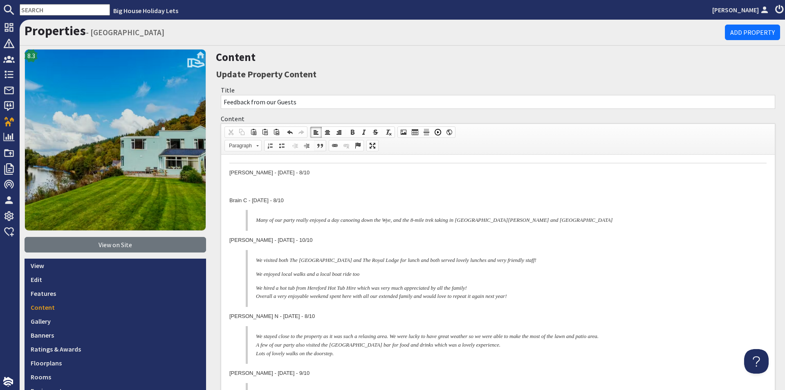
click at [321, 146] on span at bounding box center [320, 145] width 7 height 7
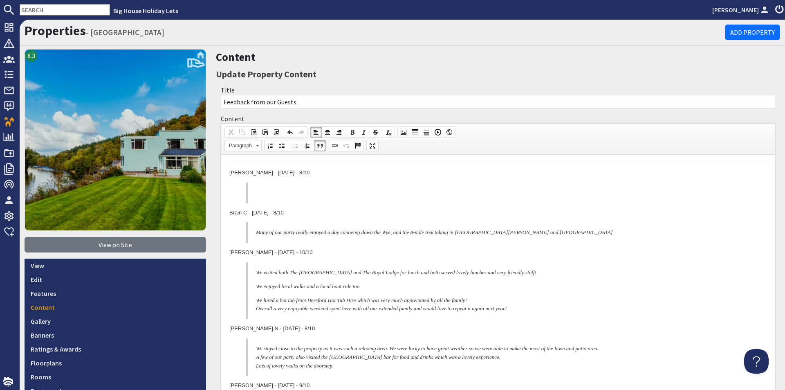
click at [345, 188] on blockquote at bounding box center [498, 192] width 505 height 21
click at [351, 193] on span "Context Menu Options" at bounding box center [348, 194] width 7 height 7
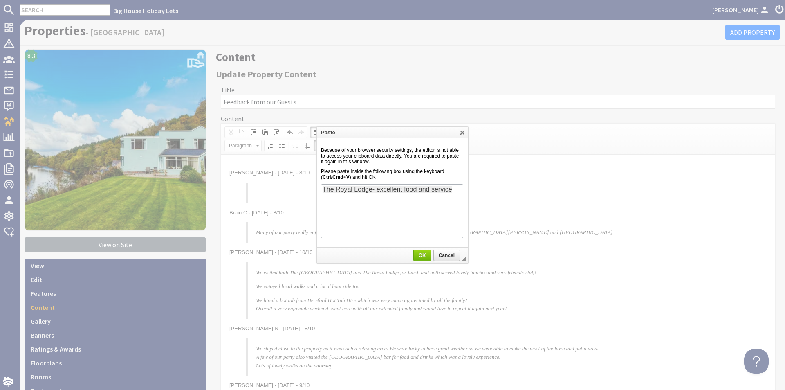
click at [323, 205] on body "The Royal Lodge- excellent food and service" at bounding box center [391, 210] width 139 height 51
click at [464, 190] on td at bounding box center [392, 211] width 143 height 59
click at [458, 192] on body "The Royal Lodge- excellent food and service" at bounding box center [391, 210] width 139 height 51
click at [424, 254] on span "OK" at bounding box center [422, 255] width 17 height 6
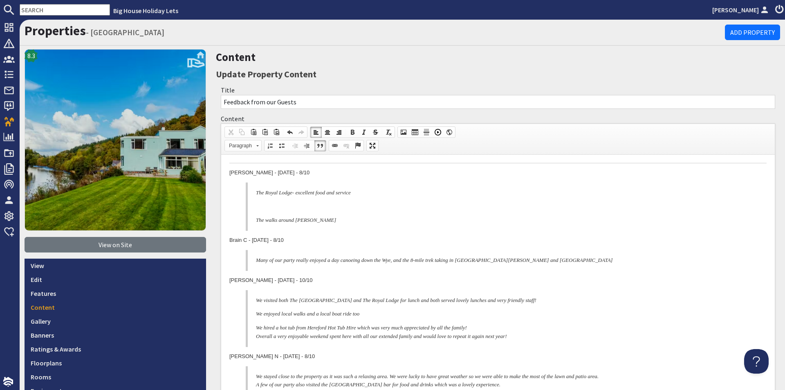
click at [365, 208] on p at bounding box center [501, 206] width 491 height 9
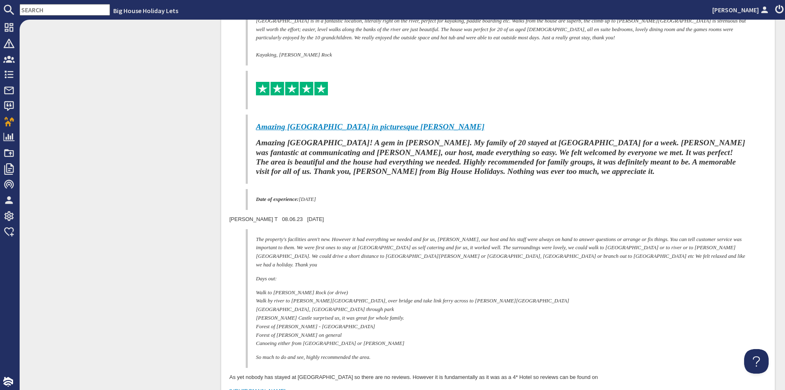
scroll to position [2597, 0]
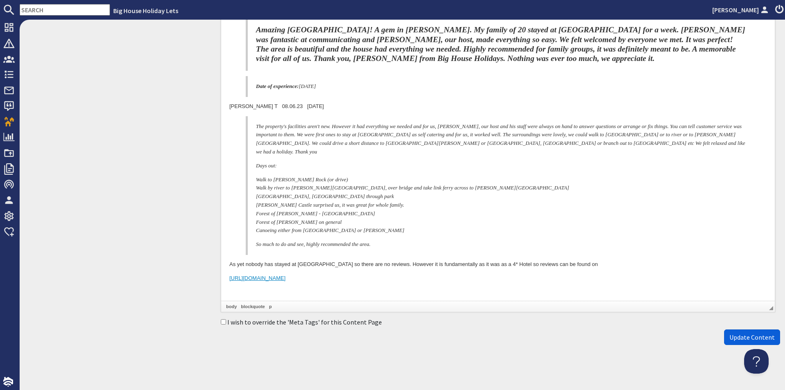
click at [758, 339] on span "Update Content" at bounding box center [752, 337] width 45 height 8
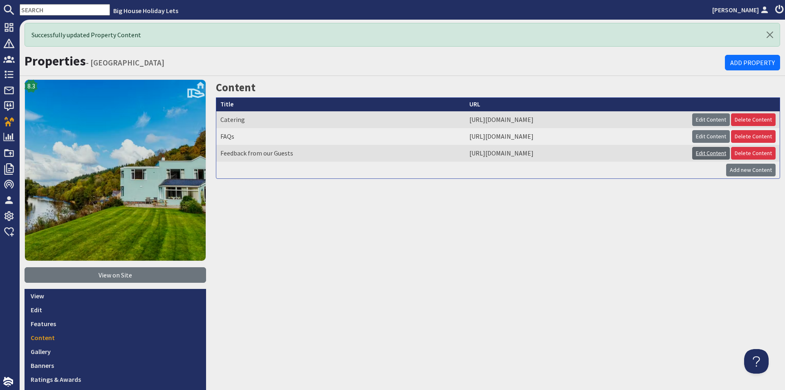
click at [694, 151] on link "Edit Content" at bounding box center [711, 153] width 38 height 13
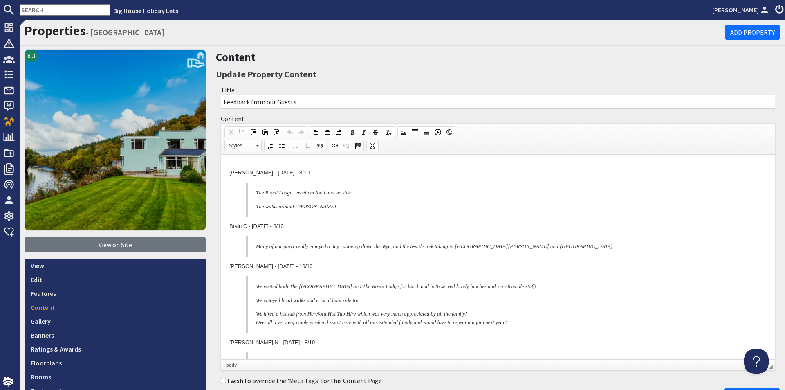
click at [230, 172] on p "Jennifer W - 30.08.25 - 8/10" at bounding box center [497, 173] width 537 height 9
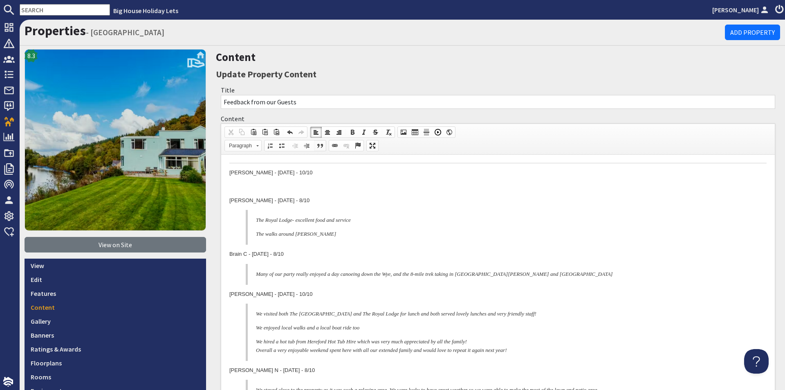
click at [318, 144] on span at bounding box center [320, 145] width 7 height 7
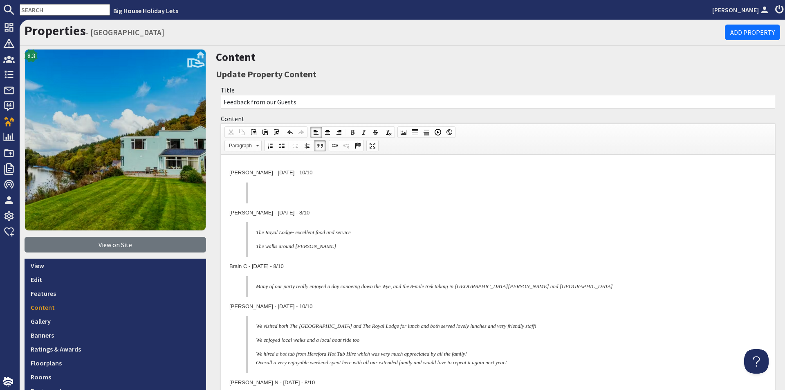
click at [309, 193] on p at bounding box center [501, 193] width 491 height 9
click at [309, 199] on span "Context Menu Options" at bounding box center [312, 199] width 7 height 7
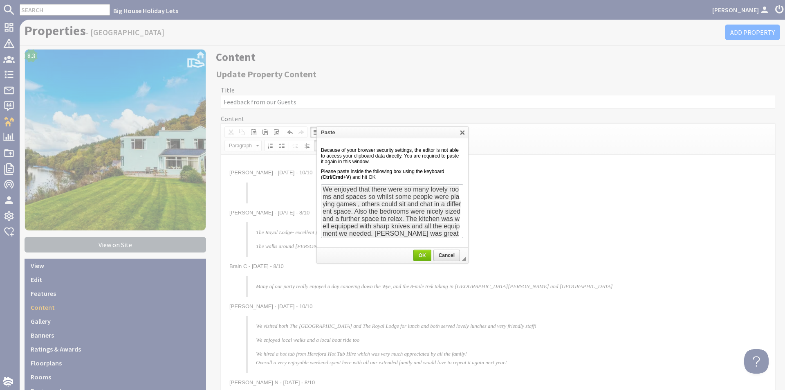
scroll to position [14, 0]
click at [417, 252] on link "OK" at bounding box center [423, 254] width 18 height 11
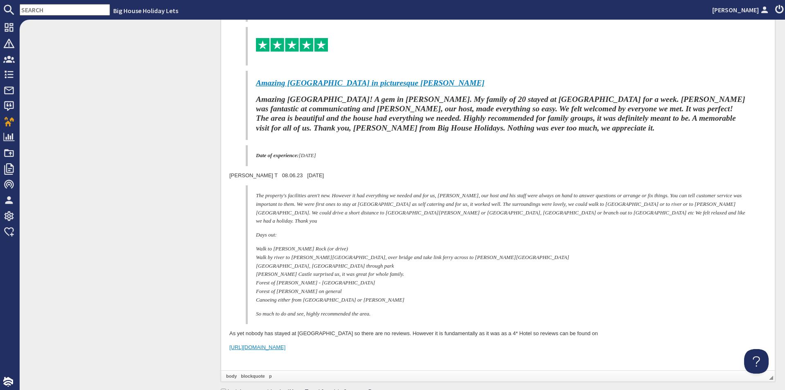
scroll to position [2646, 0]
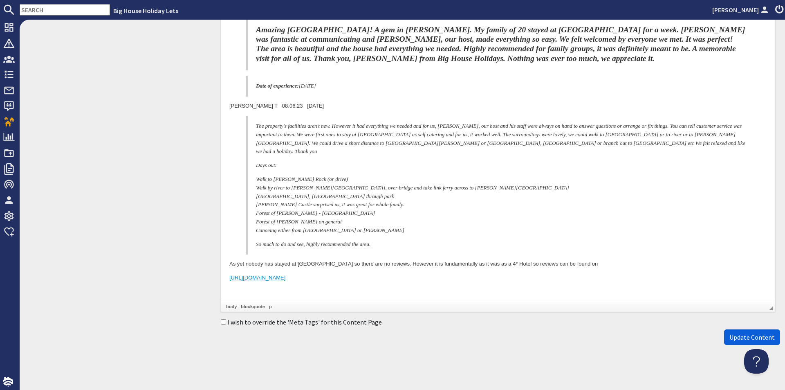
click at [751, 339] on span "Update Content" at bounding box center [752, 337] width 45 height 8
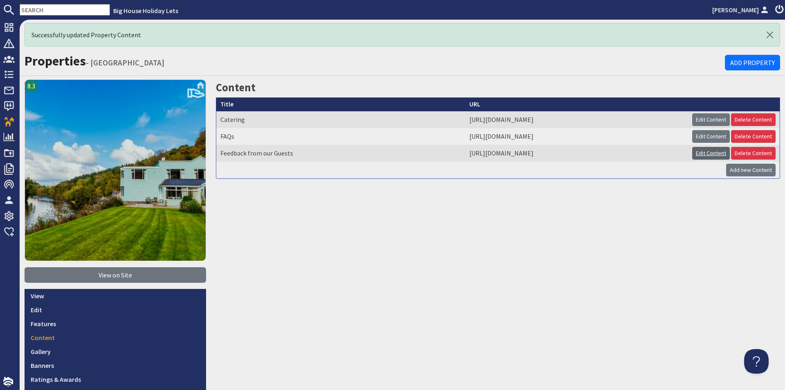
click at [708, 153] on link "Edit Content" at bounding box center [711, 153] width 38 height 13
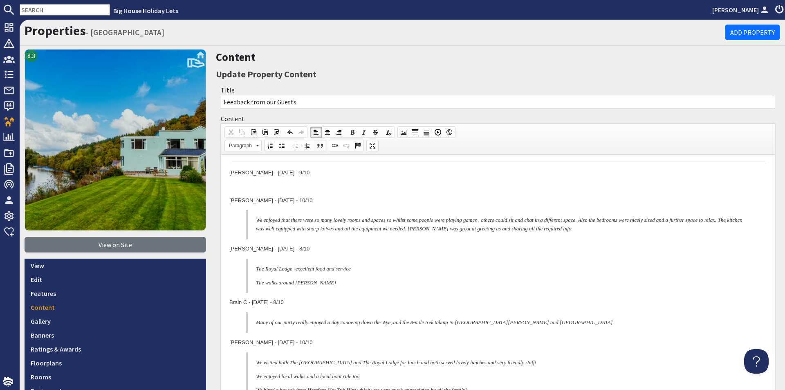
click at [317, 148] on span at bounding box center [320, 145] width 7 height 7
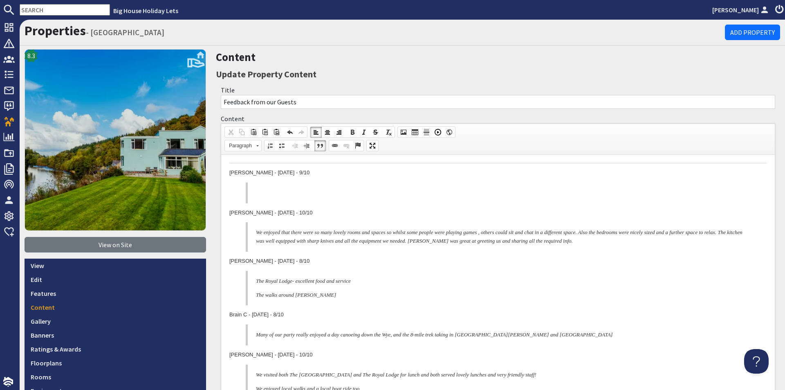
click at [305, 191] on p at bounding box center [501, 193] width 491 height 9
click at [313, 193] on span "Paste" at bounding box center [334, 196] width 43 height 10
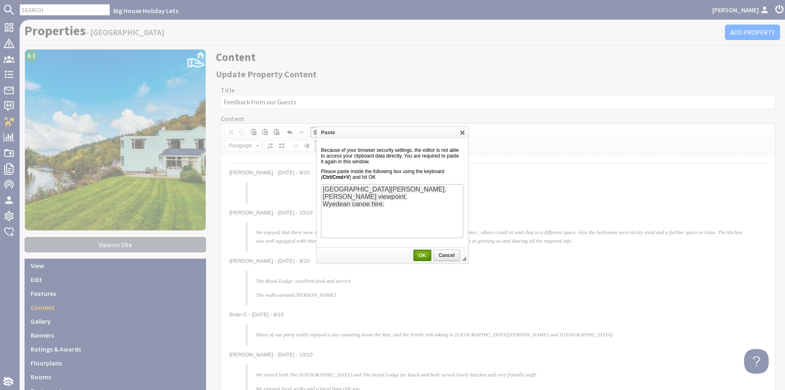
click at [427, 254] on span "OK" at bounding box center [422, 255] width 16 height 6
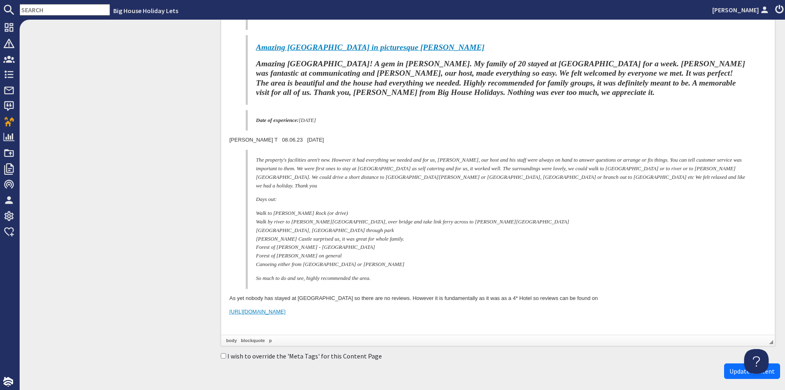
scroll to position [2703, 0]
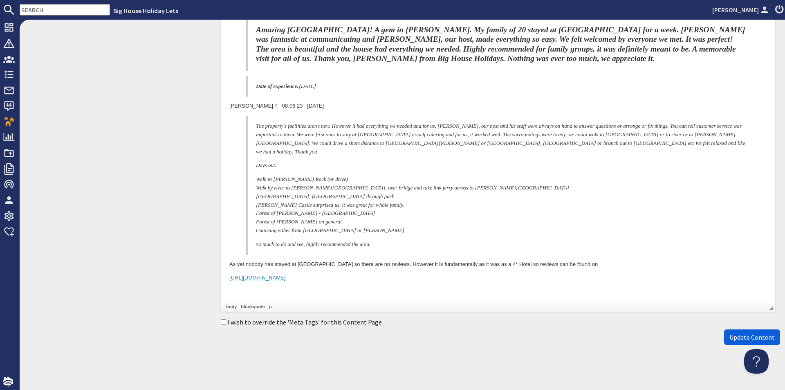
click at [730, 334] on span "Update Content" at bounding box center [752, 337] width 45 height 8
